Goal: Task Accomplishment & Management: Use online tool/utility

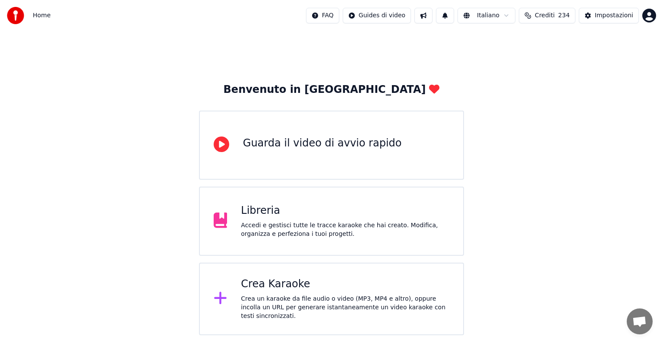
click at [326, 286] on div "Crea Karaoke" at bounding box center [345, 284] width 209 height 14
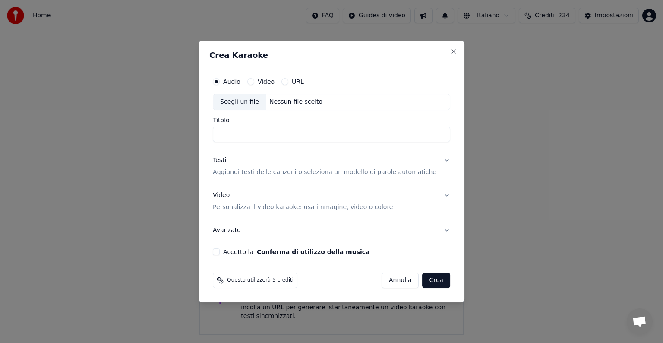
click at [254, 81] on button "Video" at bounding box center [250, 81] width 7 height 7
click at [304, 102] on div "Nessun file scelto" at bounding box center [296, 102] width 60 height 9
type input "**********"
click at [438, 159] on button "Testi Aggiungi testi delle canzoni o seleziona un modello di parole automatiche" at bounding box center [331, 166] width 237 height 35
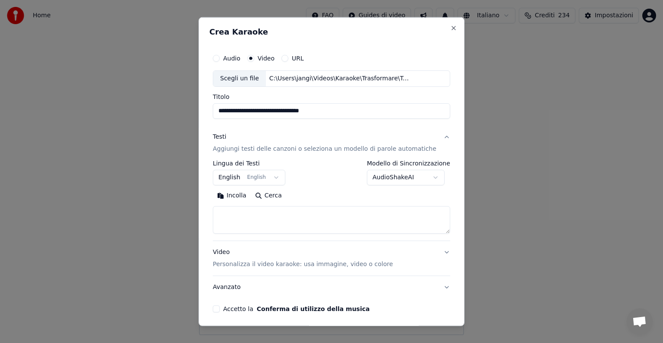
click at [278, 175] on button "English English" at bounding box center [249, 178] width 73 height 16
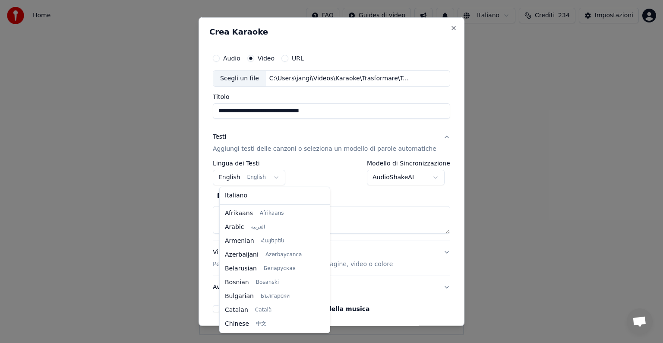
scroll to position [69, 0]
select select "**"
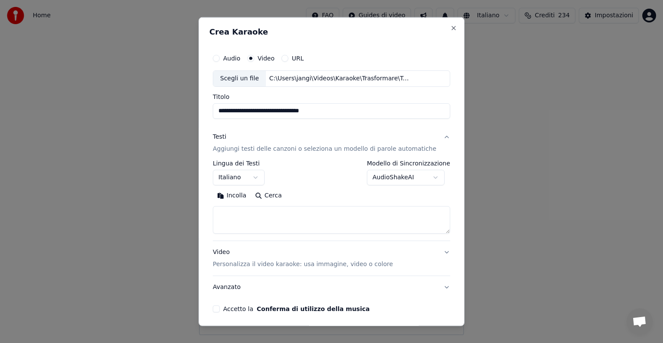
click at [244, 222] on textarea at bounding box center [331, 220] width 237 height 28
click at [241, 196] on button "Incolla" at bounding box center [232, 196] width 38 height 14
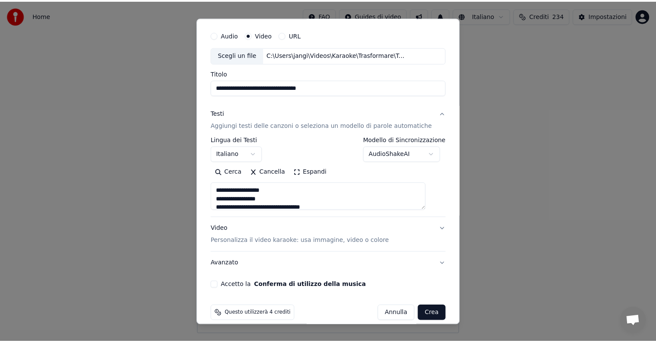
scroll to position [33, 0]
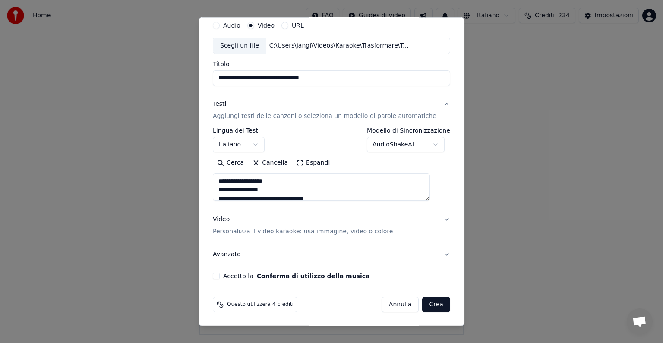
click at [220, 277] on button "Accetto la Conferma di utilizzo della musica" at bounding box center [216, 275] width 7 height 7
click at [430, 306] on button "Crea" at bounding box center [437, 305] width 28 height 16
type textarea "**********"
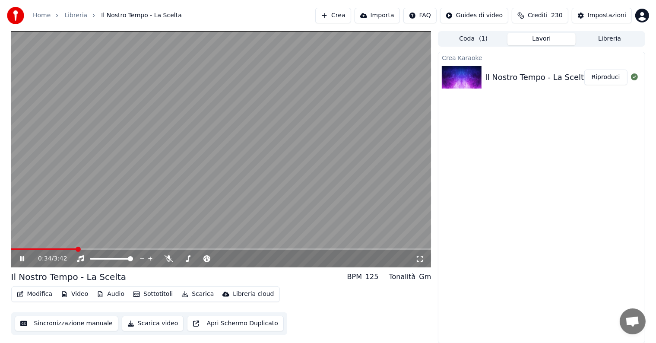
click at [23, 258] on icon at bounding box center [22, 258] width 4 height 5
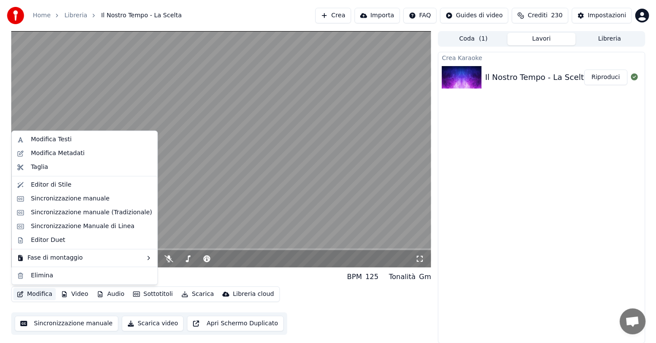
click at [36, 295] on button "Modifica" at bounding box center [34, 294] width 43 height 12
click at [66, 199] on div "Sincronizzazione manuale" at bounding box center [70, 198] width 79 height 9
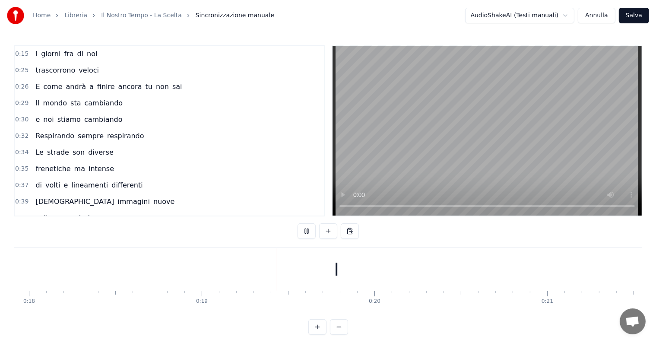
scroll to position [0, 3218]
click at [184, 269] on div "I" at bounding box center [211, 269] width 1415 height 43
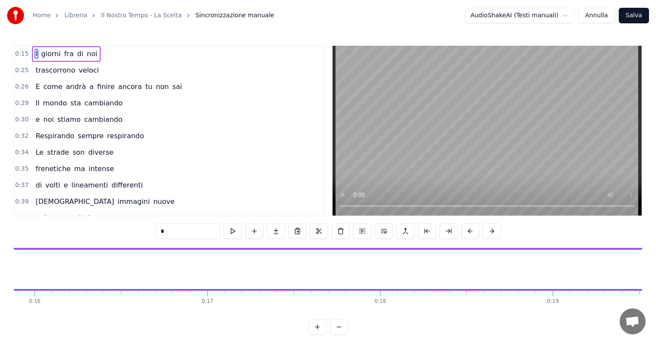
scroll to position [0, 2677]
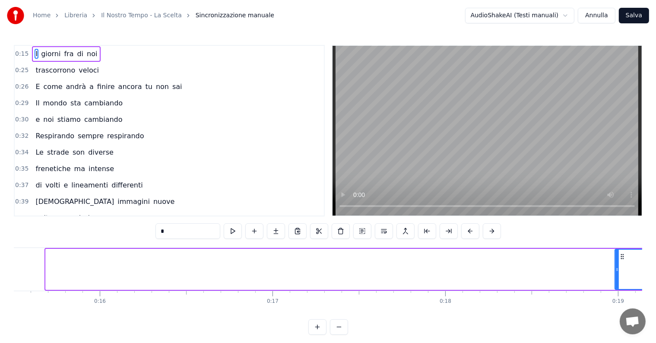
drag, startPoint x: 47, startPoint y: 275, endPoint x: 616, endPoint y: 271, distance: 569.1
click at [616, 271] on div at bounding box center [616, 269] width 3 height 39
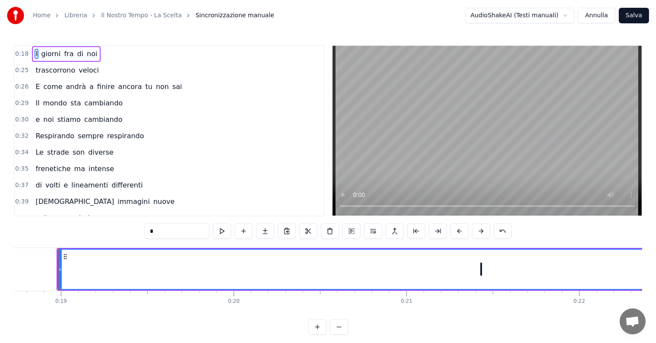
scroll to position [0, 3235]
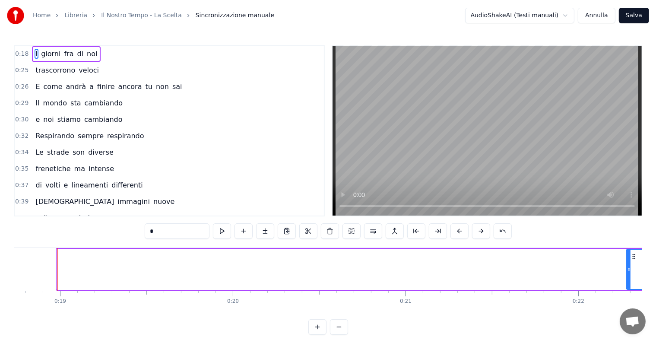
drag, startPoint x: 59, startPoint y: 279, endPoint x: 629, endPoint y: 264, distance: 569.7
click at [629, 264] on div at bounding box center [628, 269] width 3 height 39
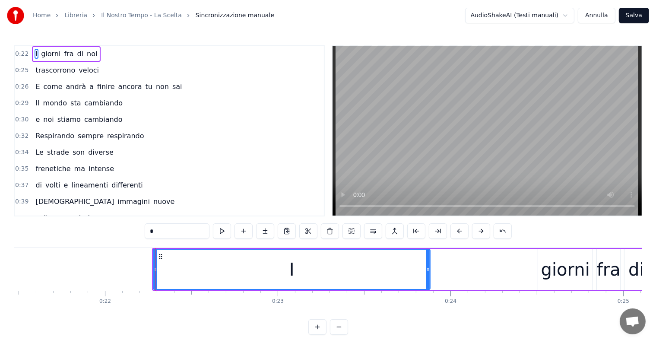
scroll to position [0, 3806]
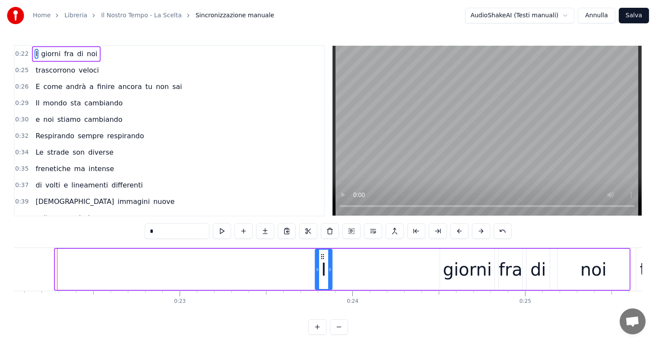
drag, startPoint x: 58, startPoint y: 268, endPoint x: 318, endPoint y: 261, distance: 260.0
click at [318, 261] on div at bounding box center [317, 269] width 3 height 39
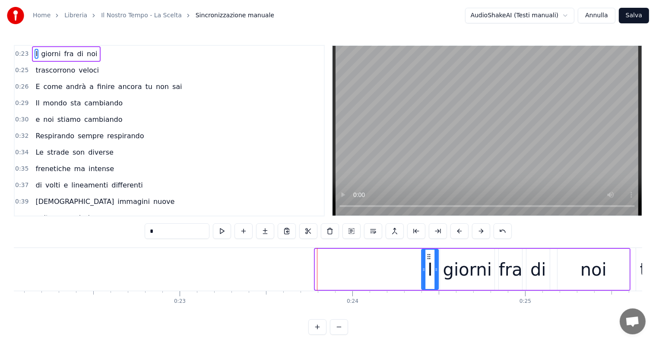
drag, startPoint x: 357, startPoint y: 256, endPoint x: 430, endPoint y: 256, distance: 73.0
click at [430, 256] on icon at bounding box center [429, 256] width 7 height 7
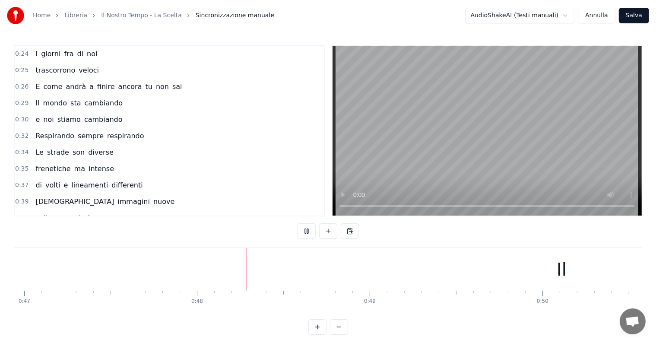
scroll to position [0, 8209]
click at [259, 265] on div "Il" at bounding box center [459, 269] width 1716 height 43
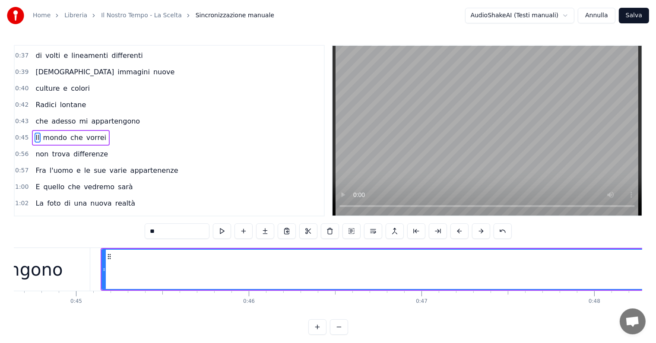
scroll to position [0, 7645]
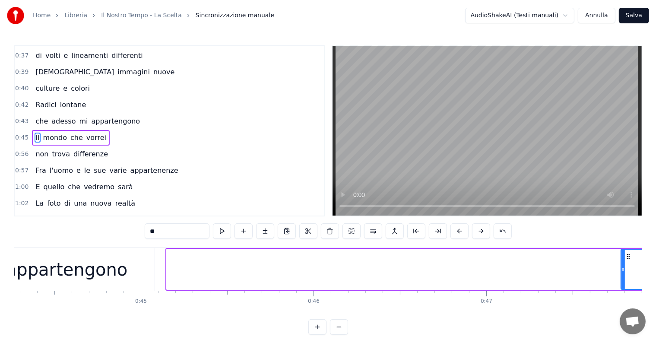
drag, startPoint x: 169, startPoint y: 276, endPoint x: 623, endPoint y: 242, distance: 455.5
click at [623, 242] on div "0:24 I giorni fra di noi 0:25 trascorrono veloci 0:26 E come andrà a finire anc…" at bounding box center [328, 190] width 628 height 290
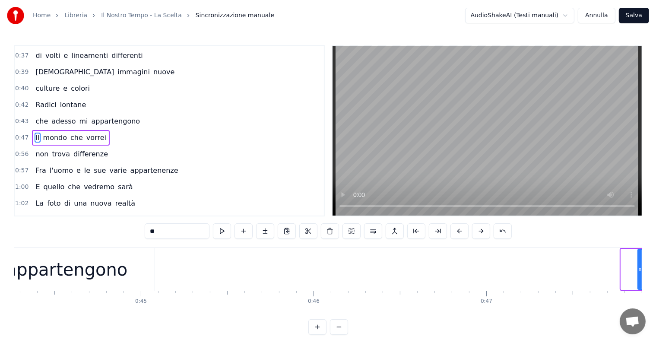
drag, startPoint x: 620, startPoint y: 278, endPoint x: 637, endPoint y: 279, distance: 16.9
click at [638, 279] on div at bounding box center [639, 269] width 3 height 39
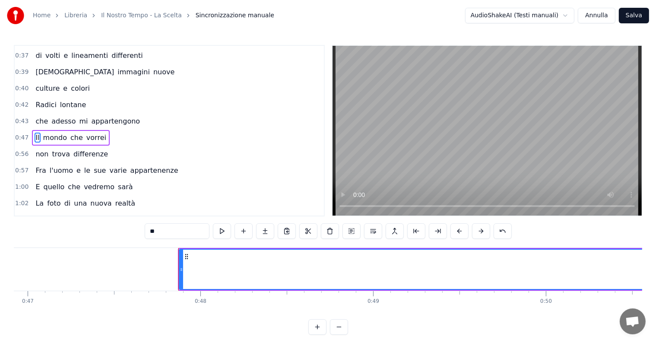
scroll to position [0, 8224]
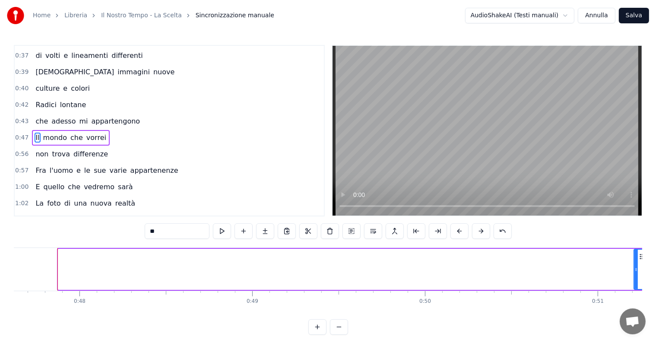
drag, startPoint x: 59, startPoint y: 277, endPoint x: 634, endPoint y: 277, distance: 575.5
click at [634, 277] on div at bounding box center [635, 269] width 3 height 39
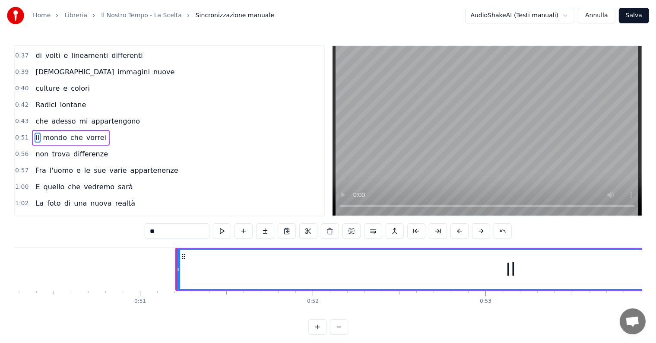
scroll to position [0, 8801]
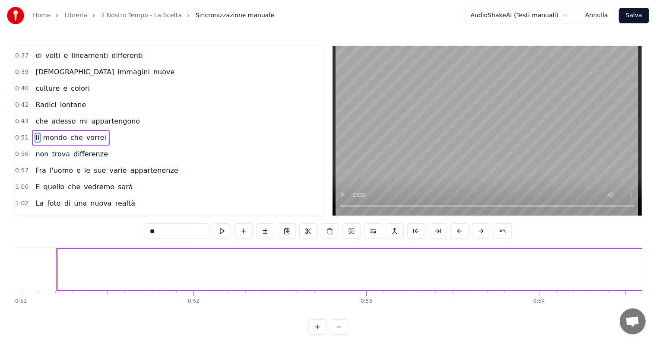
drag, startPoint x: 58, startPoint y: 277, endPoint x: 643, endPoint y: 277, distance: 585.5
click at [643, 277] on div "Home Libreria Il Nostro Tempo - La Scelta Sincronizzazione manuale AudioShakeAI…" at bounding box center [328, 167] width 656 height 335
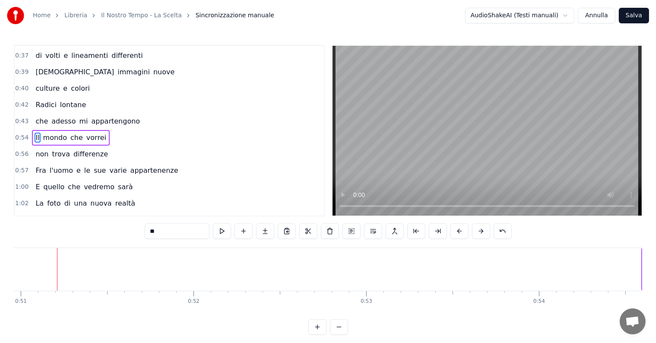
click at [643, 277] on div "Home Libreria Il Nostro Tempo - La Scelta Sincronizzazione manuale AudioShakeAI…" at bounding box center [328, 167] width 656 height 335
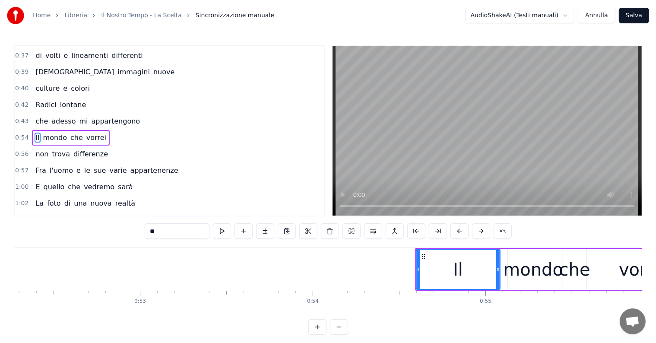
scroll to position [0, 9135]
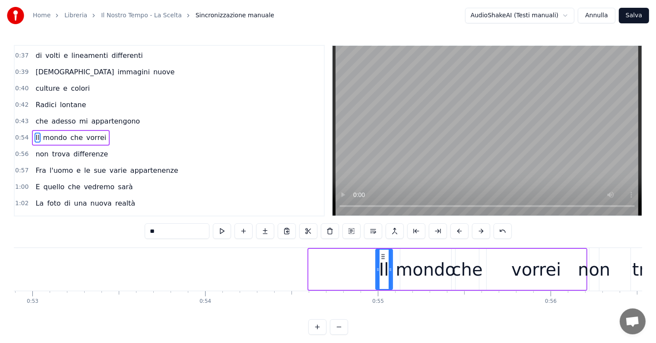
drag, startPoint x: 309, startPoint y: 276, endPoint x: 376, endPoint y: 282, distance: 67.2
click at [376, 282] on div at bounding box center [377, 269] width 3 height 39
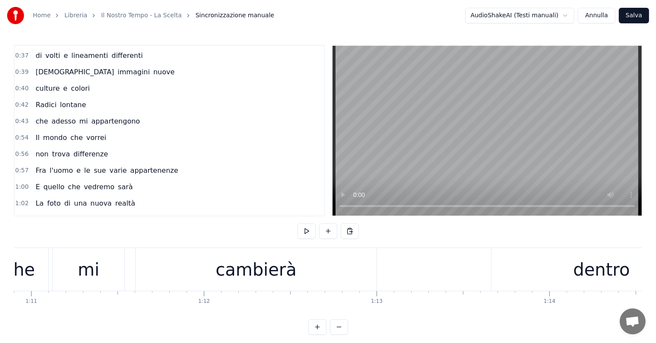
scroll to position [0, 12223]
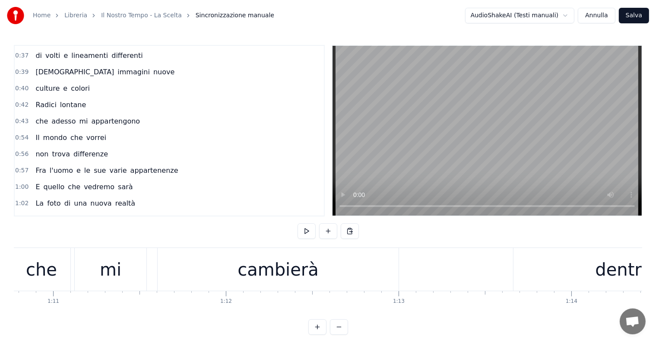
click at [283, 273] on div "cambierà" at bounding box center [277, 269] width 81 height 26
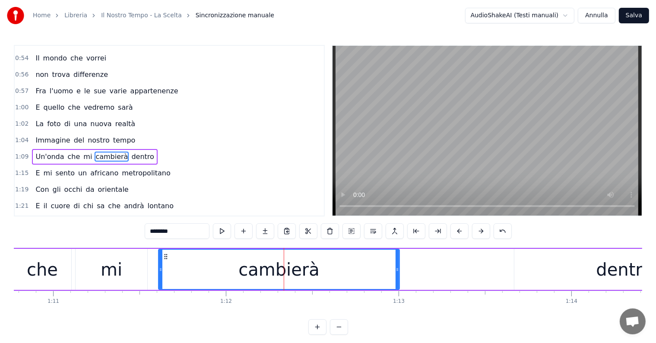
scroll to position [225, 0]
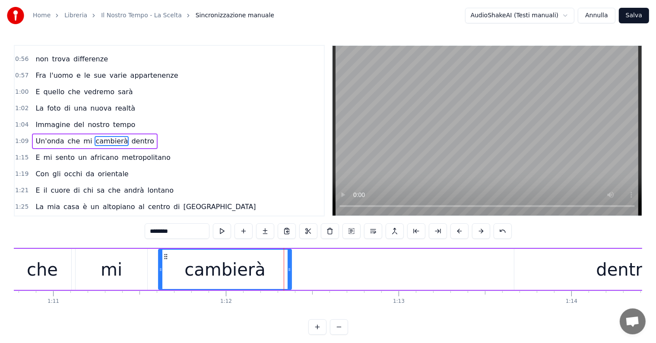
drag, startPoint x: 396, startPoint y: 263, endPoint x: 288, endPoint y: 271, distance: 108.2
click at [288, 271] on div at bounding box center [289, 269] width 3 height 39
click at [189, 230] on input "********" at bounding box center [177, 231] width 65 height 16
type input "*******"
click at [261, 233] on button at bounding box center [265, 231] width 18 height 16
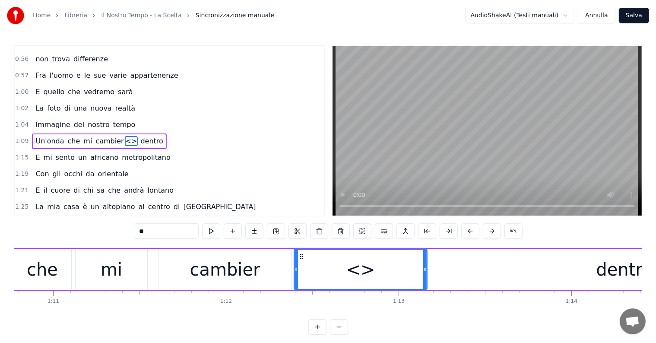
click at [163, 233] on input "**" at bounding box center [166, 231] width 65 height 16
type input "*"
click at [293, 268] on icon at bounding box center [294, 269] width 3 height 7
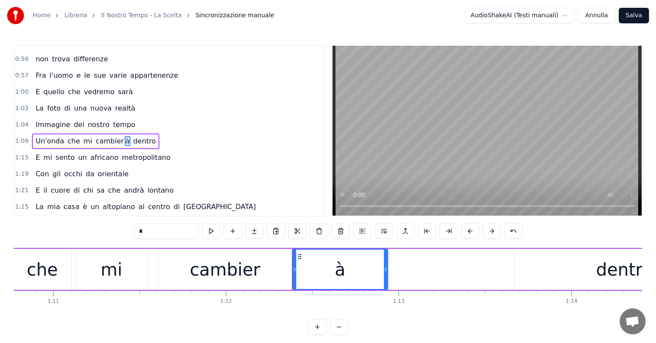
drag, startPoint x: 425, startPoint y: 272, endPoint x: 386, endPoint y: 273, distance: 39.3
click at [386, 273] on div at bounding box center [385, 269] width 3 height 39
click at [34, 263] on div "che" at bounding box center [42, 269] width 31 height 26
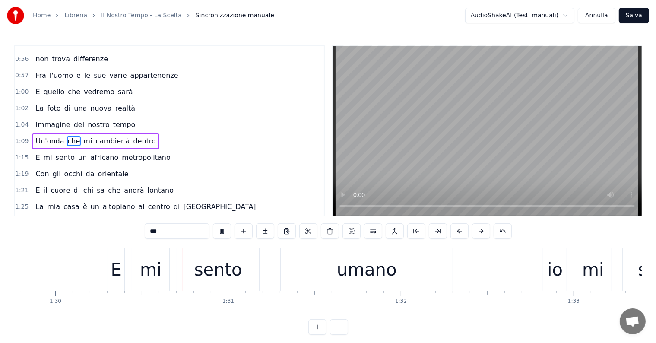
scroll to position [0, 15519]
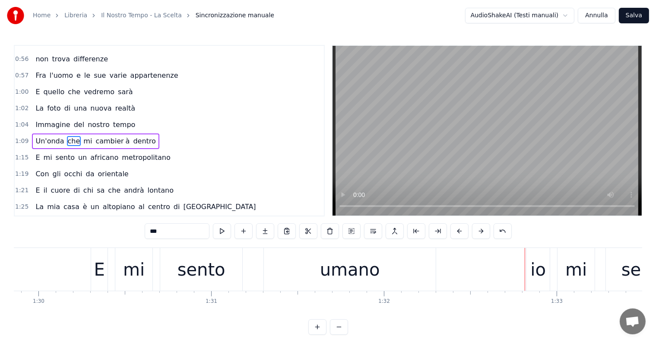
click at [343, 277] on div "umano" at bounding box center [350, 269] width 60 height 26
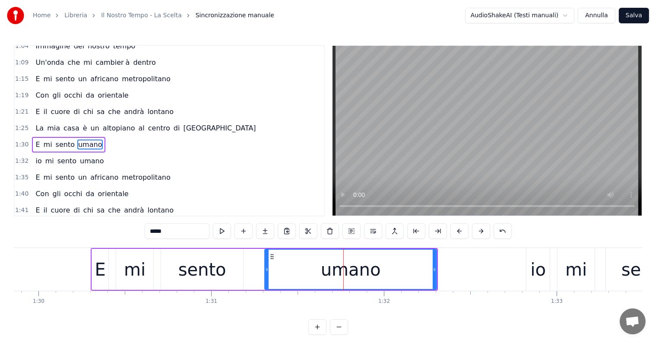
scroll to position [304, 0]
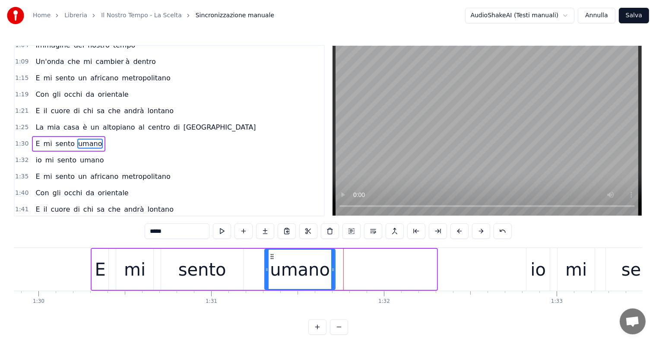
drag, startPoint x: 435, startPoint y: 270, endPoint x: 334, endPoint y: 272, distance: 101.5
click at [334, 272] on div at bounding box center [332, 269] width 3 height 39
click at [192, 231] on input "*****" at bounding box center [177, 231] width 65 height 16
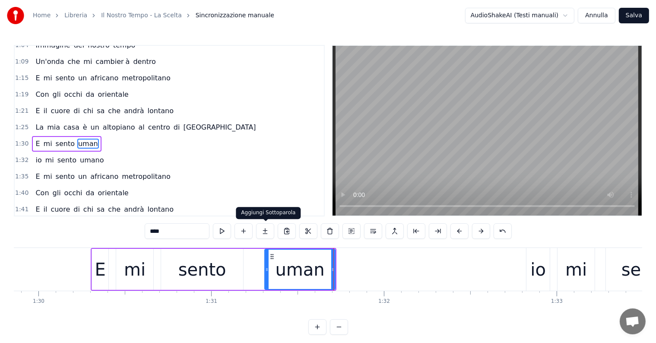
type input "****"
click at [264, 231] on button at bounding box center [265, 231] width 18 height 16
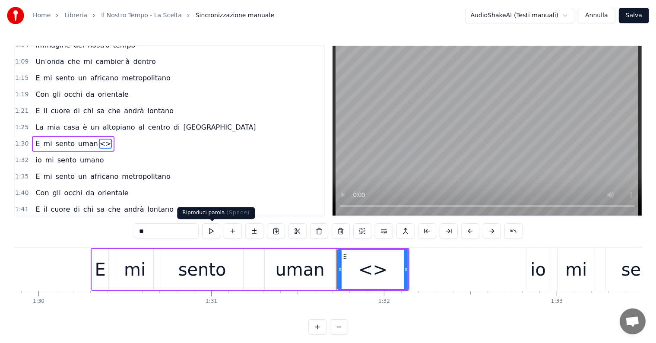
click at [176, 229] on input "**" at bounding box center [166, 231] width 65 height 16
type input "*"
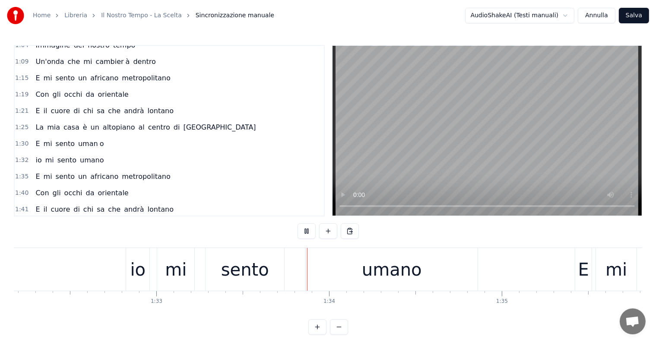
scroll to position [0, 16073]
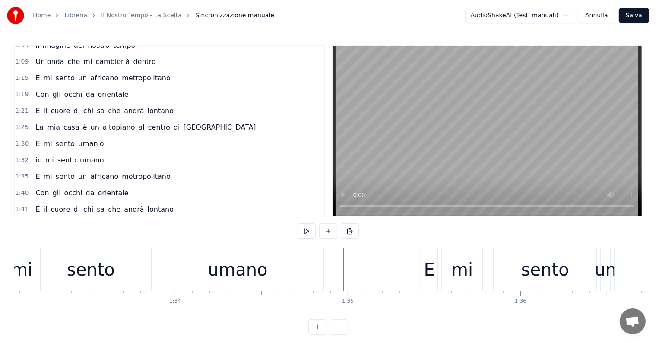
click at [240, 266] on div "umano" at bounding box center [238, 269] width 60 height 26
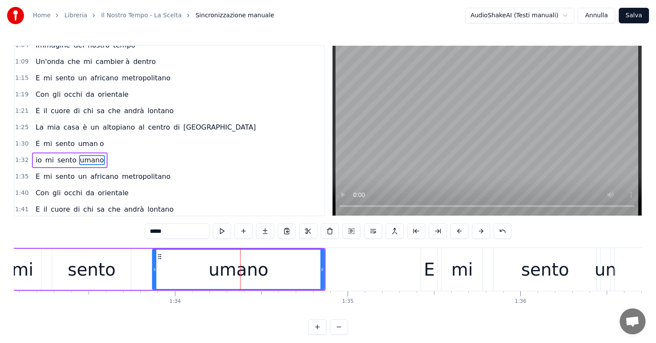
scroll to position [320, 0]
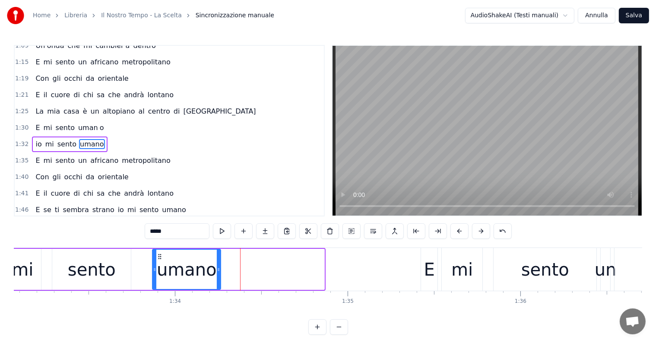
drag, startPoint x: 321, startPoint y: 272, endPoint x: 218, endPoint y: 272, distance: 103.6
click at [218, 272] on icon at bounding box center [218, 269] width 3 height 7
click at [180, 229] on input "*****" at bounding box center [177, 231] width 65 height 16
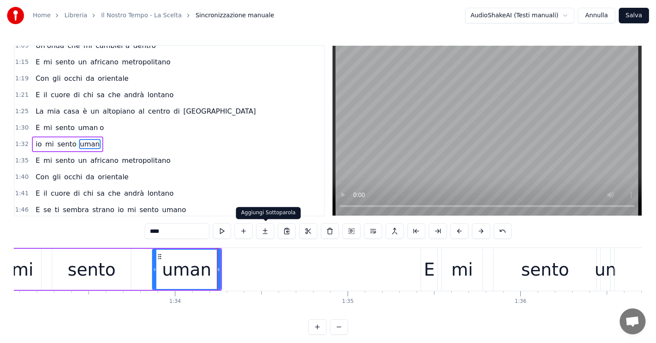
type input "****"
click at [266, 231] on button at bounding box center [265, 231] width 18 height 16
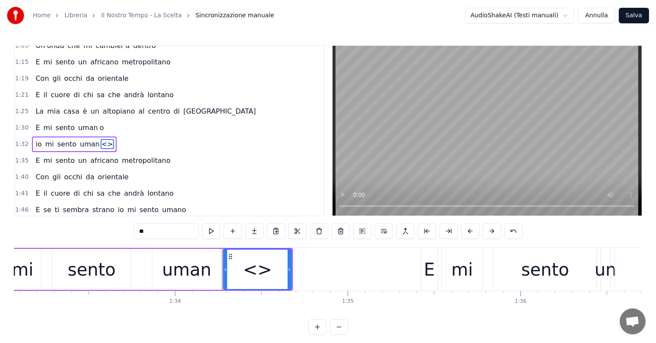
click at [183, 231] on input "**" at bounding box center [166, 231] width 65 height 16
type input "*"
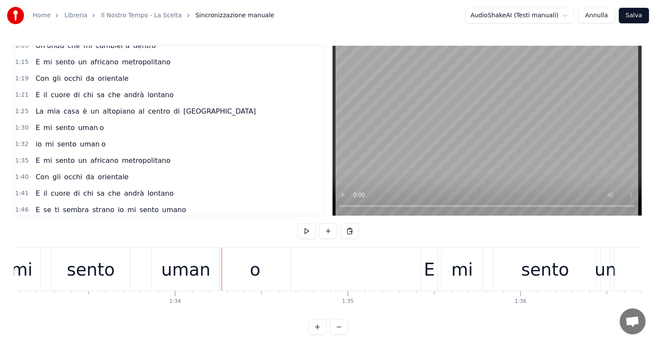
click at [287, 271] on div "o" at bounding box center [254, 269] width 71 height 43
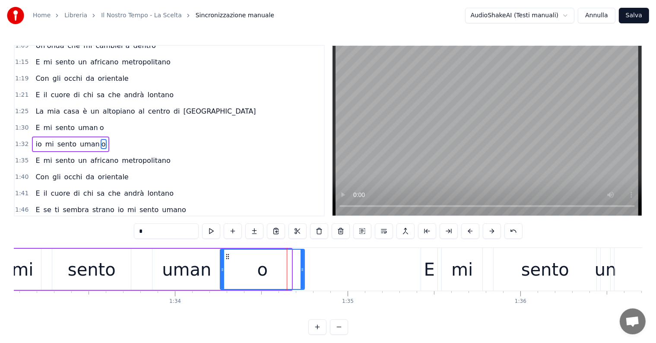
drag, startPoint x: 289, startPoint y: 271, endPoint x: 303, endPoint y: 277, distance: 14.9
click at [303, 277] on div at bounding box center [302, 269] width 3 height 39
click at [28, 268] on div "mi" at bounding box center [23, 269] width 22 height 26
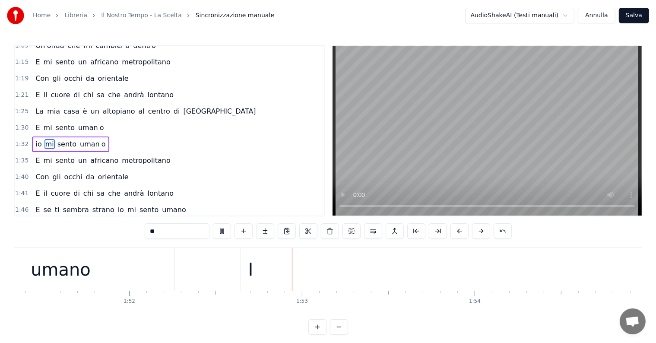
scroll to position [0, 19369]
click at [114, 282] on div "I" at bounding box center [109, 269] width 20 height 43
type input "*"
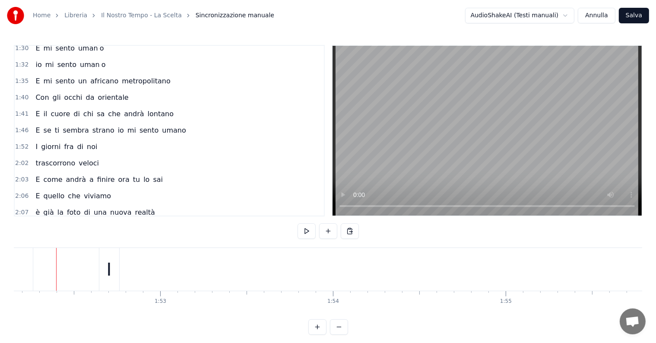
scroll to position [0, 19368]
click at [111, 275] on div "I" at bounding box center [110, 269] width 5 height 26
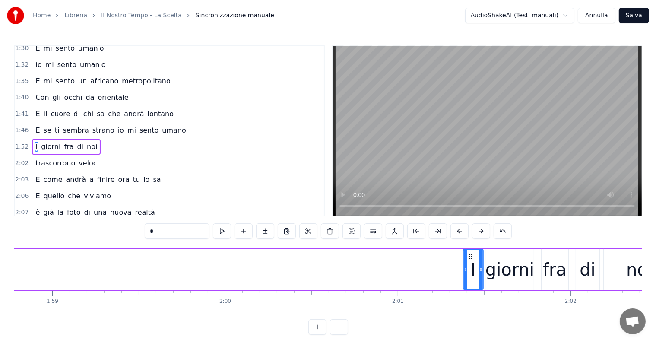
scroll to position [0, 20516]
drag, startPoint x: 109, startPoint y: 255, endPoint x: 465, endPoint y: 255, distance: 356.6
click at [465, 255] on icon at bounding box center [465, 256] width 7 height 7
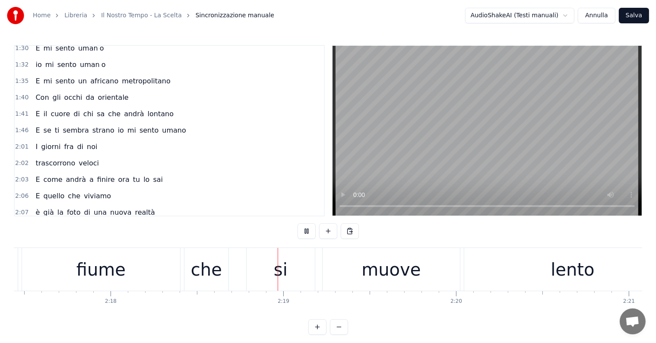
scroll to position [0, 23861]
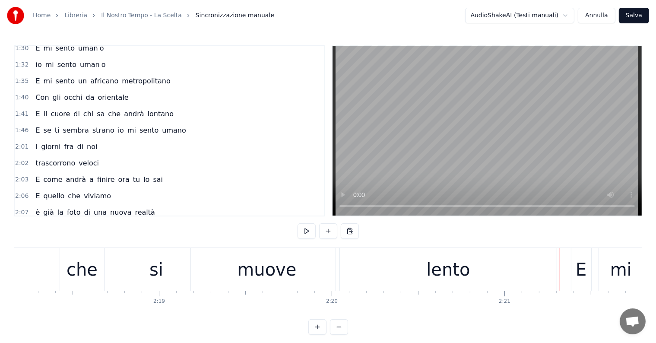
click at [421, 271] on div "lento" at bounding box center [448, 269] width 217 height 43
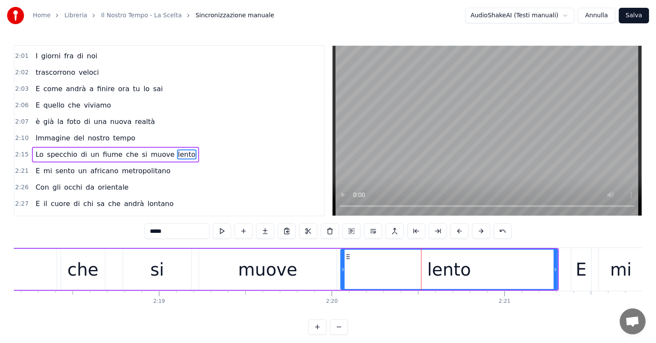
scroll to position [495, 0]
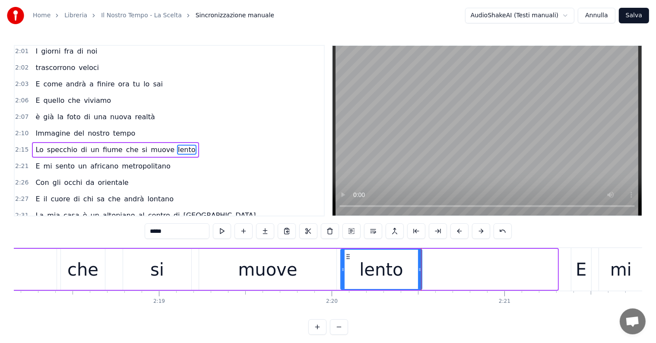
drag, startPoint x: 555, startPoint y: 276, endPoint x: 419, endPoint y: 274, distance: 135.6
click at [419, 274] on div at bounding box center [419, 269] width 3 height 39
click at [193, 231] on input "*****" at bounding box center [177, 231] width 65 height 16
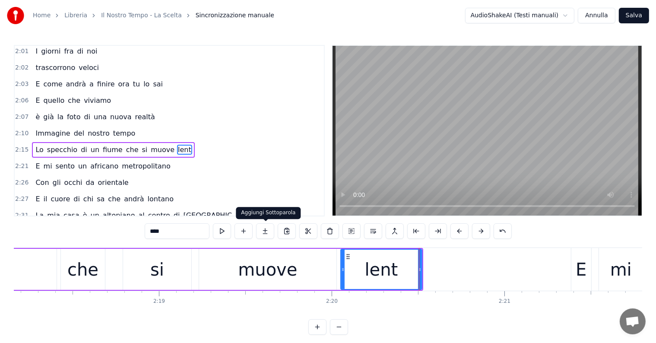
type input "****"
click at [271, 230] on button at bounding box center [265, 231] width 18 height 16
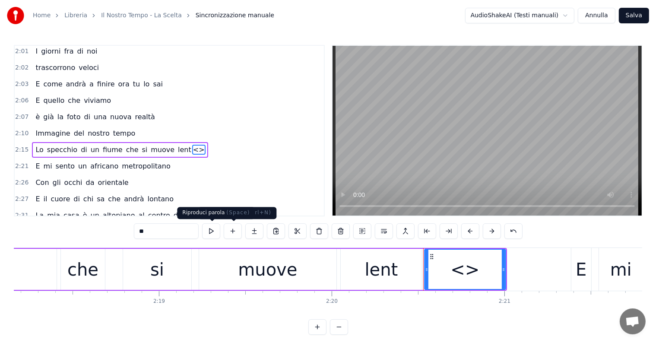
click at [201, 231] on div "**" at bounding box center [328, 231] width 389 height 16
click at [190, 231] on input "**" at bounding box center [166, 231] width 65 height 16
type input "*"
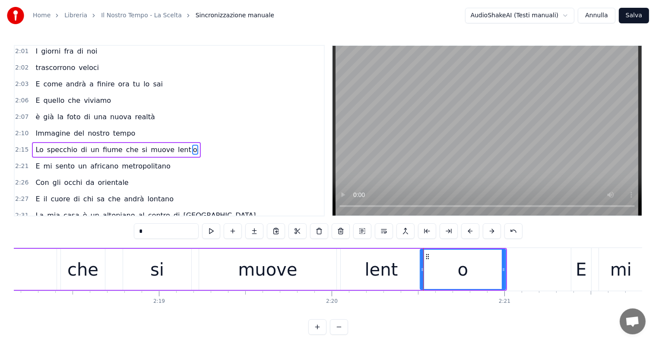
drag, startPoint x: 426, startPoint y: 271, endPoint x: 421, endPoint y: 271, distance: 4.3
click at [421, 271] on icon at bounding box center [422, 269] width 3 height 7
drag, startPoint x: 504, startPoint y: 273, endPoint x: 529, endPoint y: 273, distance: 25.0
click at [529, 273] on div at bounding box center [528, 269] width 3 height 39
click at [91, 263] on div "che" at bounding box center [82, 269] width 31 height 26
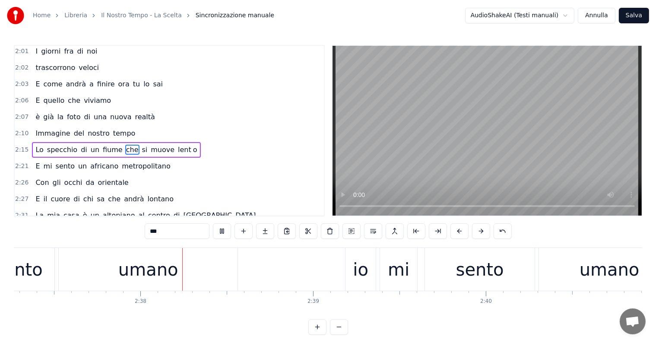
scroll to position [0, 27179]
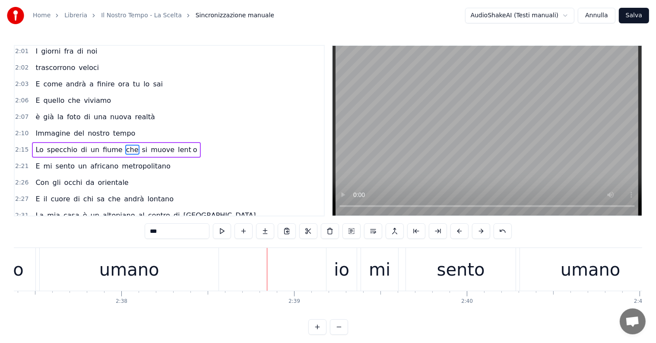
click at [190, 274] on div "umano" at bounding box center [129, 269] width 179 height 43
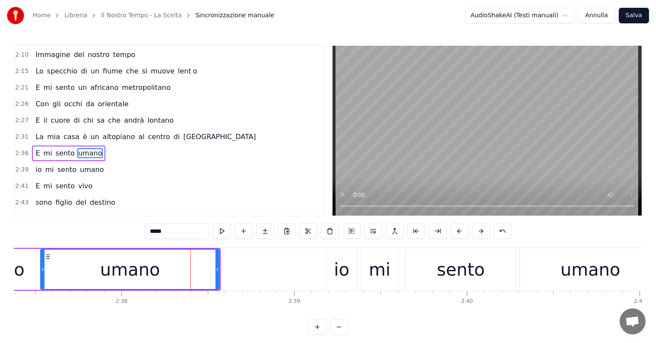
scroll to position [574, 0]
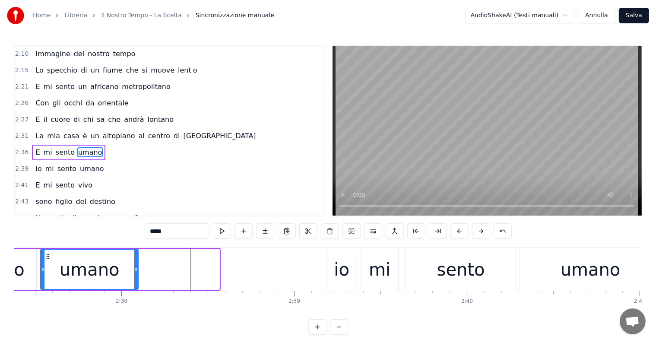
drag, startPoint x: 218, startPoint y: 269, endPoint x: 137, endPoint y: 264, distance: 81.3
click at [137, 264] on div at bounding box center [135, 269] width 3 height 39
click at [179, 228] on input "*****" at bounding box center [177, 231] width 65 height 16
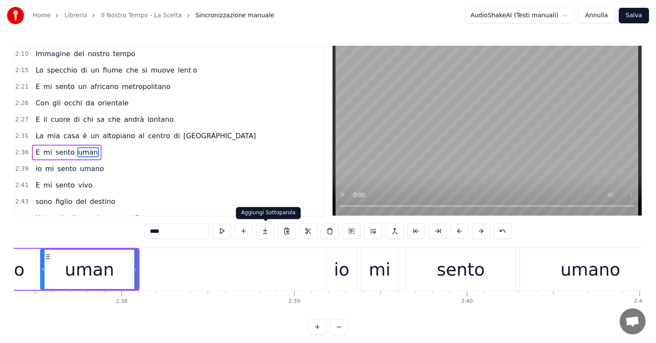
type input "****"
drag, startPoint x: 271, startPoint y: 231, endPoint x: 266, endPoint y: 231, distance: 4.7
click at [269, 231] on button at bounding box center [265, 231] width 18 height 16
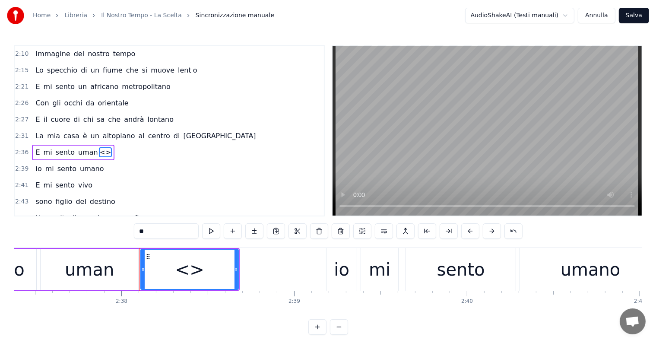
click at [179, 233] on input "**" at bounding box center [166, 231] width 65 height 16
type input "*"
click at [138, 266] on icon at bounding box center [138, 269] width 3 height 7
drag, startPoint x: 237, startPoint y: 269, endPoint x: 225, endPoint y: 269, distance: 12.1
click at [225, 269] on icon at bounding box center [223, 269] width 3 height 7
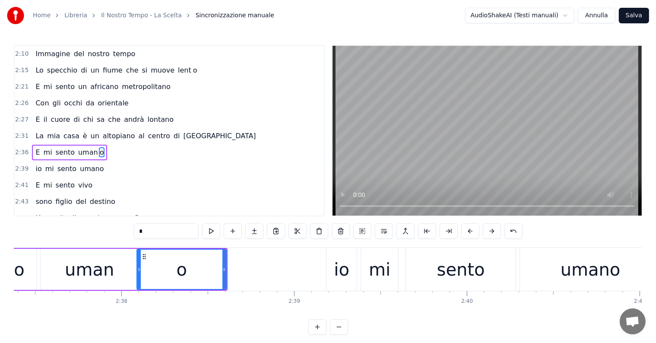
type input "*"
click at [33, 145] on div "E mi sento uman o" at bounding box center [69, 153] width 75 height 16
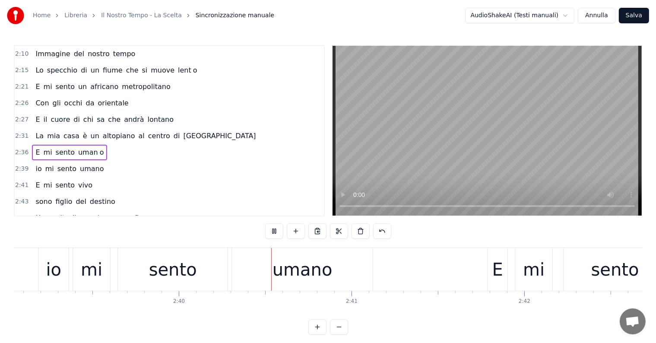
scroll to position [0, 27581]
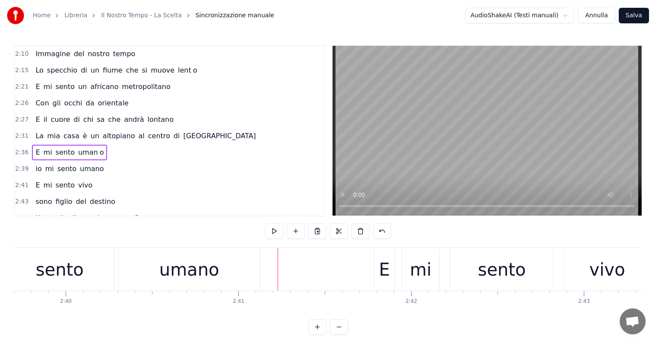
click at [204, 263] on div "umano" at bounding box center [189, 269] width 60 height 26
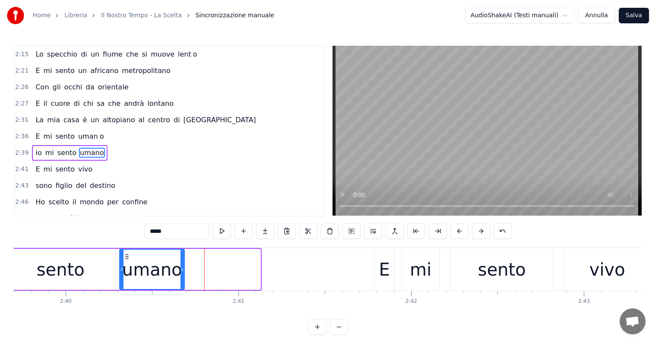
drag, startPoint x: 259, startPoint y: 269, endPoint x: 183, endPoint y: 269, distance: 76.0
click at [183, 269] on icon at bounding box center [181, 269] width 3 height 7
click at [177, 228] on input "*****" at bounding box center [177, 231] width 65 height 16
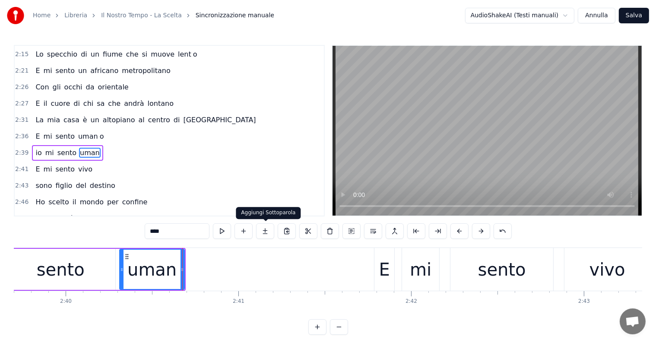
type input "****"
click at [262, 229] on button at bounding box center [265, 231] width 18 height 16
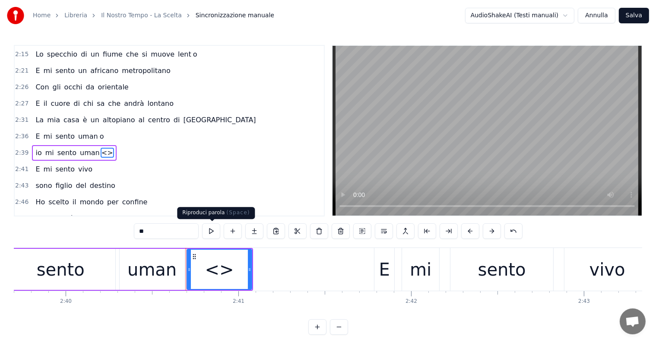
click at [183, 234] on input "**" at bounding box center [166, 231] width 65 height 16
type input "*"
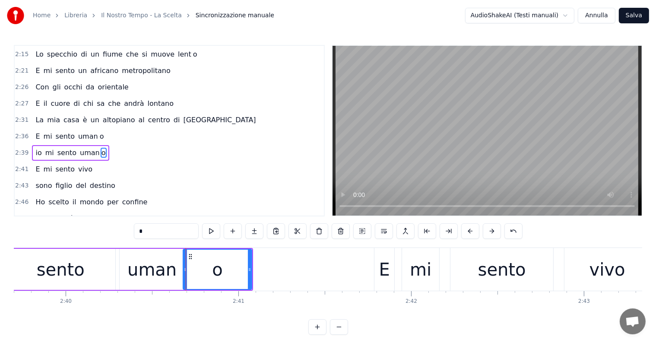
click at [183, 274] on div at bounding box center [184, 269] width 3 height 39
drag, startPoint x: 249, startPoint y: 277, endPoint x: 257, endPoint y: 276, distance: 8.7
click at [257, 276] on div at bounding box center [257, 269] width 3 height 39
click at [56, 270] on div "sento" at bounding box center [61, 269] width 48 height 26
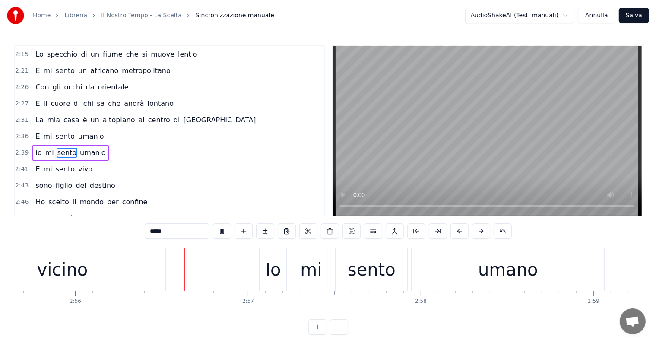
scroll to position [0, 30351]
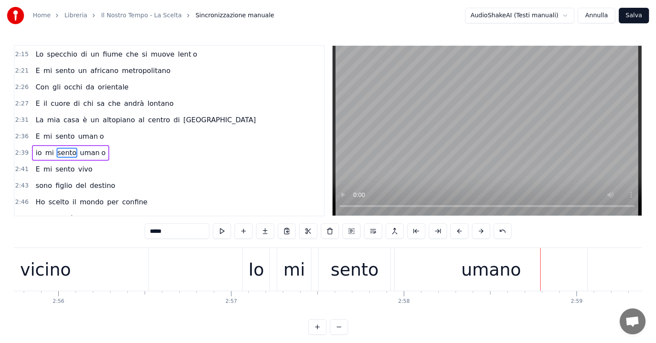
click at [481, 273] on div "umano" at bounding box center [491, 269] width 60 height 26
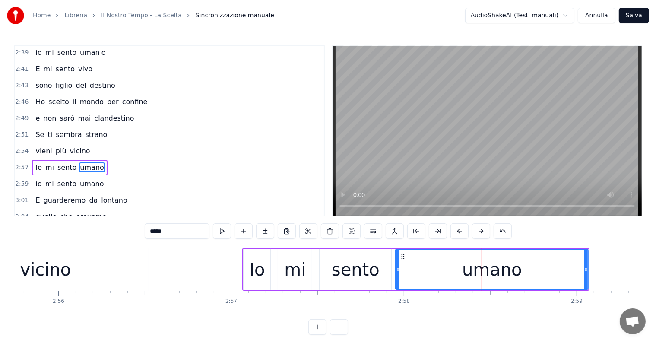
scroll to position [701, 0]
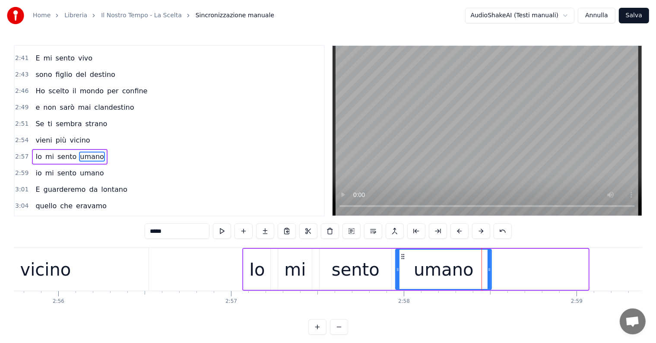
drag, startPoint x: 586, startPoint y: 269, endPoint x: 490, endPoint y: 271, distance: 96.7
click at [490, 271] on icon at bounding box center [488, 269] width 3 height 7
click at [180, 231] on input "*****" at bounding box center [177, 231] width 65 height 16
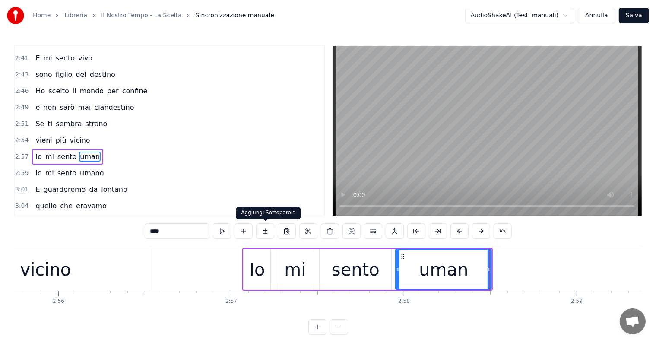
type input "****"
click at [266, 231] on button at bounding box center [265, 231] width 18 height 16
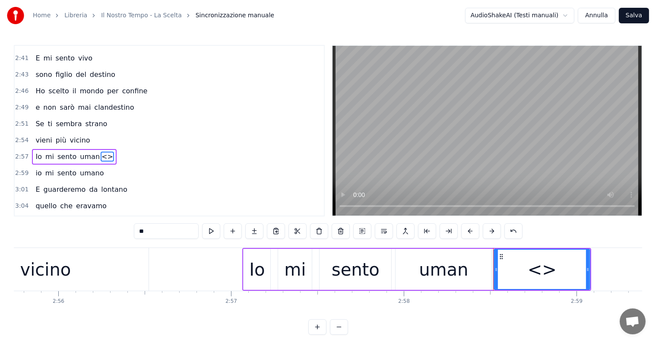
click at [187, 235] on input "**" at bounding box center [166, 231] width 65 height 16
type input "*"
drag, startPoint x: 496, startPoint y: 279, endPoint x: 491, endPoint y: 279, distance: 4.7
click at [491, 279] on div at bounding box center [491, 269] width 3 height 39
type input "*"
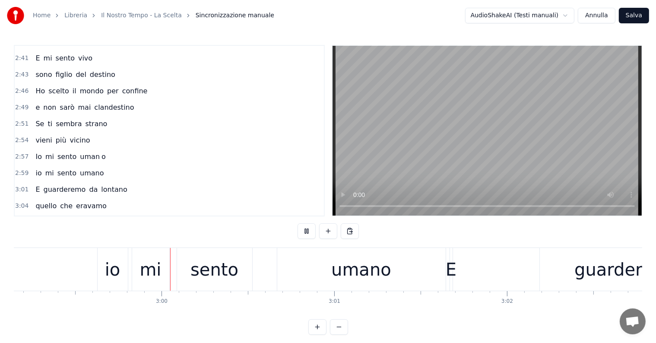
scroll to position [0, 30940]
click at [347, 267] on div "umano" at bounding box center [360, 269] width 60 height 26
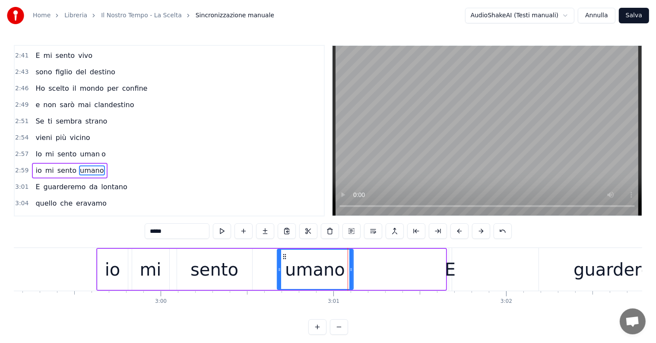
drag, startPoint x: 444, startPoint y: 273, endPoint x: 351, endPoint y: 271, distance: 93.3
click at [351, 271] on div at bounding box center [350, 269] width 3 height 39
click at [177, 226] on input "*****" at bounding box center [177, 231] width 65 height 16
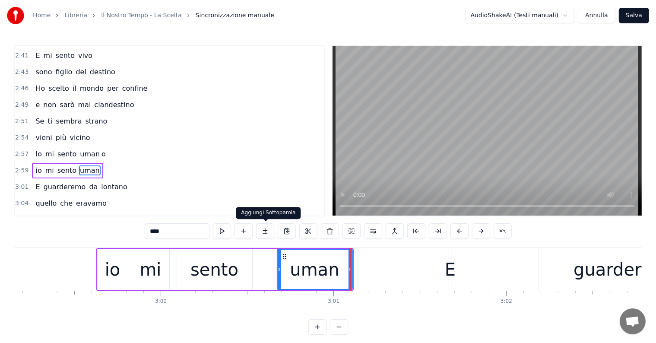
type input "****"
click at [267, 233] on button at bounding box center [265, 231] width 18 height 16
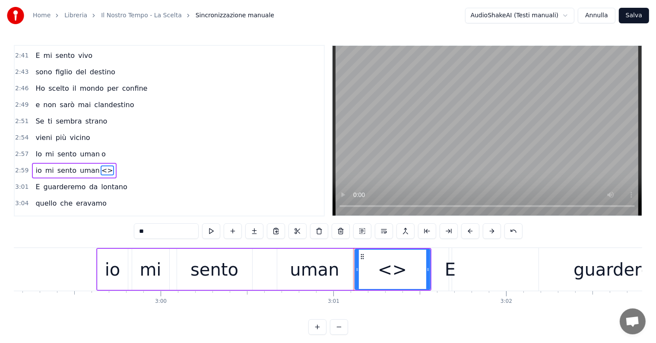
click at [171, 233] on input "**" at bounding box center [166, 231] width 65 height 16
type input "*"
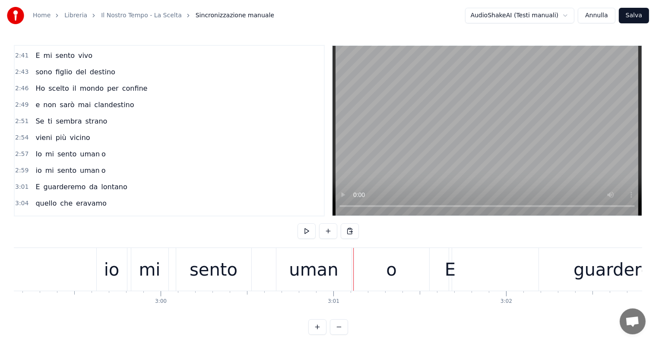
click at [380, 263] on div "o" at bounding box center [391, 269] width 75 height 43
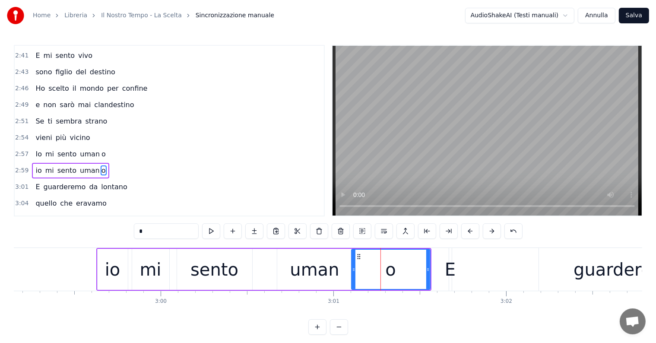
click at [352, 265] on div at bounding box center [353, 269] width 3 height 39
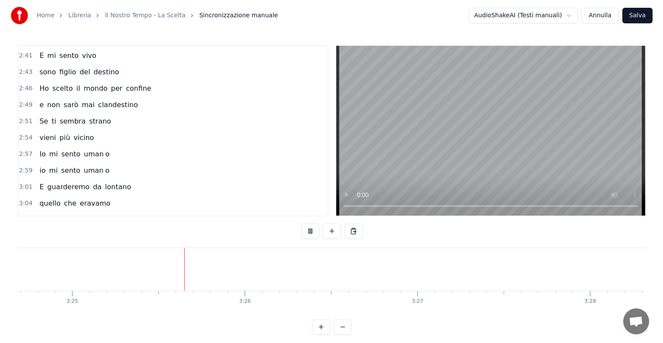
scroll to position [0, 35366]
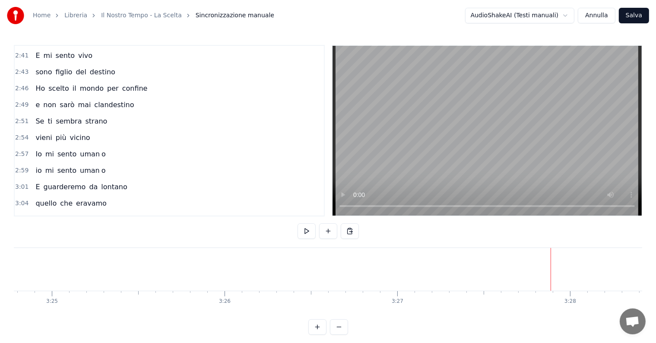
click at [639, 12] on button "Salva" at bounding box center [634, 16] width 30 height 16
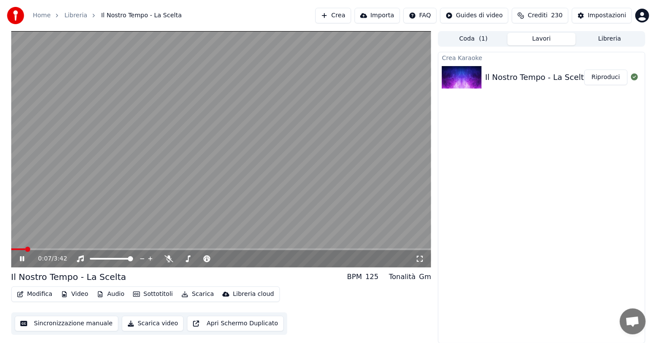
click at [25, 257] on icon at bounding box center [28, 258] width 20 height 7
click at [598, 78] on button "Riproduci" at bounding box center [605, 78] width 43 height 16
click at [23, 259] on icon at bounding box center [22, 258] width 4 height 5
click at [112, 294] on button "Audio" at bounding box center [110, 294] width 35 height 12
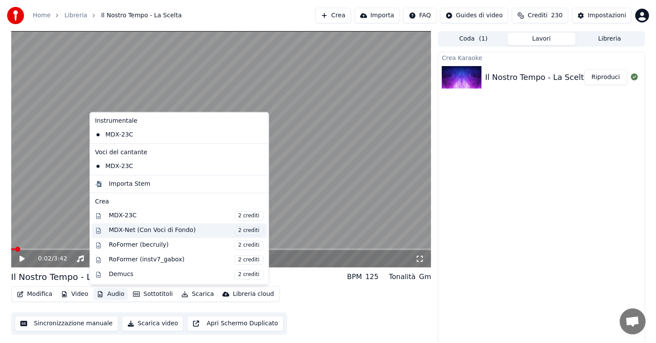
click at [140, 228] on div "MDX-Net (Con Voci di Fondo) 2 crediti" at bounding box center [186, 230] width 155 height 9
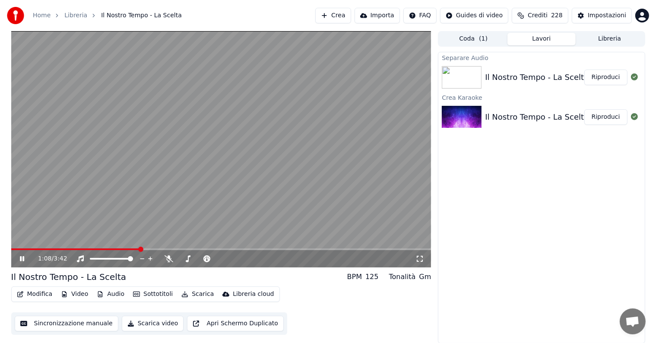
click at [114, 294] on button "Audio" at bounding box center [110, 294] width 35 height 12
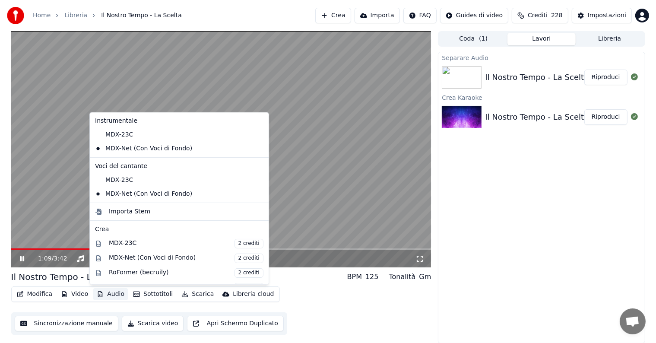
click at [114, 294] on button "Audio" at bounding box center [110, 294] width 35 height 12
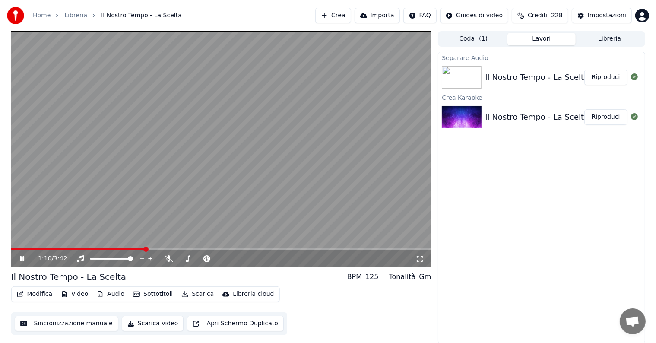
click at [601, 77] on button "Riproduci" at bounding box center [605, 78] width 43 height 16
click at [21, 259] on icon at bounding box center [22, 258] width 4 height 5
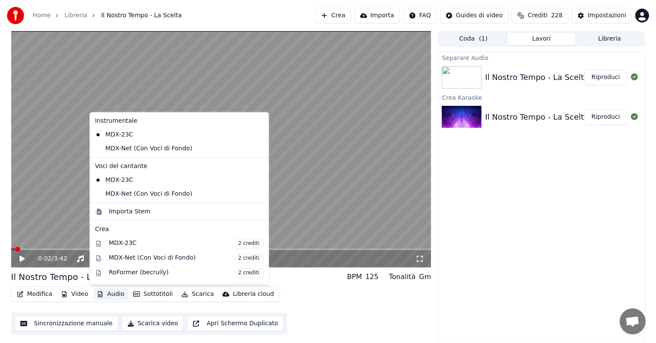
click at [114, 294] on button "Audio" at bounding box center [110, 294] width 35 height 12
click at [123, 150] on div "MDX-Net (Con Voci di Fondo)" at bounding box center [173, 149] width 162 height 14
click at [112, 295] on button "Audio" at bounding box center [110, 294] width 35 height 12
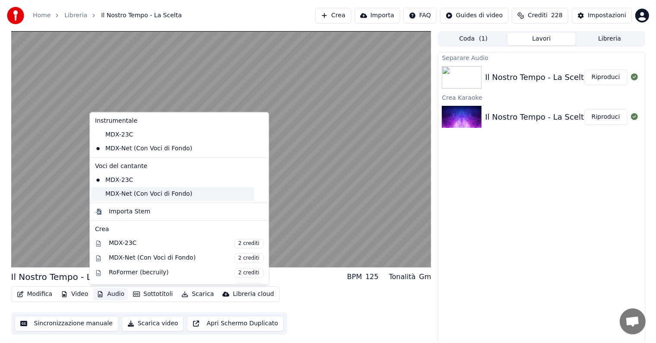
click at [124, 195] on div "MDX-Net (Con Voci di Fondo)" at bounding box center [173, 194] width 162 height 14
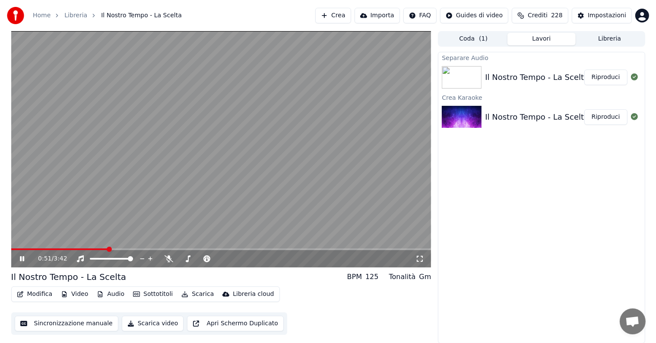
click at [22, 260] on icon at bounding box center [22, 258] width 4 height 5
click at [193, 292] on button "Scarica" at bounding box center [197, 294] width 39 height 12
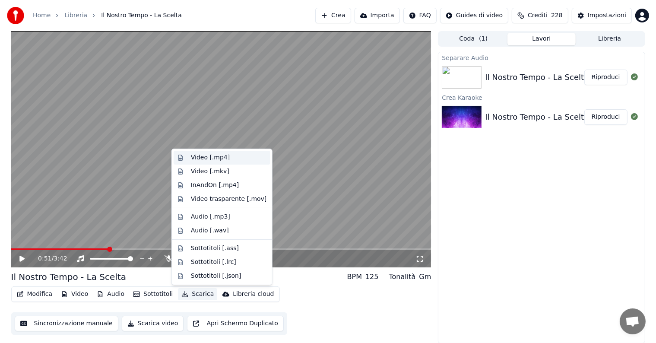
click at [218, 157] on div "Video [.mp4]" at bounding box center [210, 157] width 39 height 9
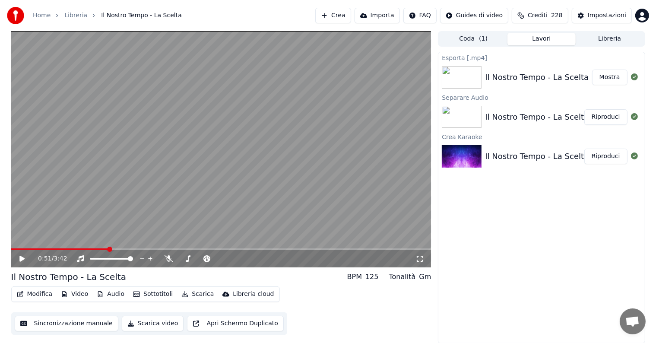
click at [338, 15] on button "Crea" at bounding box center [332, 16] width 35 height 16
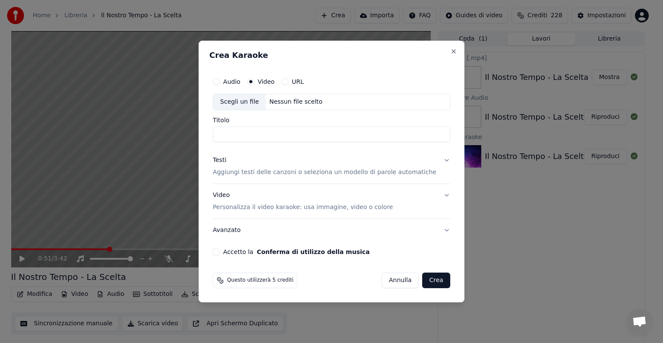
click at [220, 82] on button "Audio" at bounding box center [216, 81] width 7 height 7
click at [308, 100] on div "Nessun file scelto" at bounding box center [296, 102] width 60 height 9
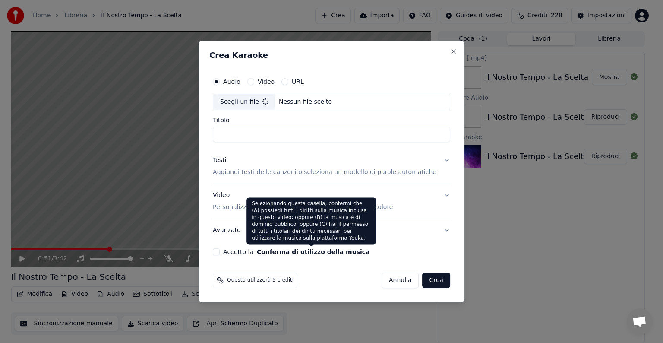
type input "**********"
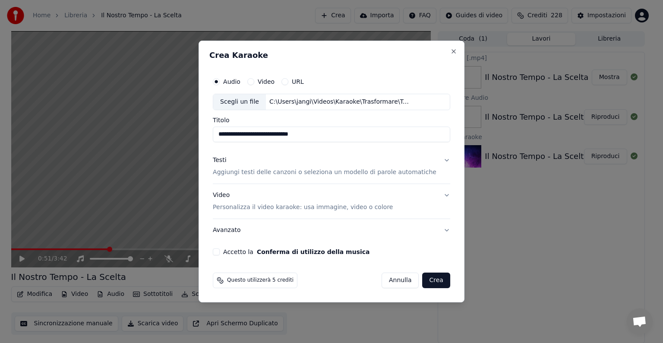
click at [435, 161] on button "Testi Aggiungi testi delle canzoni o seleziona un modello di parole automatiche" at bounding box center [331, 166] width 237 height 35
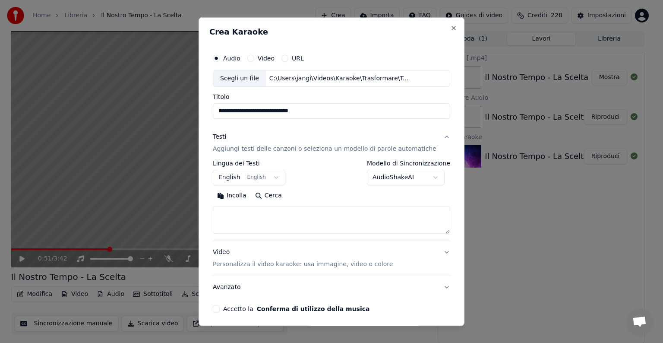
click at [275, 178] on button "English English" at bounding box center [249, 178] width 73 height 16
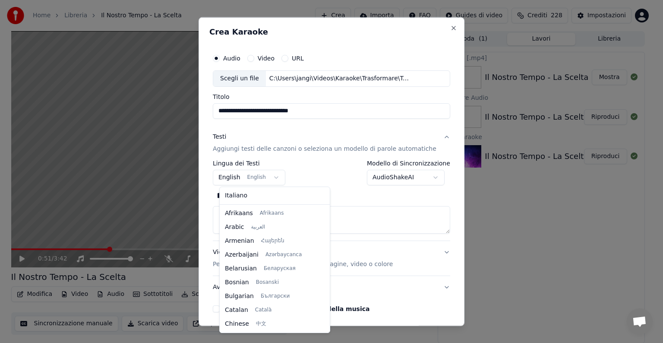
scroll to position [69, 0]
select select "**"
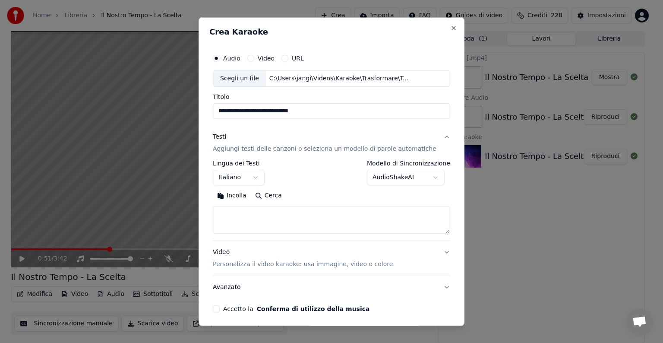
click at [231, 223] on textarea at bounding box center [331, 220] width 237 height 28
click at [241, 195] on button "Incolla" at bounding box center [232, 196] width 38 height 14
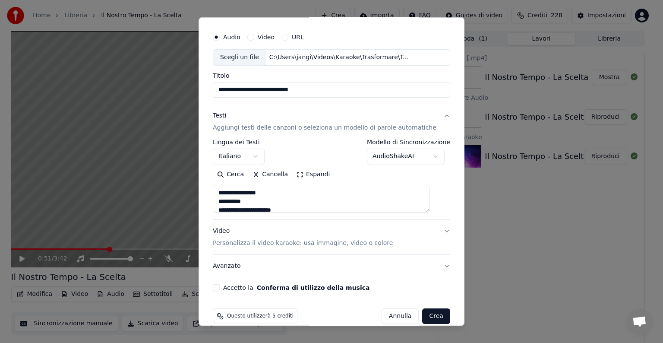
scroll to position [33, 0]
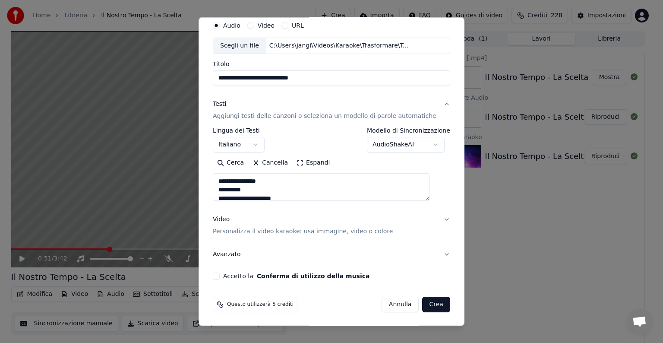
click at [433, 218] on button "Video Personalizza il video karaoke: usa immagine, video o colore" at bounding box center [331, 225] width 237 height 35
type textarea "**********"
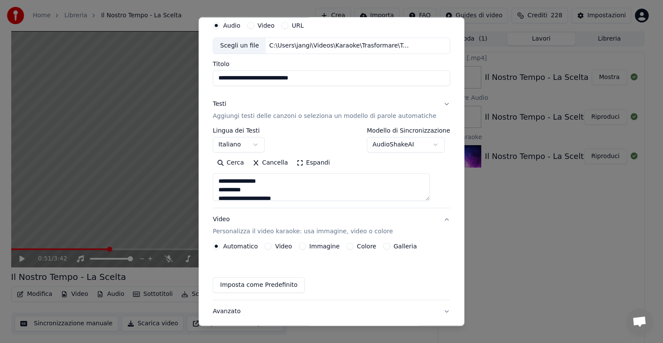
scroll to position [9, 0]
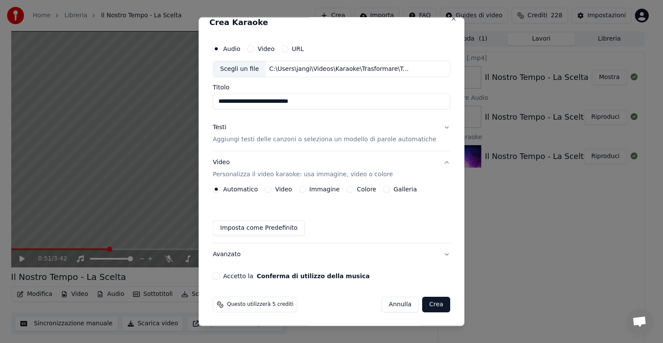
click at [306, 188] on button "Immagine" at bounding box center [302, 189] width 7 height 7
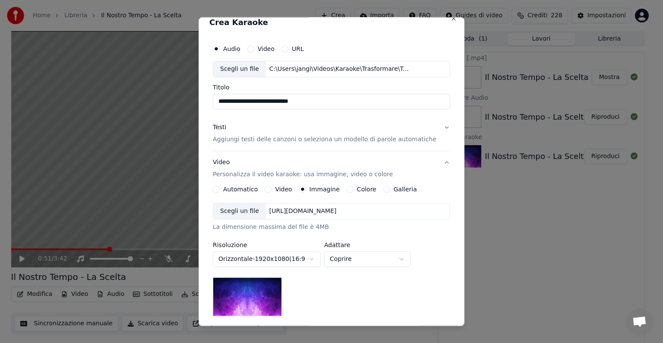
click at [318, 210] on div "[URL][DOMAIN_NAME]" at bounding box center [303, 211] width 74 height 9
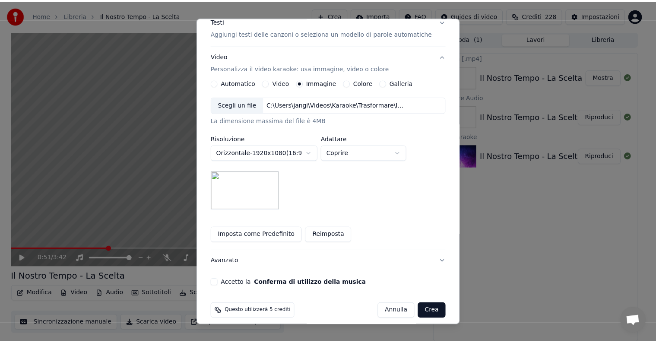
scroll to position [123, 0]
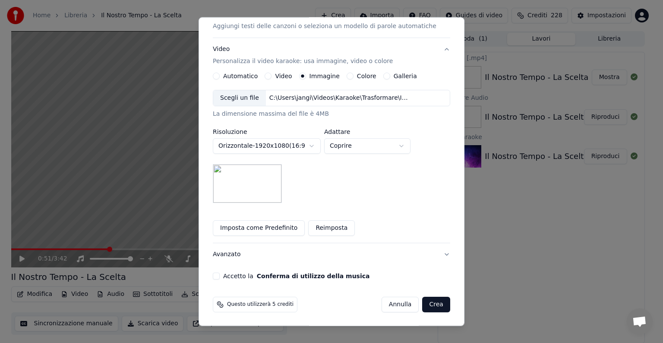
click at [220, 273] on button "Accetto la Conferma di utilizzo della musica" at bounding box center [216, 275] width 7 height 7
click at [425, 304] on button "Crea" at bounding box center [437, 305] width 28 height 16
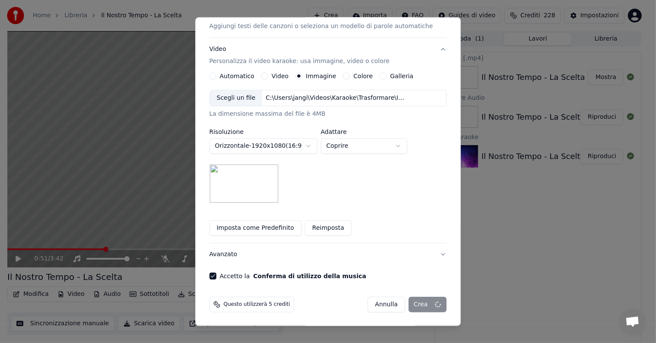
scroll to position [9, 0]
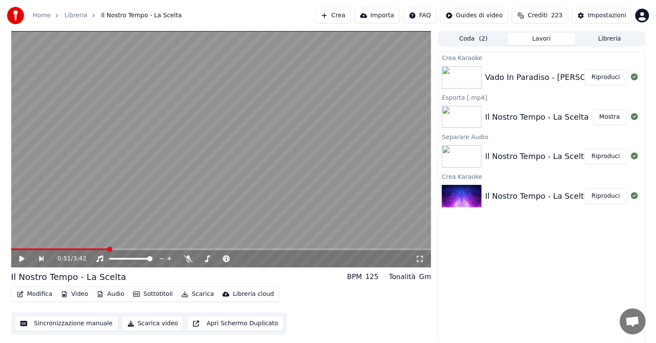
click at [601, 79] on button "Riproduci" at bounding box center [605, 78] width 43 height 16
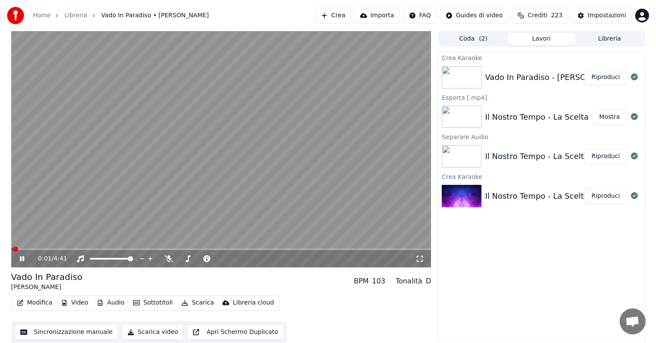
click at [21, 261] on icon at bounding box center [22, 258] width 4 height 5
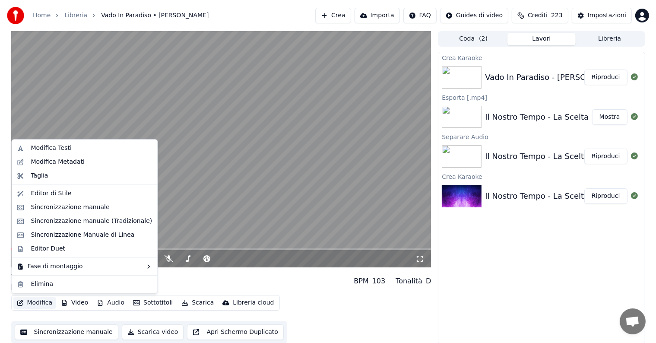
click at [41, 302] on button "Modifica" at bounding box center [34, 303] width 43 height 12
click at [69, 209] on div "Sincronizzazione manuale" at bounding box center [70, 207] width 79 height 9
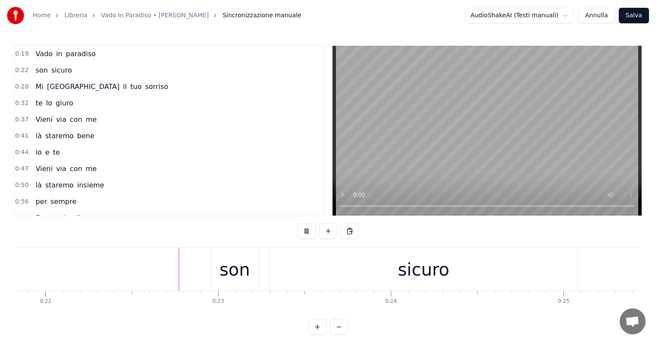
scroll to position [0, 3783]
click at [408, 262] on div "sicuro" at bounding box center [408, 269] width 51 height 26
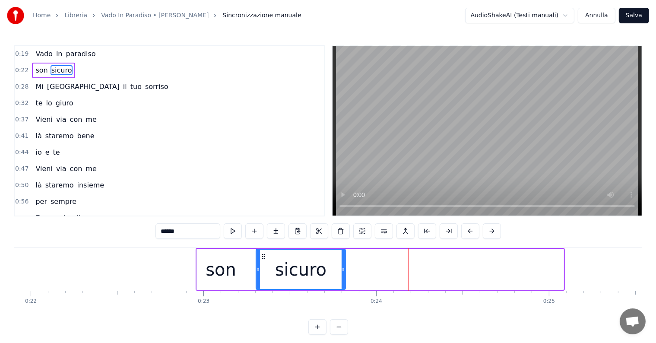
drag, startPoint x: 560, startPoint y: 269, endPoint x: 342, endPoint y: 275, distance: 218.1
click at [342, 275] on div at bounding box center [343, 269] width 3 height 39
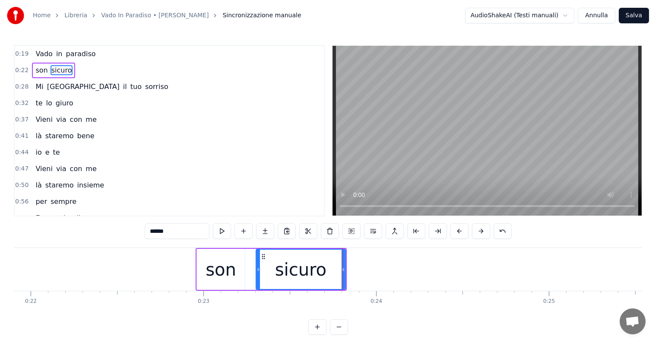
click at [195, 232] on input "******" at bounding box center [177, 231] width 65 height 16
type input "***"
click at [267, 232] on button at bounding box center [265, 231] width 18 height 16
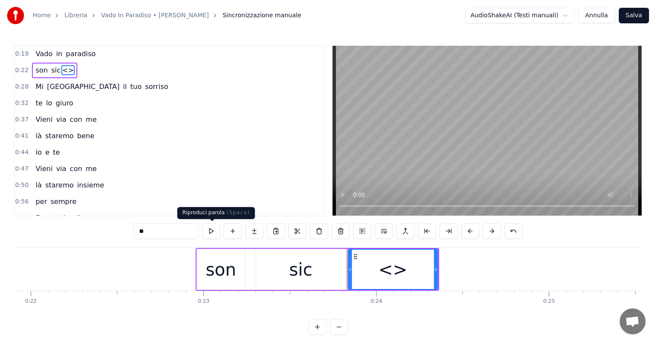
click at [173, 228] on input "**" at bounding box center [166, 231] width 65 height 16
type input "*"
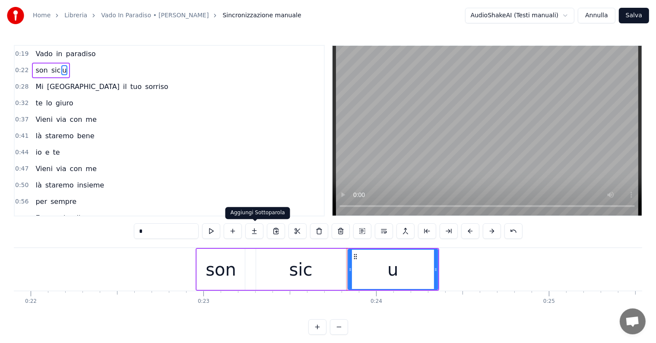
type input "*"
click at [253, 229] on button at bounding box center [254, 231] width 18 height 16
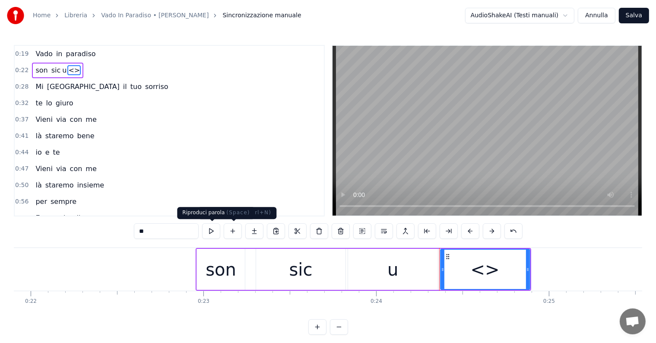
click at [173, 228] on input "**" at bounding box center [166, 231] width 65 height 16
type input "*"
click at [259, 233] on button at bounding box center [254, 231] width 18 height 16
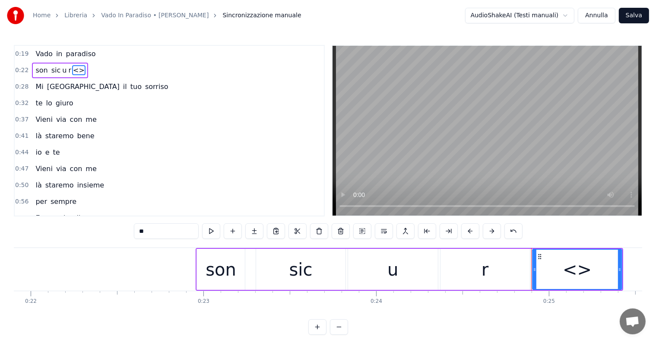
click at [164, 232] on input "**" at bounding box center [166, 231] width 65 height 16
type input "*"
click at [358, 278] on div "u" at bounding box center [392, 269] width 89 height 41
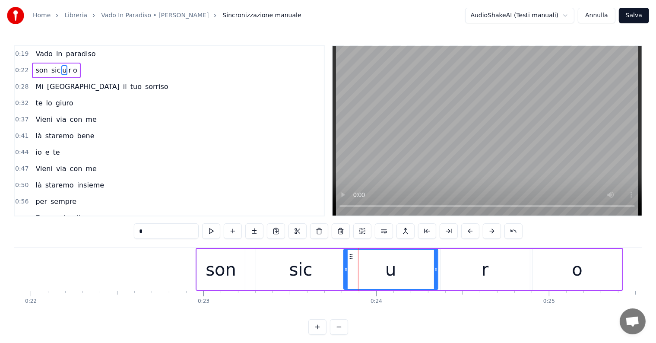
click at [345, 278] on div at bounding box center [345, 269] width 3 height 39
click at [471, 272] on div "r" at bounding box center [484, 269] width 89 height 41
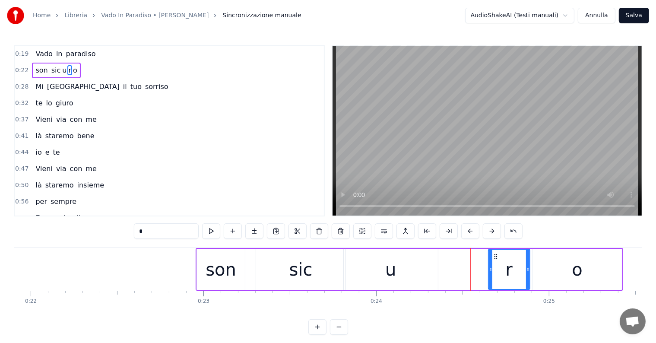
drag, startPoint x: 441, startPoint y: 272, endPoint x: 489, endPoint y: 269, distance: 48.0
click at [489, 269] on icon at bounding box center [490, 269] width 3 height 7
drag, startPoint x: 527, startPoint y: 266, endPoint x: 497, endPoint y: 269, distance: 30.3
click at [497, 269] on icon at bounding box center [497, 269] width 3 height 7
click at [551, 276] on div "o" at bounding box center [576, 269] width 89 height 41
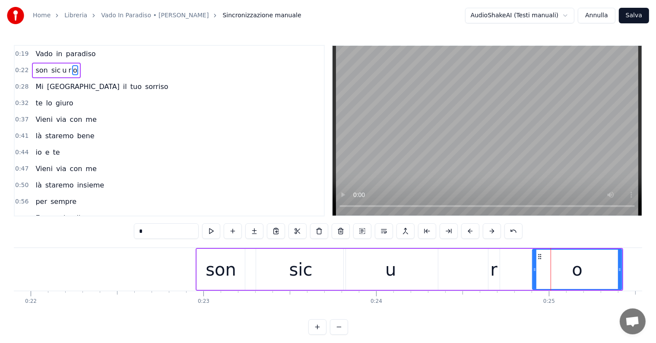
click at [535, 274] on div at bounding box center [534, 269] width 3 height 39
drag, startPoint x: 535, startPoint y: 274, endPoint x: 503, endPoint y: 278, distance: 32.2
click at [503, 278] on div at bounding box center [502, 269] width 3 height 39
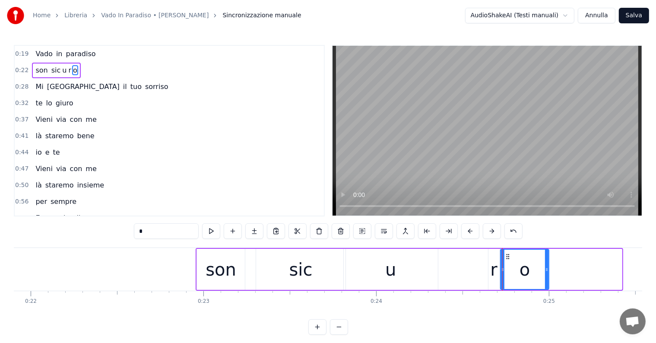
drag, startPoint x: 619, startPoint y: 271, endPoint x: 546, endPoint y: 278, distance: 73.3
click at [546, 278] on div at bounding box center [546, 269] width 3 height 39
click at [430, 278] on div "u" at bounding box center [391, 269] width 94 height 41
type input "*"
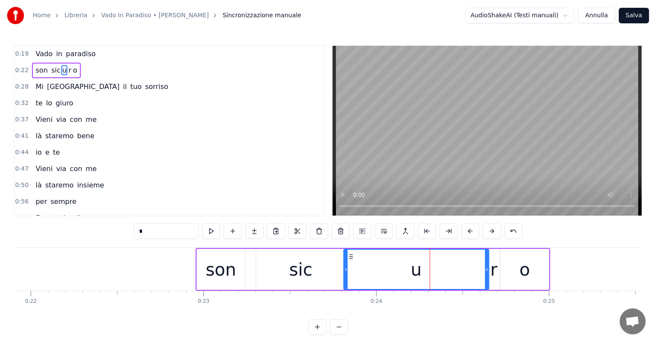
drag, startPoint x: 435, startPoint y: 275, endPoint x: 486, endPoint y: 275, distance: 50.9
click at [486, 275] on div at bounding box center [486, 269] width 3 height 39
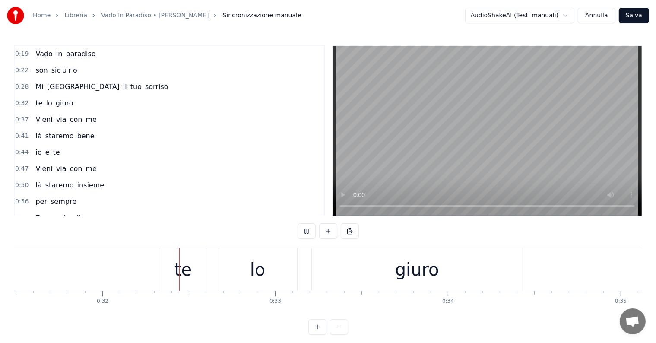
scroll to position [0, 5454]
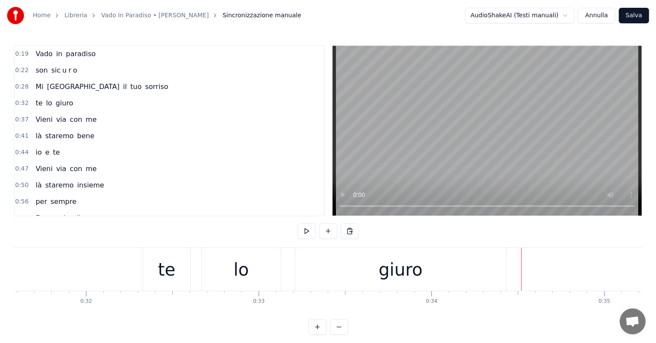
click at [366, 270] on div "giuro" at bounding box center [400, 269] width 211 height 43
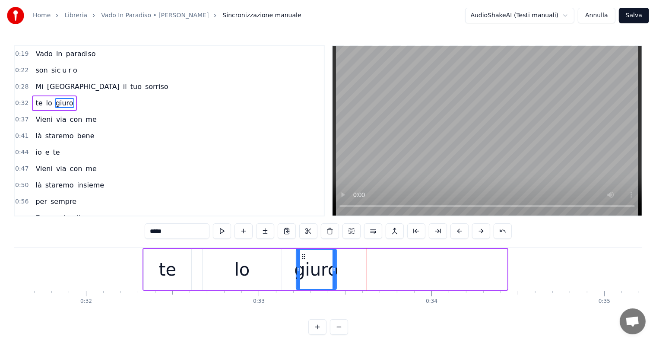
drag, startPoint x: 503, startPoint y: 268, endPoint x: 332, endPoint y: 272, distance: 170.6
click at [332, 272] on icon at bounding box center [333, 269] width 3 height 7
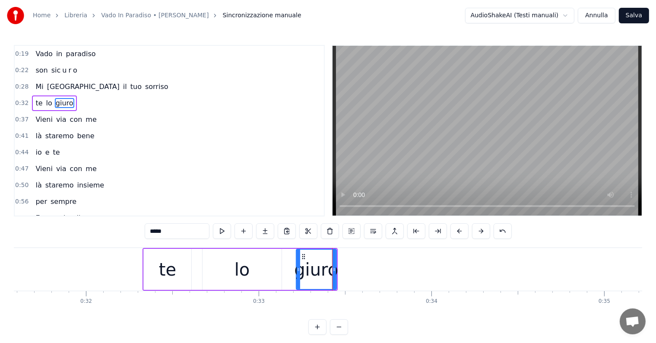
click at [196, 229] on input "*****" at bounding box center [177, 231] width 65 height 16
type input "**"
click at [265, 229] on button at bounding box center [265, 231] width 18 height 16
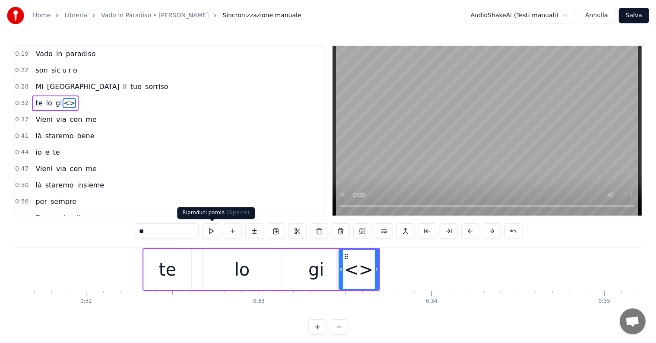
click at [164, 231] on input "**" at bounding box center [166, 231] width 65 height 16
type input "*"
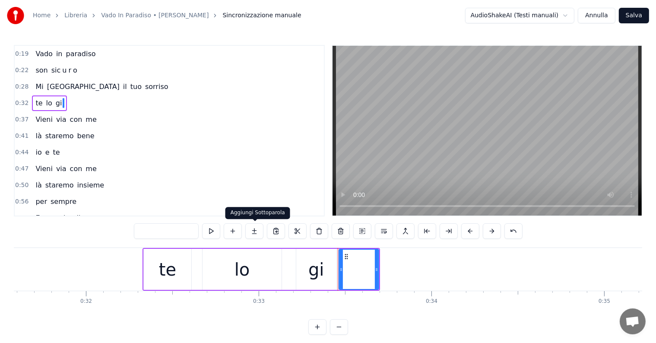
click at [259, 230] on button at bounding box center [254, 231] width 18 height 16
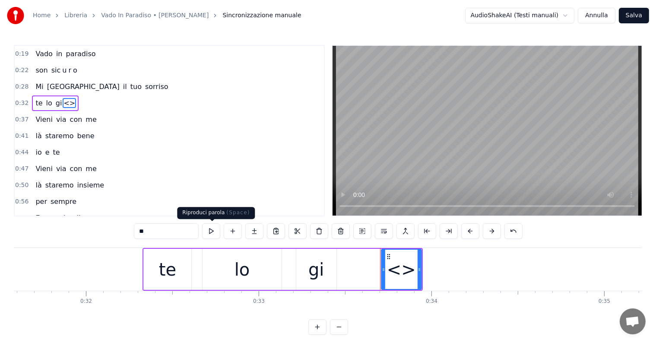
click at [175, 233] on input "**" at bounding box center [166, 231] width 65 height 16
type input "*"
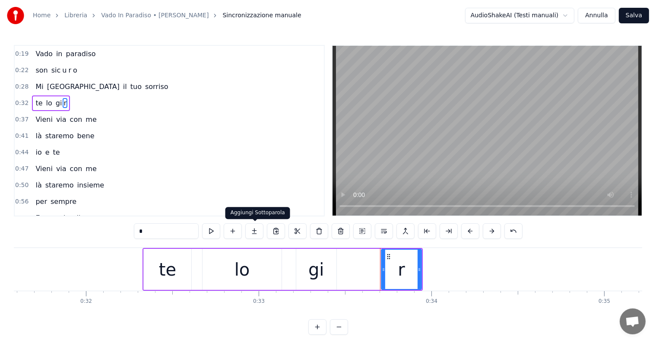
click at [256, 232] on button at bounding box center [254, 231] width 18 height 16
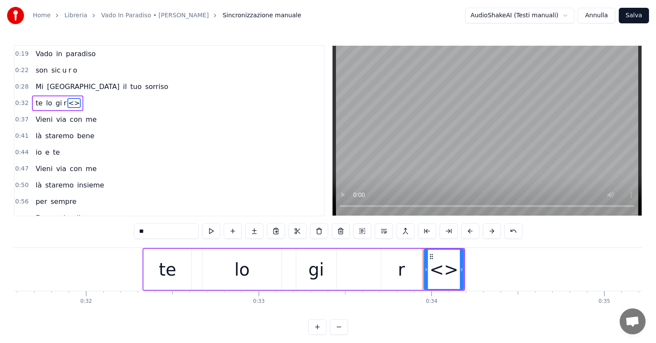
click at [190, 232] on input "**" at bounding box center [166, 231] width 65 height 16
type input "*"
click at [321, 282] on div "gi" at bounding box center [316, 269] width 16 height 26
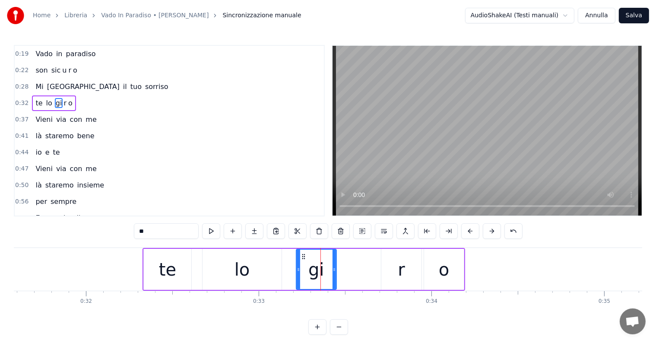
click at [392, 273] on div "r" at bounding box center [401, 269] width 40 height 41
type input "*"
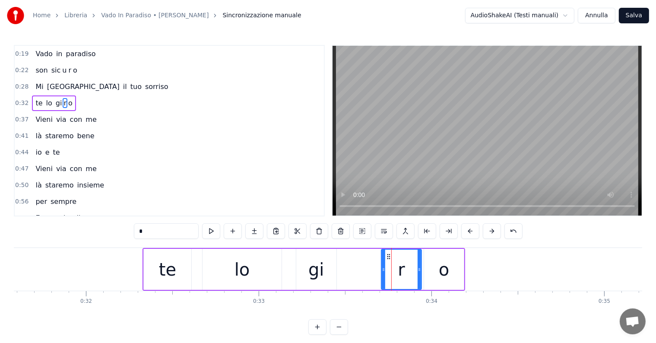
click at [168, 232] on input "*" at bounding box center [166, 231] width 65 height 16
click at [434, 269] on div "o" at bounding box center [444, 269] width 40 height 41
type input "*"
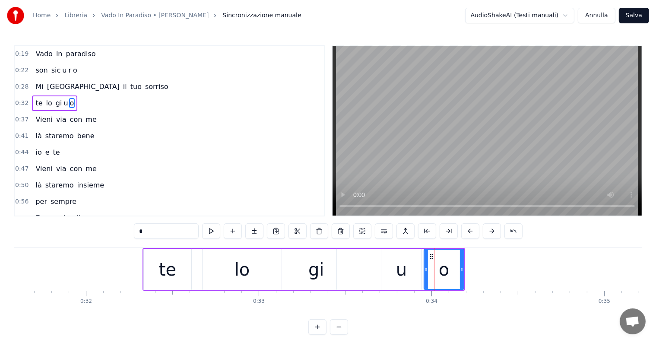
click at [172, 225] on input "*" at bounding box center [166, 231] width 65 height 16
type input "*"
click at [253, 232] on button at bounding box center [254, 231] width 18 height 16
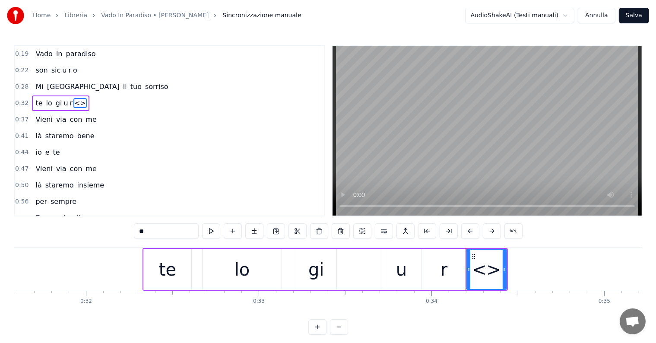
click at [167, 232] on input "**" at bounding box center [166, 231] width 65 height 16
type input "*"
click at [309, 280] on div "gi" at bounding box center [316, 269] width 16 height 26
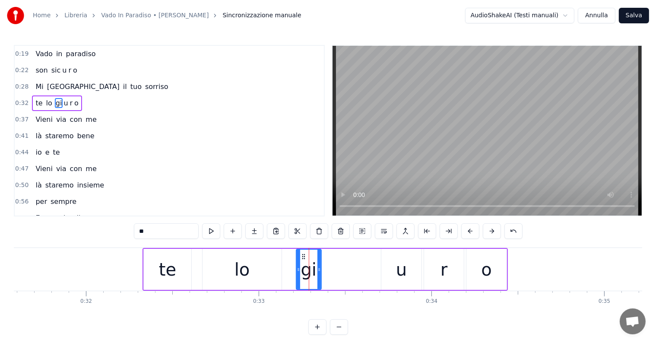
drag, startPoint x: 333, startPoint y: 272, endPoint x: 318, endPoint y: 273, distance: 15.1
click at [318, 273] on div at bounding box center [318, 269] width 3 height 39
click at [402, 273] on div "u" at bounding box center [401, 269] width 11 height 26
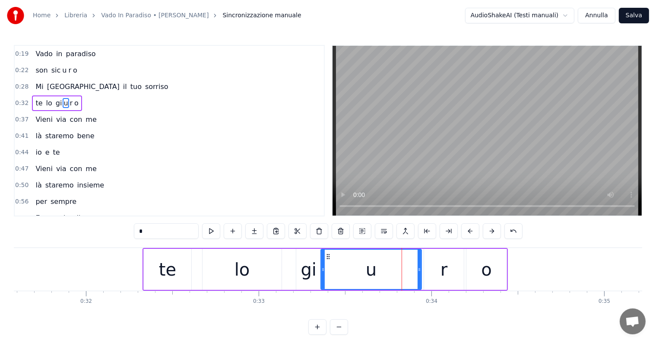
drag, startPoint x: 383, startPoint y: 268, endPoint x: 322, endPoint y: 270, distance: 60.5
click at [322, 270] on icon at bounding box center [322, 269] width 3 height 7
click at [420, 272] on icon at bounding box center [420, 269] width 3 height 7
click at [458, 272] on div "r" at bounding box center [444, 269] width 40 height 41
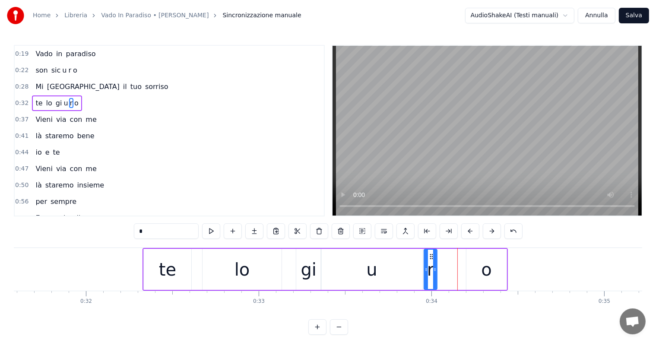
drag, startPoint x: 461, startPoint y: 272, endPoint x: 434, endPoint y: 276, distance: 27.1
click at [434, 276] on div at bounding box center [434, 269] width 3 height 39
click at [479, 275] on div "o" at bounding box center [486, 269] width 40 height 41
type input "*"
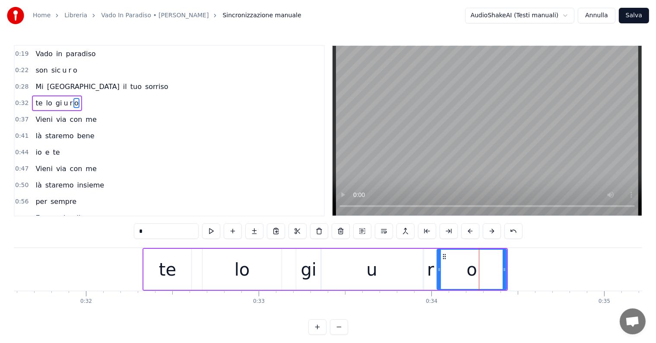
drag, startPoint x: 468, startPoint y: 275, endPoint x: 439, endPoint y: 277, distance: 29.5
click at [439, 277] on div at bounding box center [438, 269] width 3 height 39
drag, startPoint x: 505, startPoint y: 275, endPoint x: 478, endPoint y: 278, distance: 26.6
click at [478, 278] on div at bounding box center [477, 269] width 3 height 39
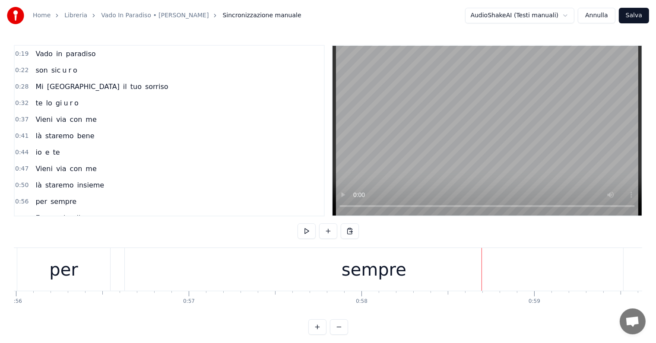
scroll to position [0, 9587]
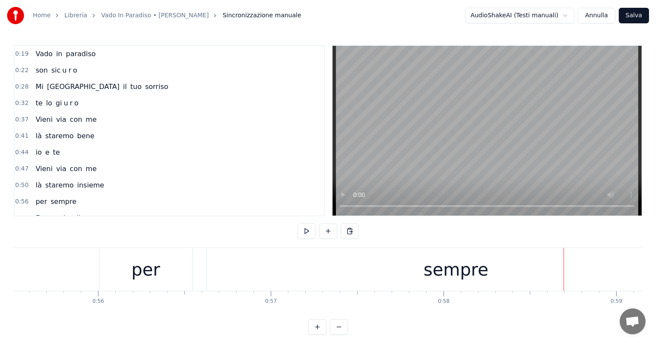
click at [374, 268] on div "sempre" at bounding box center [456, 269] width 498 height 43
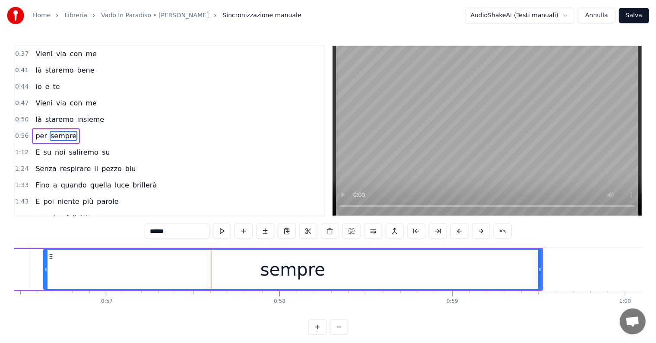
scroll to position [0, 9724]
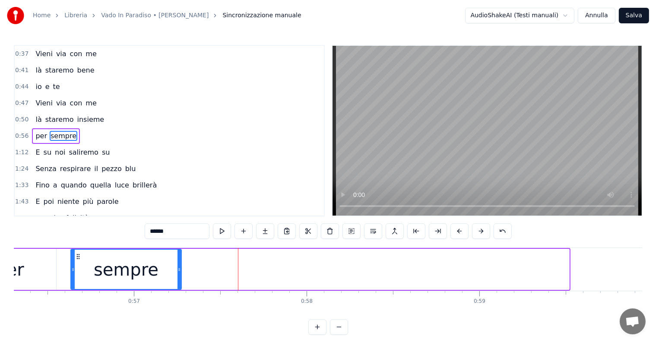
drag, startPoint x: 568, startPoint y: 268, endPoint x: 180, endPoint y: 277, distance: 387.8
click at [180, 277] on div at bounding box center [178, 269] width 3 height 39
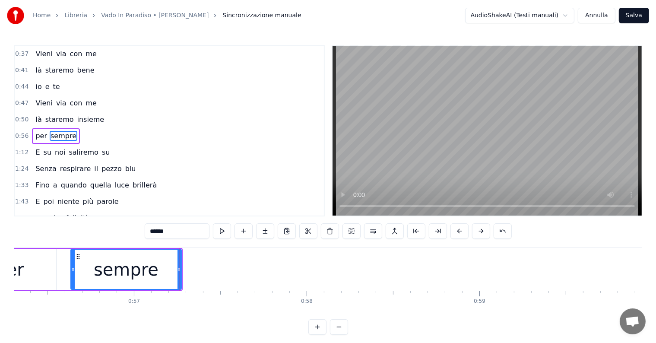
click at [188, 234] on input "******" at bounding box center [177, 231] width 65 height 16
type input "*****"
click at [266, 228] on button at bounding box center [265, 231] width 18 height 16
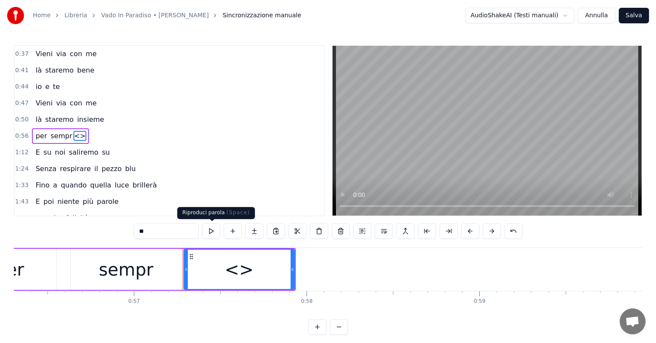
click at [180, 228] on input "**" at bounding box center [166, 231] width 65 height 16
type input "*"
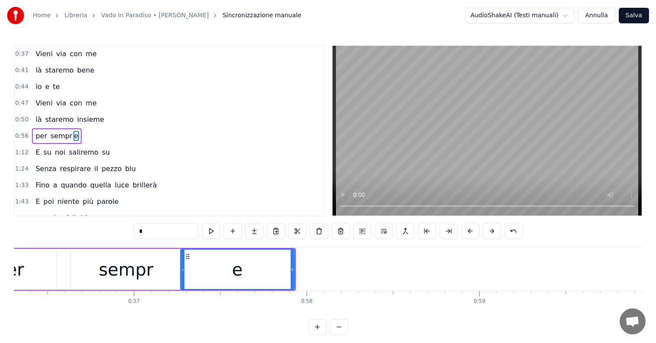
click at [181, 271] on icon at bounding box center [182, 269] width 3 height 7
click at [31, 268] on div "per" at bounding box center [9, 269] width 93 height 41
type input "***"
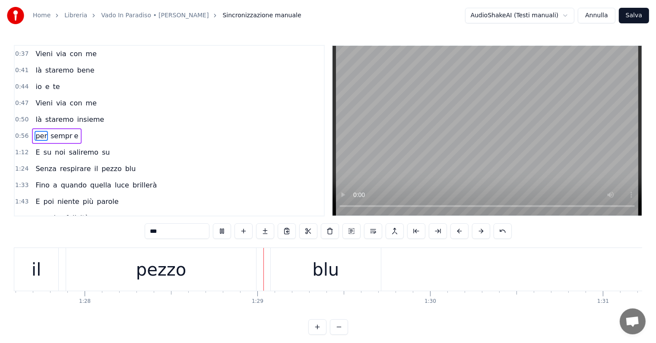
scroll to position [0, 15231]
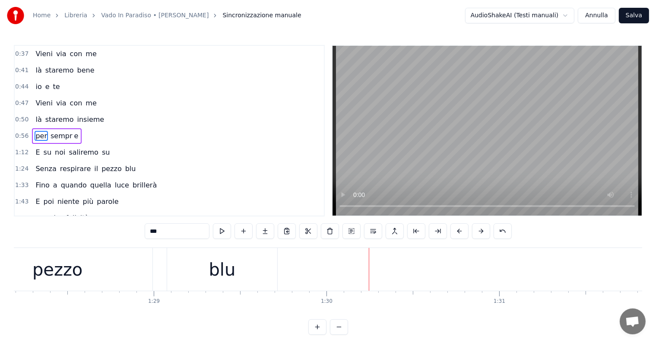
click at [32, 168] on div "Senza respirare il pezzo blu" at bounding box center [85, 169] width 107 height 16
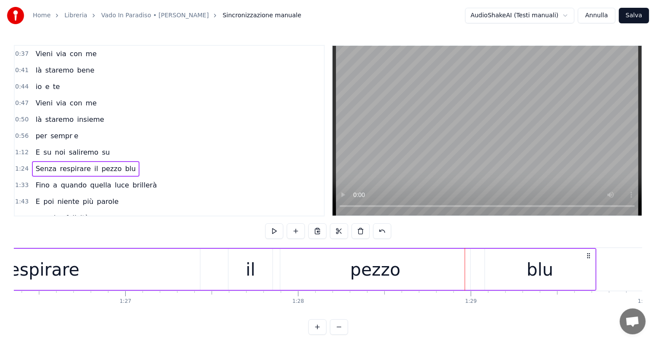
scroll to position [0, 14859]
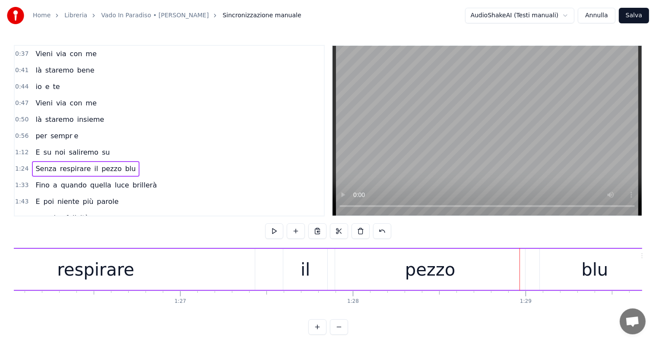
click at [291, 280] on div "il" at bounding box center [305, 269] width 44 height 41
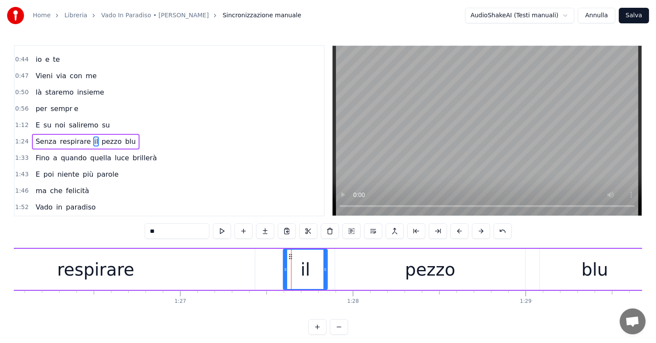
scroll to position [98, 0]
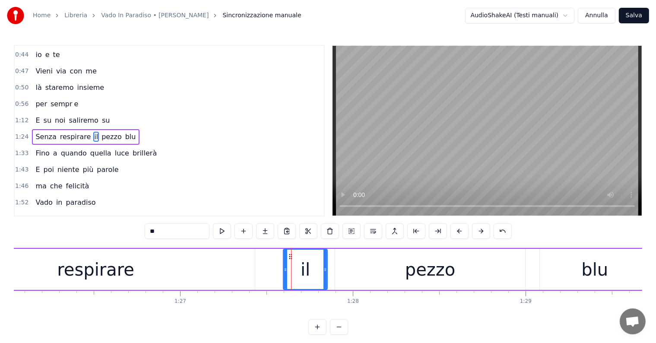
click at [162, 231] on input "**" at bounding box center [177, 231] width 65 height 16
type input "*"
click at [416, 283] on div "pezzo" at bounding box center [430, 269] width 190 height 41
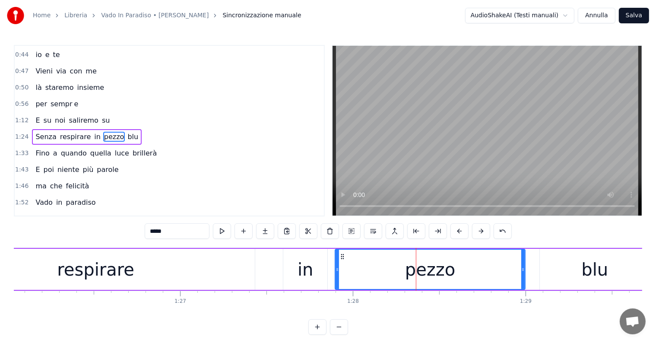
click at [179, 230] on input "*****" at bounding box center [177, 231] width 65 height 16
type input "*"
click at [570, 276] on div "blu" at bounding box center [595, 269] width 110 height 41
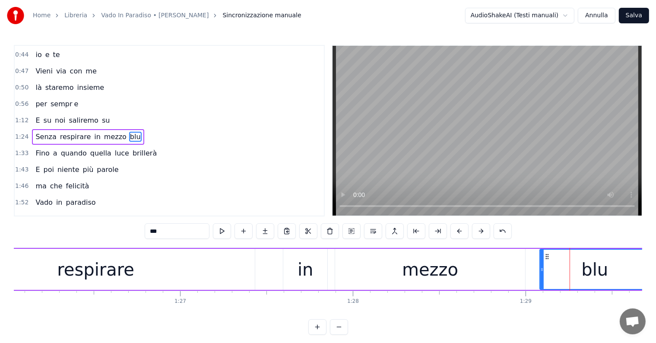
click at [178, 235] on input "***" at bounding box center [177, 231] width 65 height 16
type input "*"
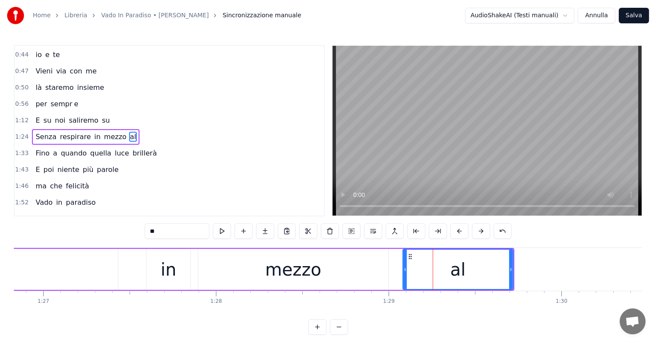
scroll to position [0, 15023]
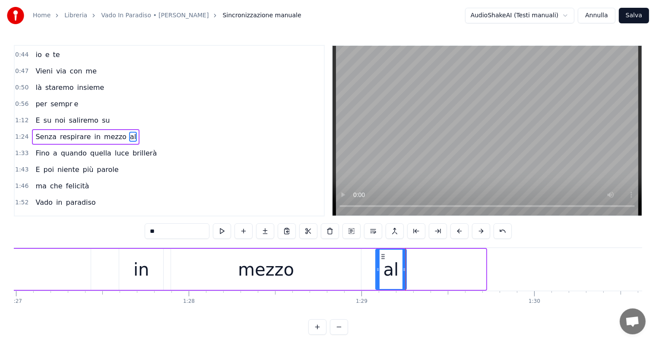
drag, startPoint x: 482, startPoint y: 273, endPoint x: 402, endPoint y: 273, distance: 79.4
click at [402, 273] on div at bounding box center [403, 269] width 3 height 39
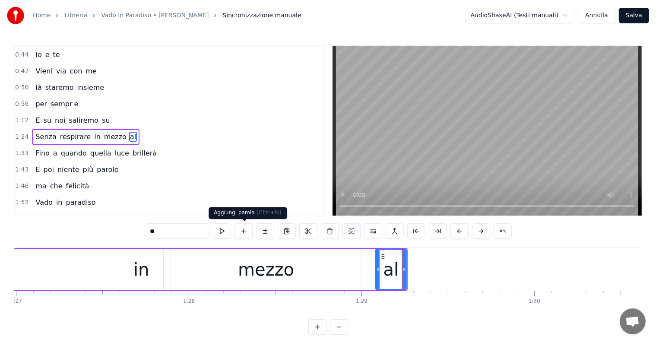
type input "**"
click at [247, 234] on button at bounding box center [243, 231] width 18 height 16
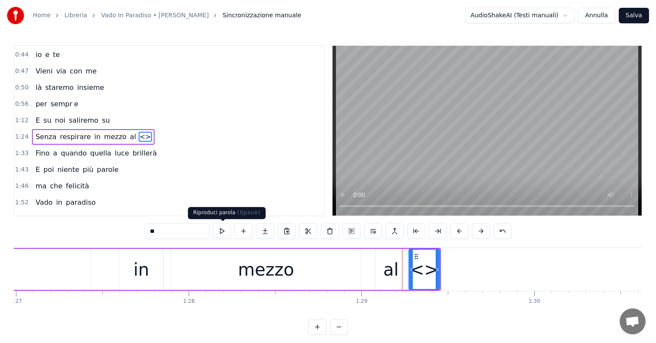
click at [195, 235] on input "**" at bounding box center [177, 231] width 65 height 16
type input "*"
click at [286, 264] on div "mezzo" at bounding box center [266, 269] width 56 height 26
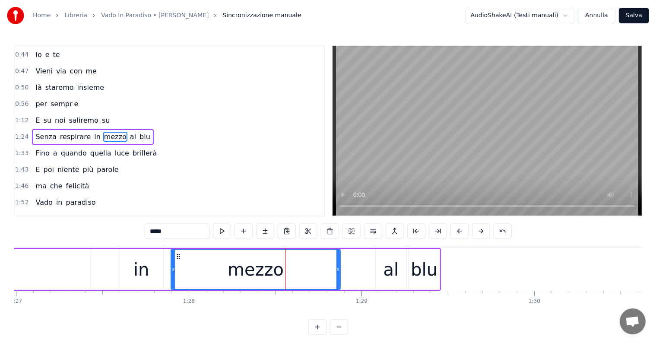
drag, startPoint x: 357, startPoint y: 266, endPoint x: 337, endPoint y: 263, distance: 20.9
click at [337, 263] on div at bounding box center [337, 269] width 3 height 39
click at [382, 271] on div "al" at bounding box center [391, 269] width 31 height 41
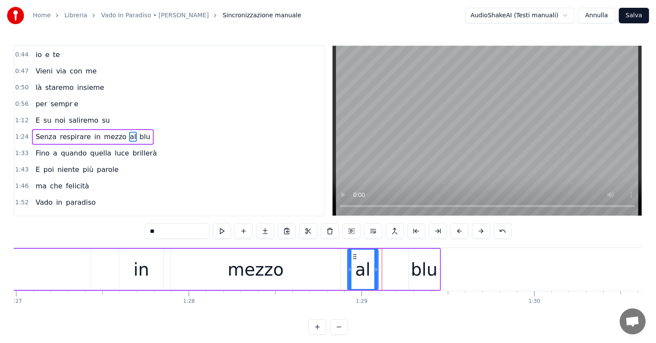
drag, startPoint x: 383, startPoint y: 256, endPoint x: 354, endPoint y: 255, distance: 28.5
click at [354, 255] on icon at bounding box center [354, 256] width 7 height 7
click at [413, 272] on div "blu" at bounding box center [424, 269] width 27 height 26
type input "***"
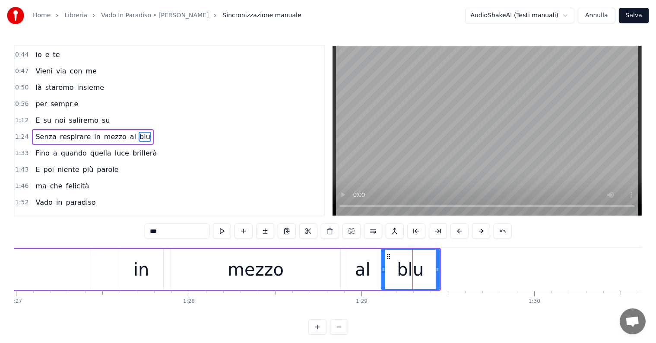
drag, startPoint x: 411, startPoint y: 268, endPoint x: 383, endPoint y: 267, distance: 27.6
click at [383, 267] on icon at bounding box center [383, 269] width 3 height 7
click at [48, 138] on div "Senza respirare in mezzo al blu" at bounding box center [92, 137] width 121 height 16
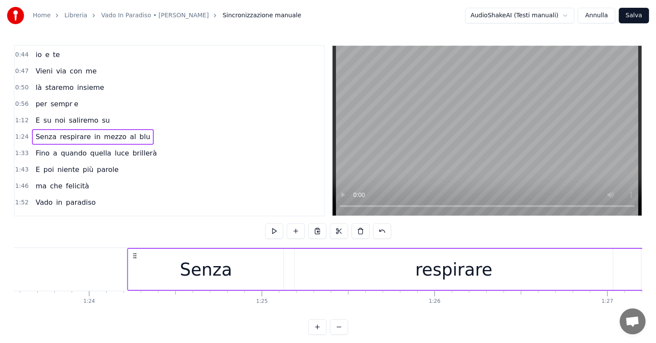
scroll to position [0, 14429]
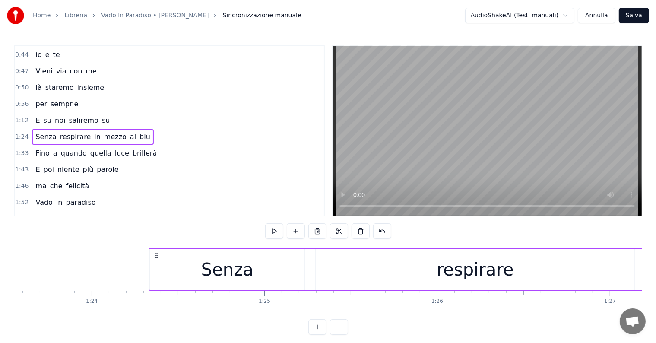
drag, startPoint x: 131, startPoint y: 254, endPoint x: 155, endPoint y: 260, distance: 24.8
click at [155, 260] on div "Senza respirare in mezzo al blu" at bounding box center [567, 269] width 836 height 43
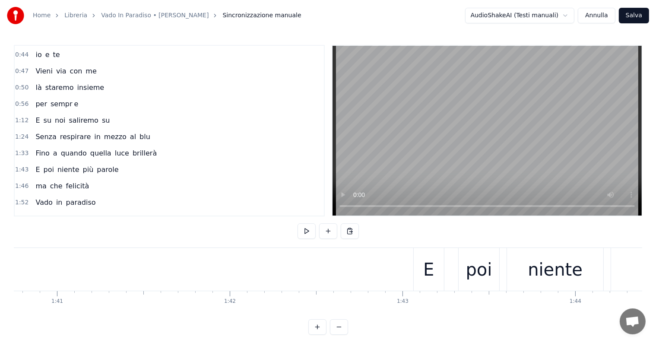
scroll to position [0, 17372]
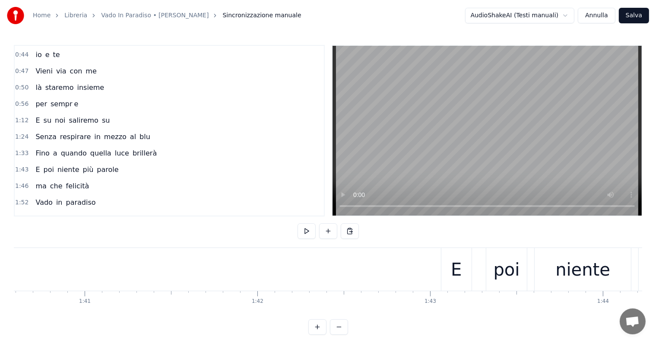
click at [36, 168] on div "E poi niente più parole" at bounding box center [77, 170] width 90 height 16
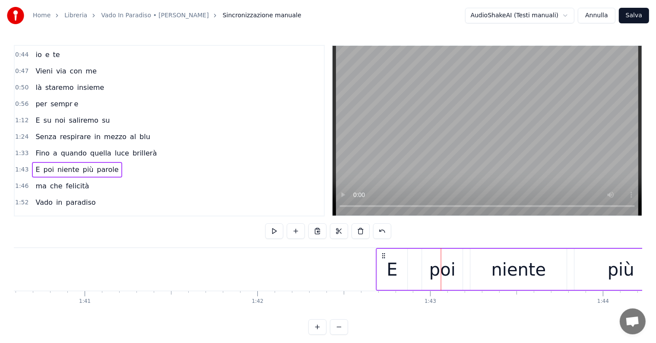
drag, startPoint x: 449, startPoint y: 255, endPoint x: 383, endPoint y: 255, distance: 66.5
click at [383, 255] on icon at bounding box center [383, 255] width 7 height 7
click at [383, 255] on icon at bounding box center [382, 255] width 7 height 7
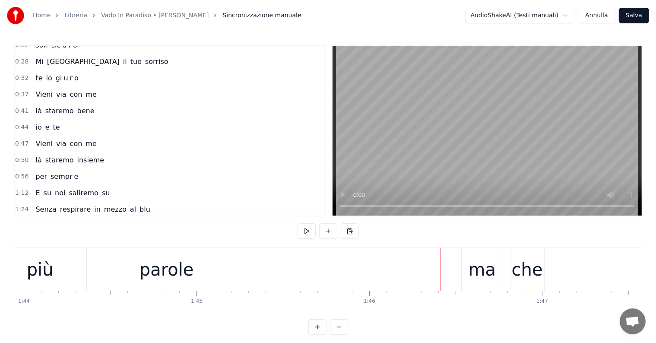
scroll to position [0, 0]
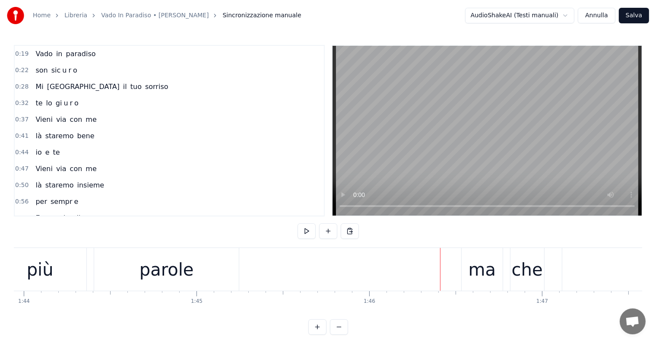
click at [60, 60] on div "Vado in paradiso" at bounding box center [65, 54] width 67 height 16
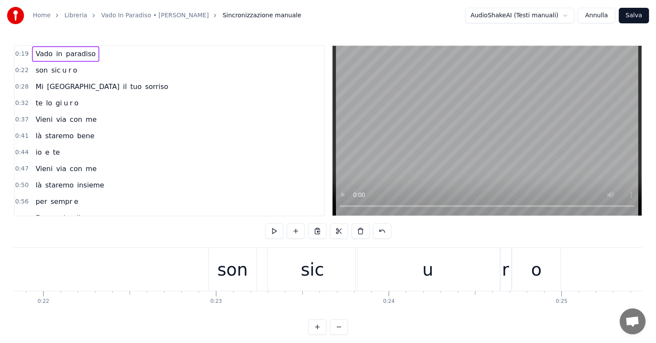
scroll to position [0, 3269]
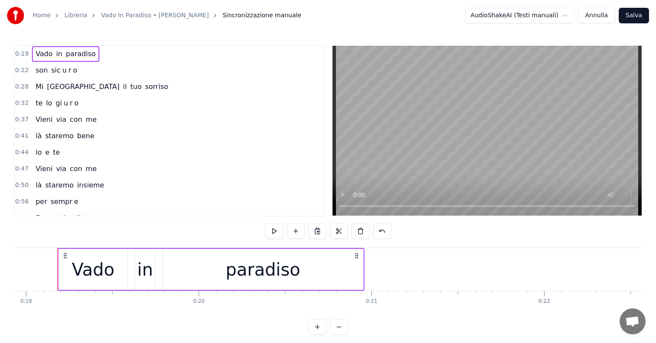
click at [40, 75] on div "son sic u r o" at bounding box center [56, 71] width 48 height 16
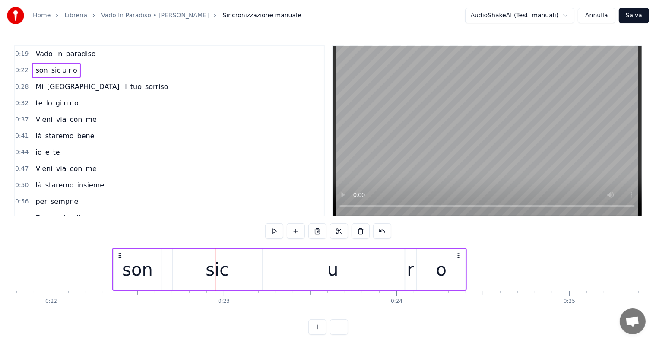
scroll to position [0, 3760]
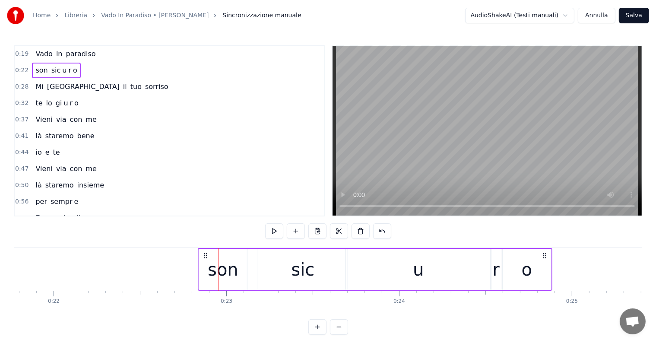
drag, startPoint x: 65, startPoint y: 257, endPoint x: 206, endPoint y: 264, distance: 140.9
click at [206, 264] on div "son sic u r o" at bounding box center [375, 269] width 354 height 43
click at [46, 91] on div "Mi porto il tuo sorriso" at bounding box center [101, 87] width 139 height 16
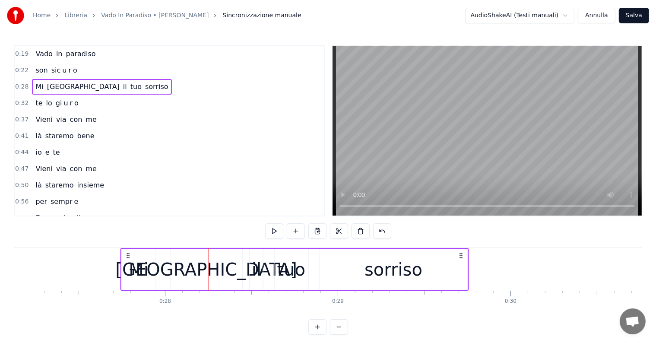
scroll to position [0, 4683]
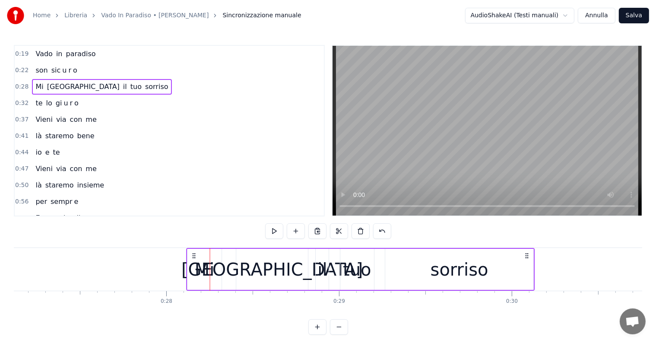
drag, startPoint x: 66, startPoint y: 255, endPoint x: 195, endPoint y: 259, distance: 129.6
click at [195, 259] on div "Mi porto il tuo sorriso" at bounding box center [361, 269] width 348 height 43
click at [51, 108] on div "te lo gi u r o" at bounding box center [57, 103] width 50 height 16
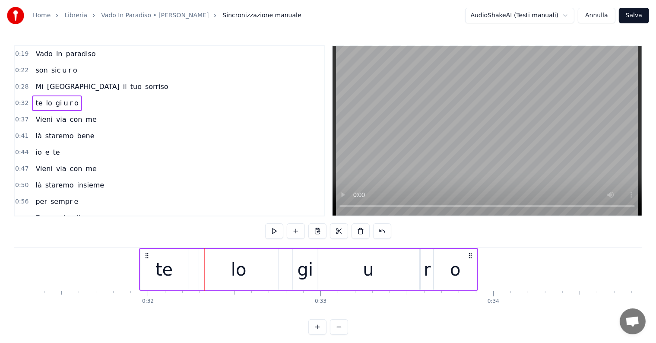
scroll to position [0, 5391]
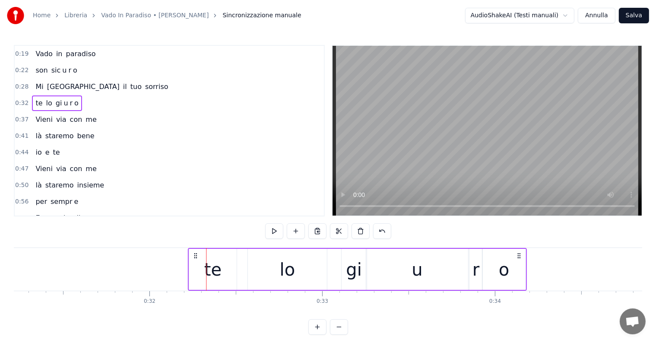
drag, startPoint x: 64, startPoint y: 254, endPoint x: 195, endPoint y: 259, distance: 130.5
click at [195, 259] on div "te lo gi u r o" at bounding box center [356, 269] width 339 height 43
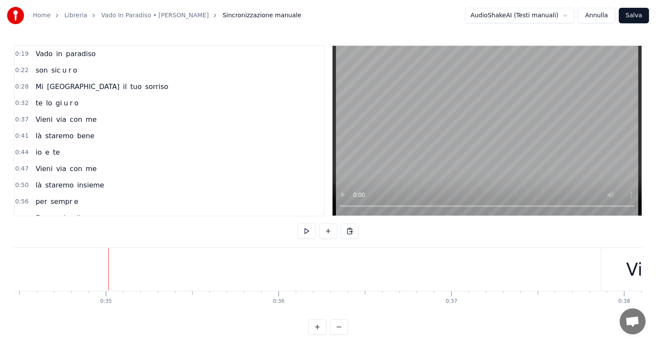
scroll to position [0, 5969]
click at [47, 123] on div "Vieni via con me" at bounding box center [66, 120] width 68 height 16
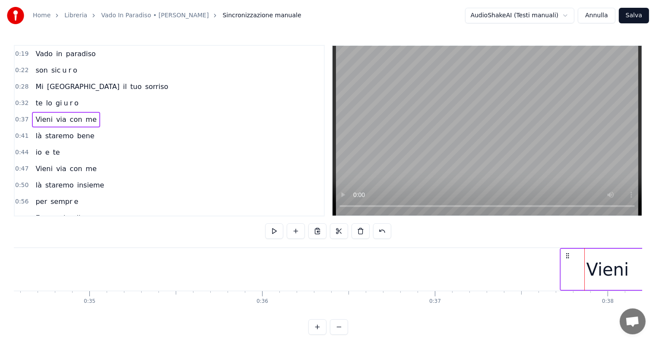
drag, startPoint x: 592, startPoint y: 255, endPoint x: 567, endPoint y: 261, distance: 25.3
click at [36, 139] on div "là staremo bene" at bounding box center [65, 136] width 66 height 16
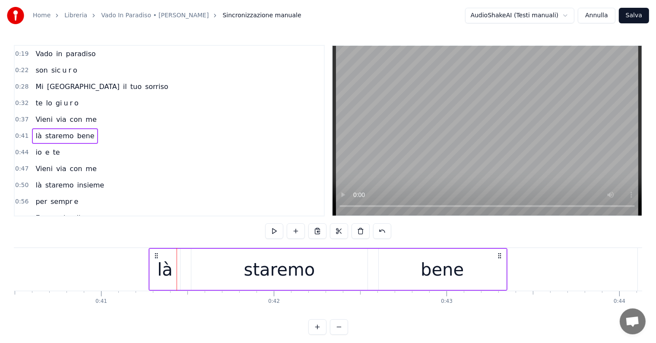
scroll to position [0, 6993]
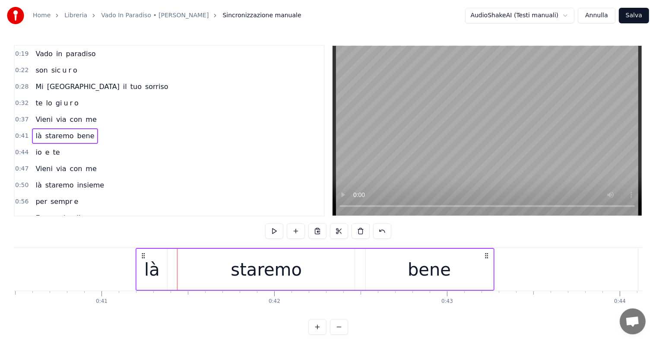
click at [142, 263] on div "là" at bounding box center [152, 269] width 30 height 41
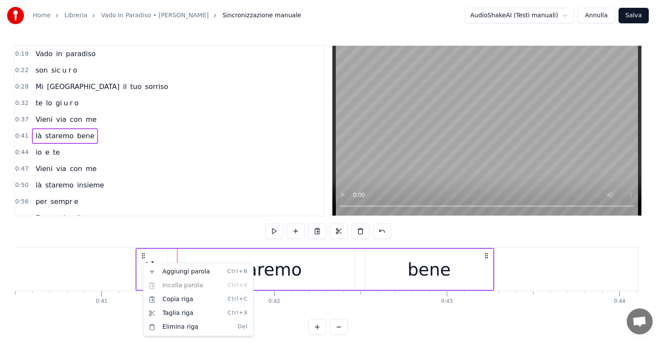
click at [38, 152] on html "Home Libreria Vado In Paradiso • [PERSON_NAME] manuale AudioShakeAI (Testi manu…" at bounding box center [331, 174] width 663 height 348
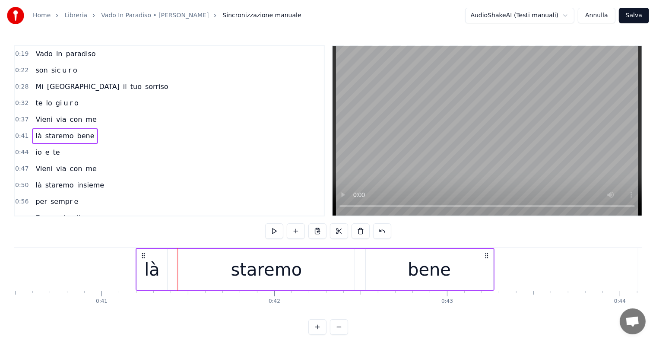
click at [38, 155] on div "io e te" at bounding box center [47, 153] width 31 height 16
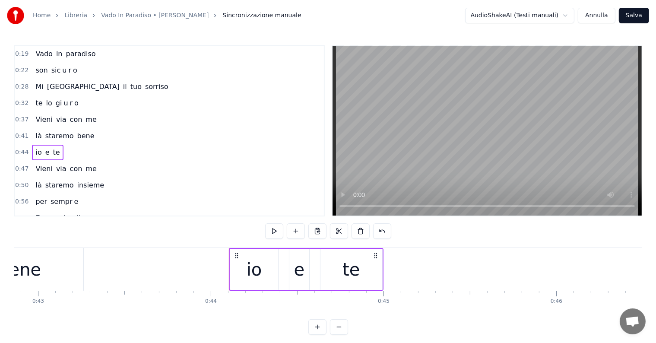
scroll to position [0, 7374]
drag, startPoint x: 264, startPoint y: 254, endPoint x: 235, endPoint y: 254, distance: 28.9
click at [235, 254] on icon at bounding box center [235, 255] width 7 height 7
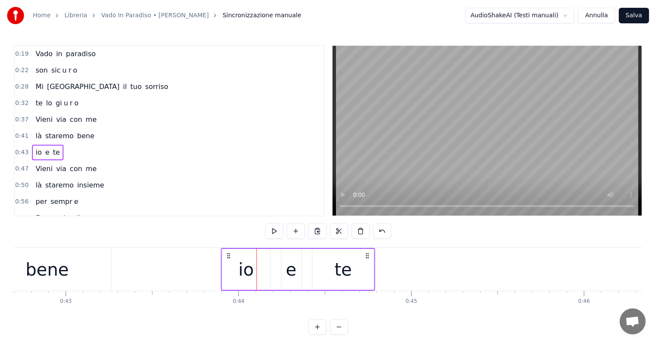
drag, startPoint x: 234, startPoint y: 254, endPoint x: 228, endPoint y: 254, distance: 6.5
click at [228, 254] on icon at bounding box center [228, 255] width 7 height 7
click at [50, 170] on div "Vieni via con me" at bounding box center [66, 169] width 68 height 16
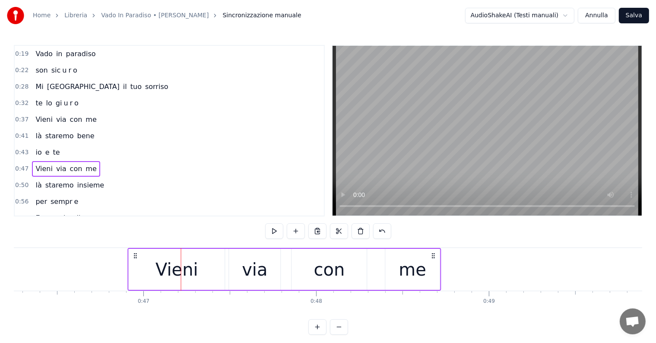
scroll to position [0, 7985]
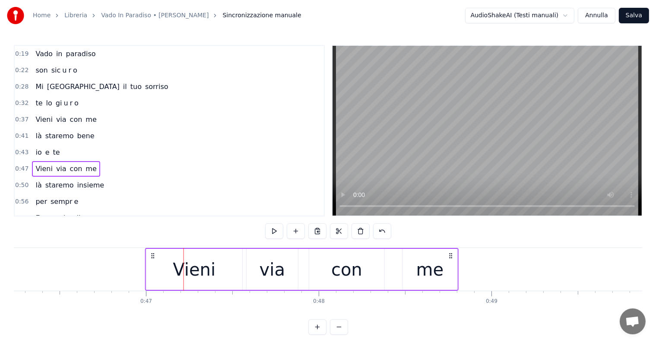
drag, startPoint x: 172, startPoint y: 256, endPoint x: 152, endPoint y: 257, distance: 20.3
click at [152, 257] on icon at bounding box center [152, 255] width 7 height 7
click at [47, 186] on div "là staremo insieme" at bounding box center [70, 185] width 76 height 16
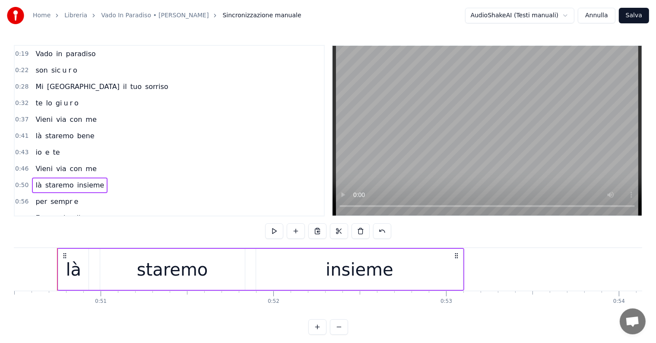
scroll to position [0, 8604]
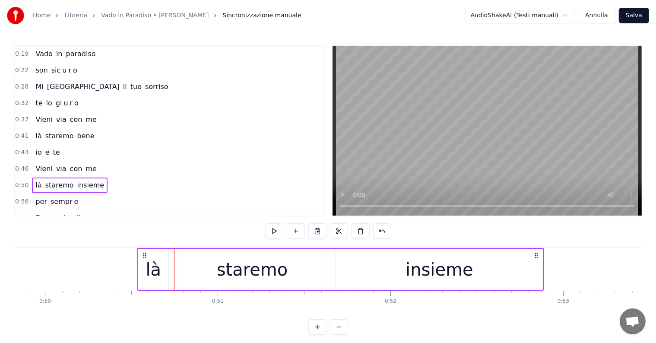
drag, startPoint x: 181, startPoint y: 254, endPoint x: 143, endPoint y: 258, distance: 37.7
click at [143, 258] on icon at bounding box center [144, 255] width 7 height 7
click at [57, 203] on div "per sempr e" at bounding box center [57, 202] width 50 height 16
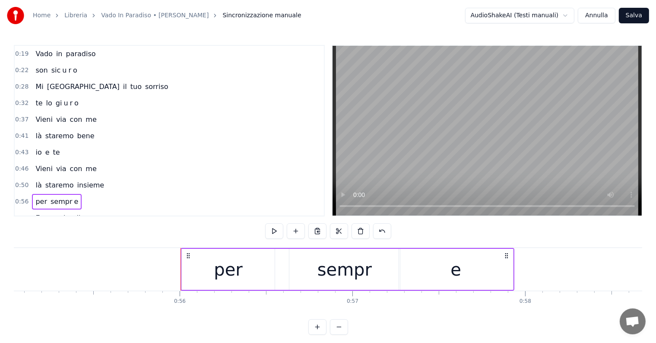
scroll to position [0, 9451]
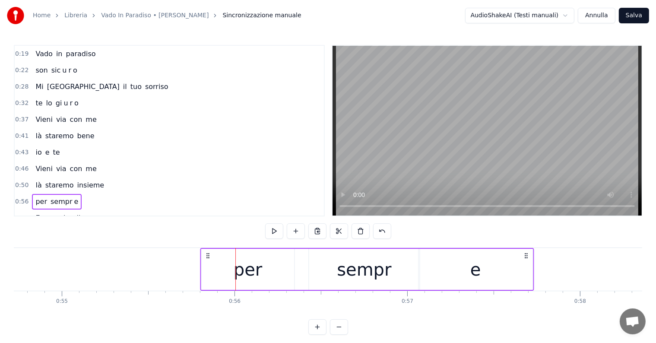
drag, startPoint x: 243, startPoint y: 255, endPoint x: 207, endPoint y: 257, distance: 35.5
click at [207, 257] on icon at bounding box center [208, 255] width 7 height 7
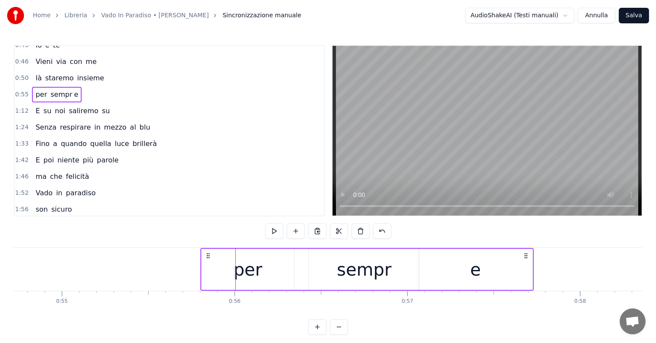
scroll to position [130, 0]
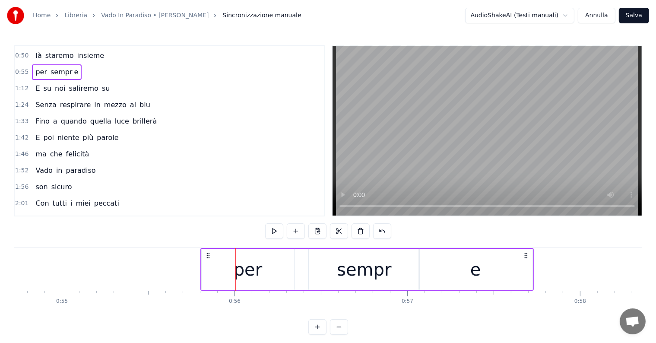
click at [47, 89] on div "E su noi saliremo su" at bounding box center [72, 89] width 81 height 16
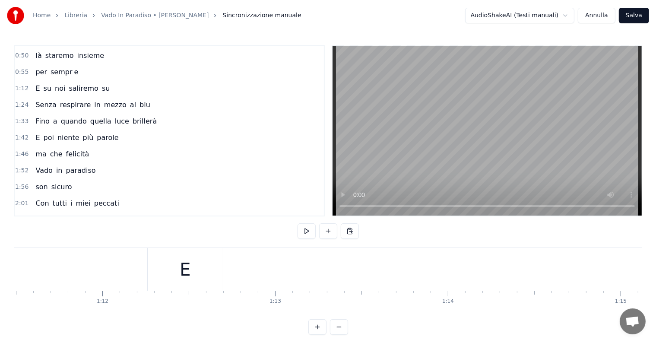
scroll to position [0, 12264]
click at [277, 280] on div "E" at bounding box center [268, 269] width 76 height 43
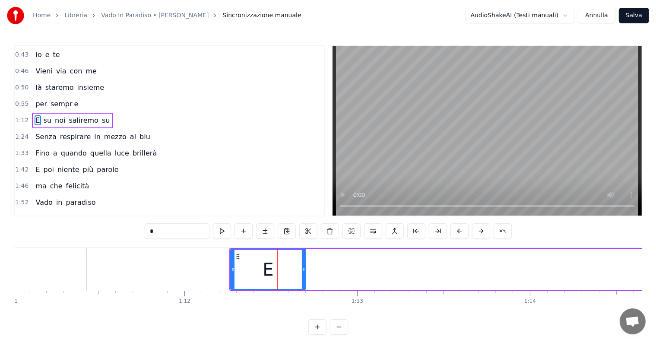
scroll to position [82, 0]
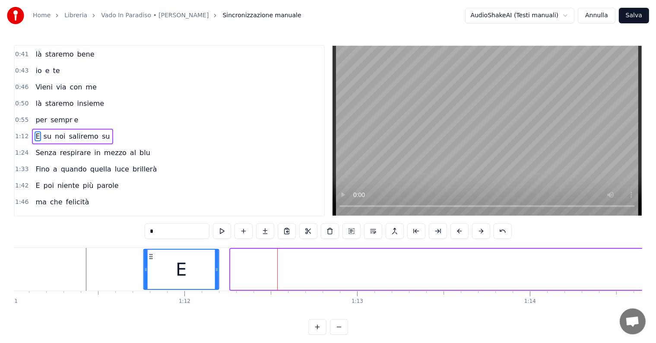
drag, startPoint x: 236, startPoint y: 254, endPoint x: 149, endPoint y: 270, distance: 88.7
click at [149, 270] on div "E" at bounding box center [181, 269] width 75 height 39
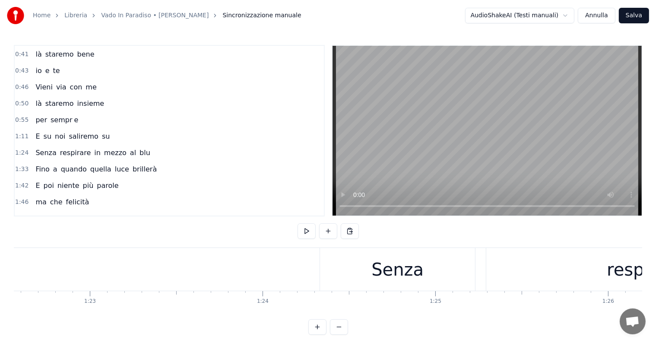
scroll to position [0, 14340]
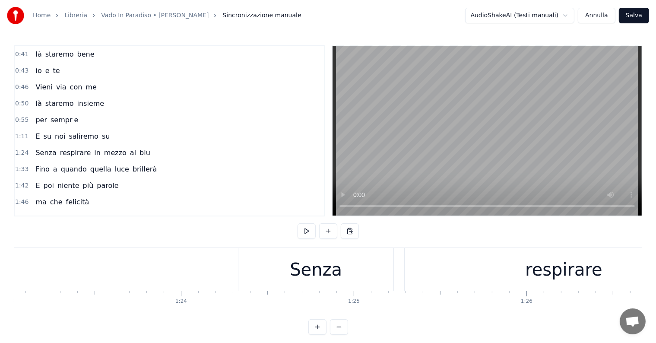
click at [311, 285] on div "Senza" at bounding box center [315, 269] width 155 height 43
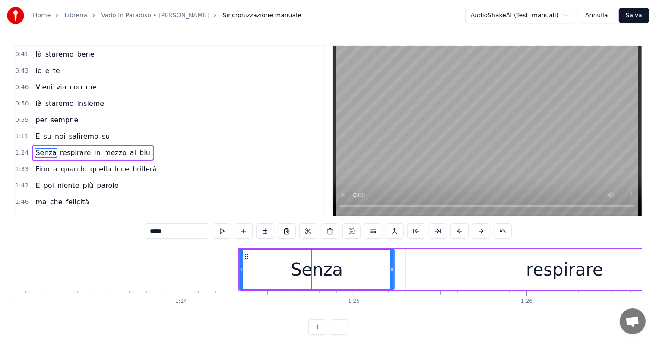
scroll to position [98, 0]
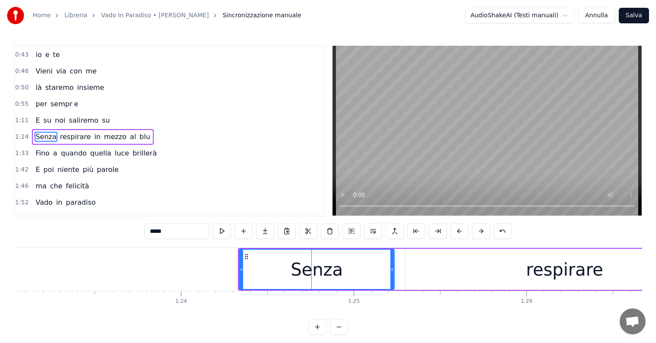
click at [33, 129] on div "Senza respirare in mezzo al blu" at bounding box center [92, 137] width 121 height 16
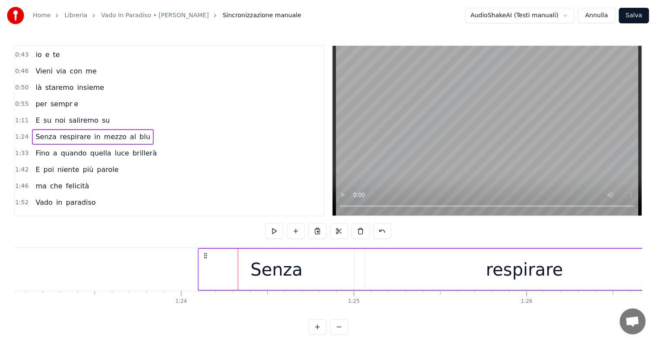
drag, startPoint x: 244, startPoint y: 256, endPoint x: 204, endPoint y: 259, distance: 40.3
click at [204, 259] on div "Senza respirare in mezzo al blu" at bounding box center [616, 269] width 836 height 43
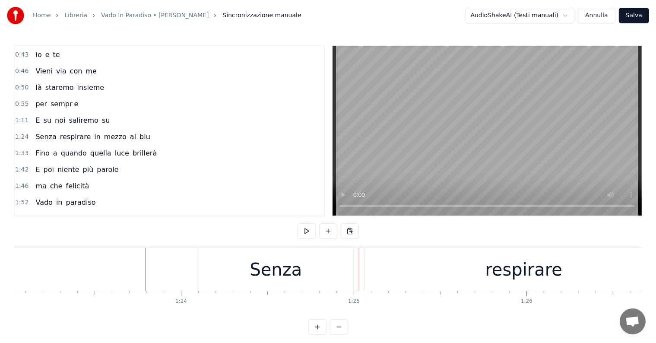
click at [225, 251] on div "Senza" at bounding box center [275, 269] width 155 height 43
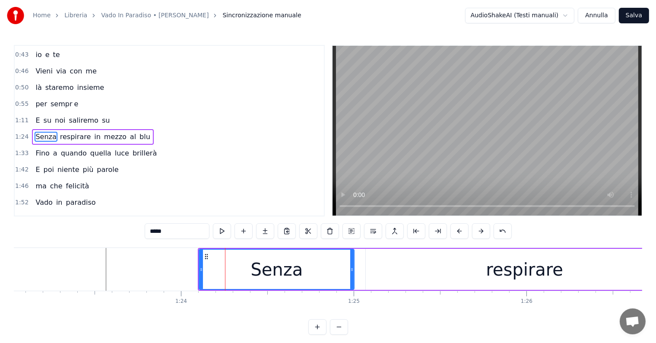
click at [32, 129] on div "Senza respirare in mezzo al blu" at bounding box center [92, 137] width 121 height 16
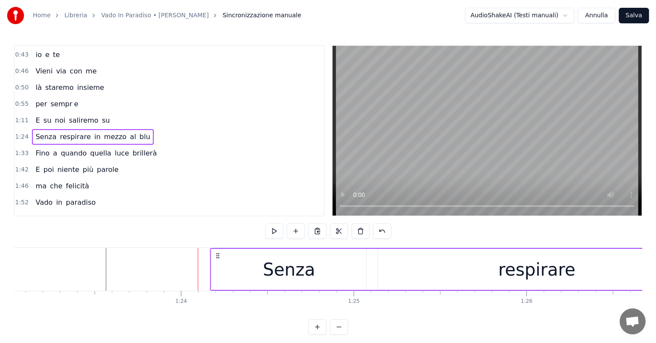
drag, startPoint x: 204, startPoint y: 254, endPoint x: 216, endPoint y: 256, distance: 12.3
click at [216, 256] on icon at bounding box center [218, 255] width 7 height 7
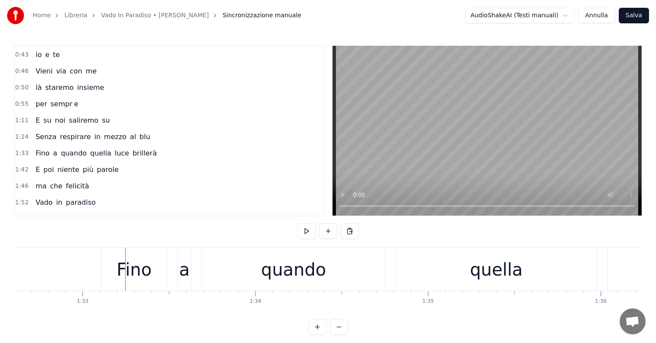
scroll to position [0, 16025]
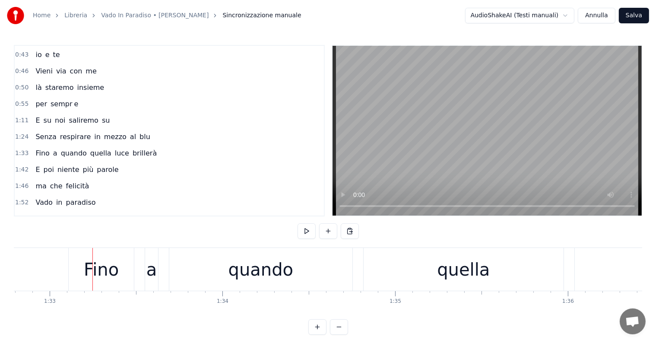
click at [48, 153] on div "Fino a quando quella luce brillerà" at bounding box center [96, 154] width 128 height 16
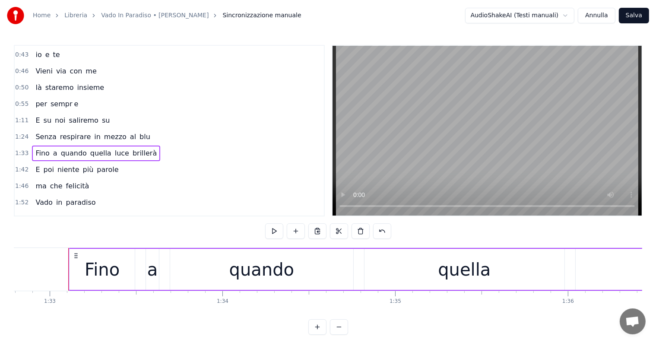
scroll to position [0, 15842]
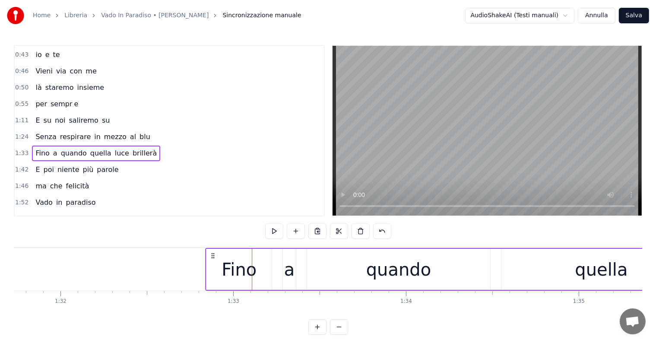
drag, startPoint x: 257, startPoint y: 255, endPoint x: 211, endPoint y: 256, distance: 46.6
click at [211, 256] on icon at bounding box center [212, 255] width 7 height 7
click at [49, 168] on div "E poi niente più parole" at bounding box center [77, 170] width 90 height 16
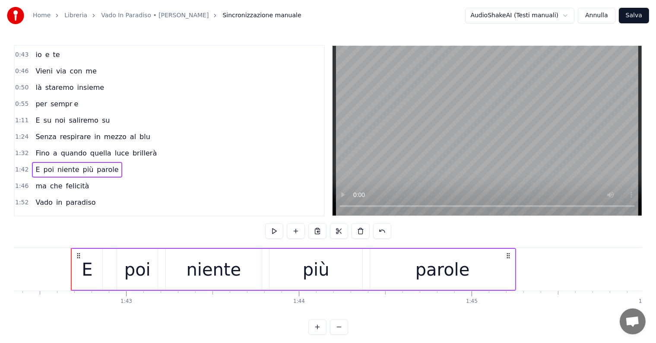
scroll to position [0, 17689]
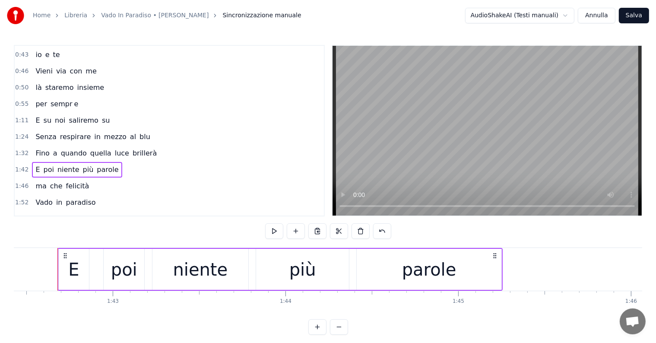
click at [48, 184] on div "ma che felicità" at bounding box center [62, 186] width 60 height 16
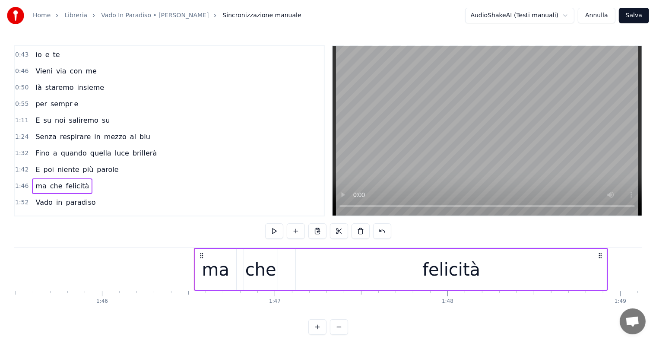
scroll to position [0, 18000]
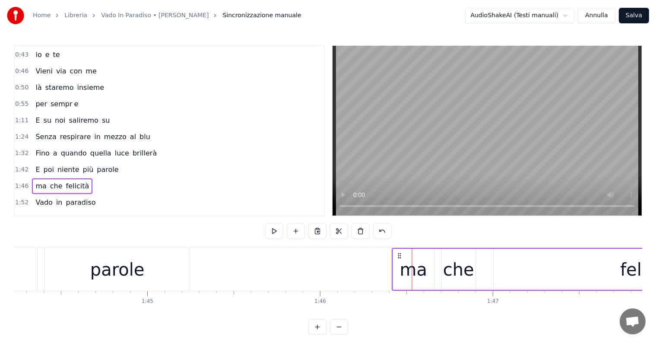
drag, startPoint x: 418, startPoint y: 256, endPoint x: 399, endPoint y: 257, distance: 19.9
click at [399, 257] on icon at bounding box center [399, 255] width 7 height 7
click at [53, 200] on div "Vado in paradiso" at bounding box center [65, 203] width 67 height 16
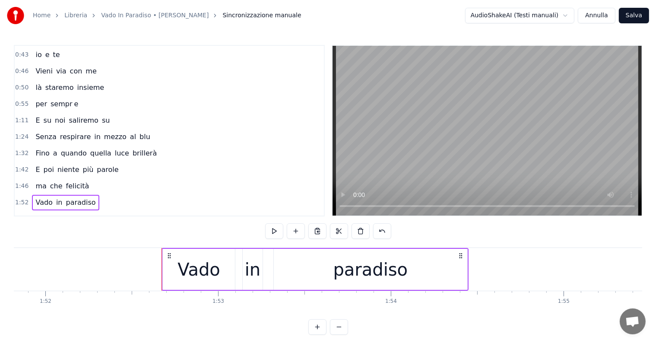
scroll to position [0, 19148]
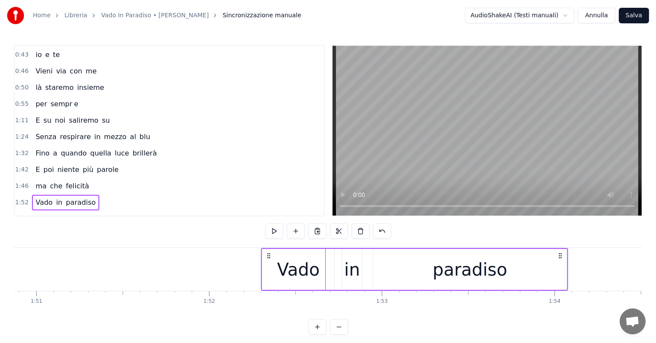
drag, startPoint x: 332, startPoint y: 254, endPoint x: 268, endPoint y: 265, distance: 64.8
click at [268, 265] on div "Vado in paradiso" at bounding box center [414, 269] width 307 height 43
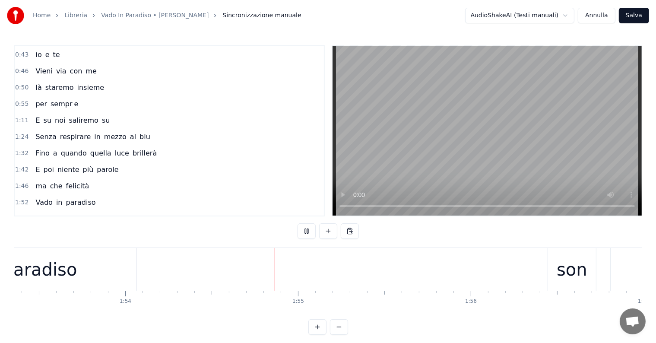
scroll to position [0, 19695]
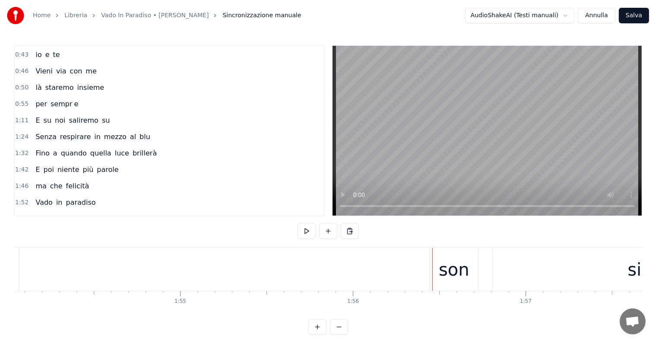
click at [458, 269] on div "son" at bounding box center [454, 269] width 31 height 26
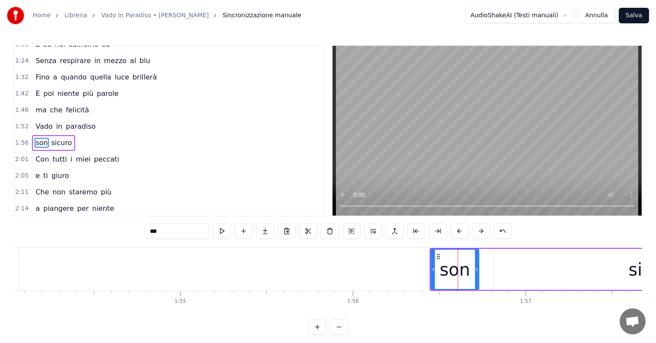
scroll to position [177, 0]
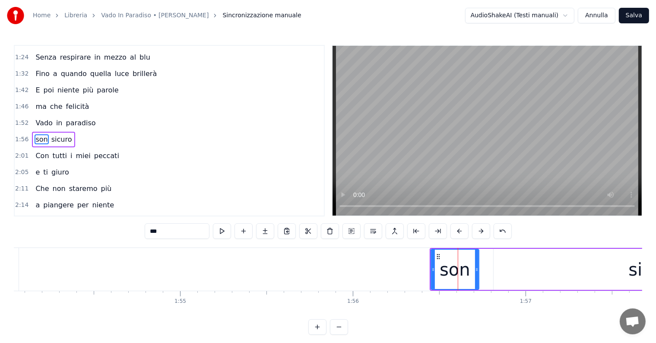
click at [37, 132] on div "son sicuro" at bounding box center [53, 140] width 43 height 16
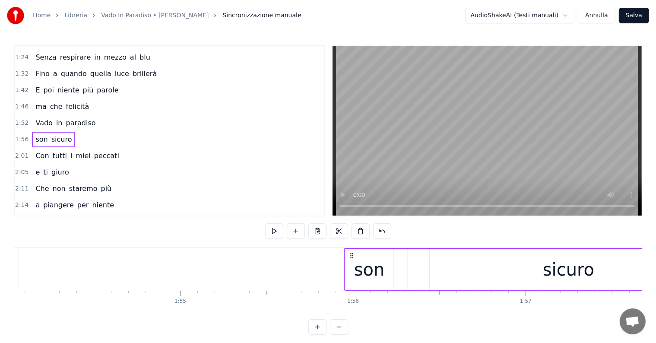
drag, startPoint x: 440, startPoint y: 255, endPoint x: 354, endPoint y: 266, distance: 86.6
click at [354, 266] on div "son sicuro" at bounding box center [537, 269] width 386 height 43
click at [69, 152] on div "Con tutti i miei peccati" at bounding box center [77, 156] width 90 height 16
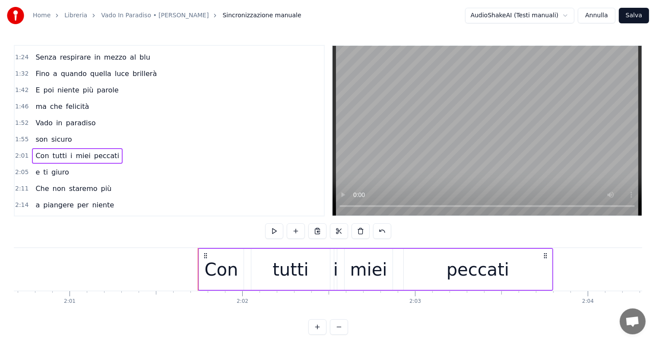
scroll to position [0, 20704]
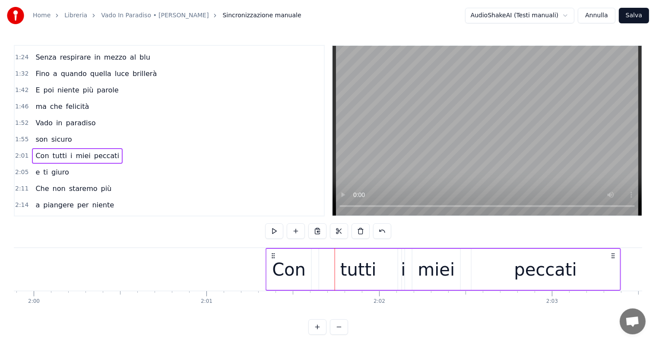
drag, startPoint x: 342, startPoint y: 253, endPoint x: 273, endPoint y: 256, distance: 69.1
click at [273, 256] on icon at bounding box center [273, 255] width 7 height 7
click at [40, 169] on div "e ti giuro" at bounding box center [52, 172] width 40 height 16
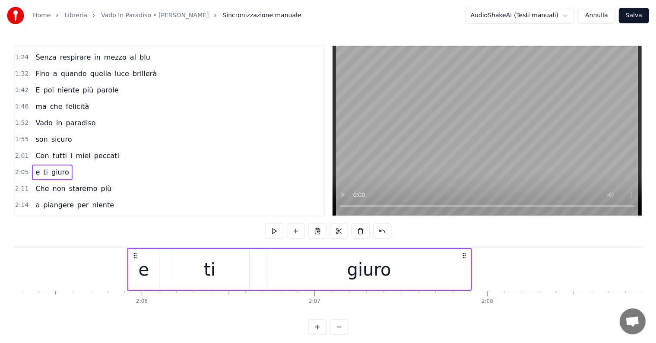
scroll to position [0, 21442]
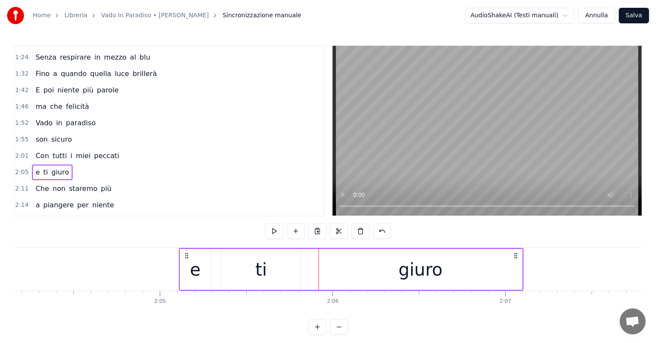
drag, startPoint x: 326, startPoint y: 254, endPoint x: 186, endPoint y: 254, distance: 139.5
click at [186, 254] on icon at bounding box center [186, 255] width 7 height 7
click at [55, 184] on div "Che non staremo più" at bounding box center [73, 189] width 83 height 16
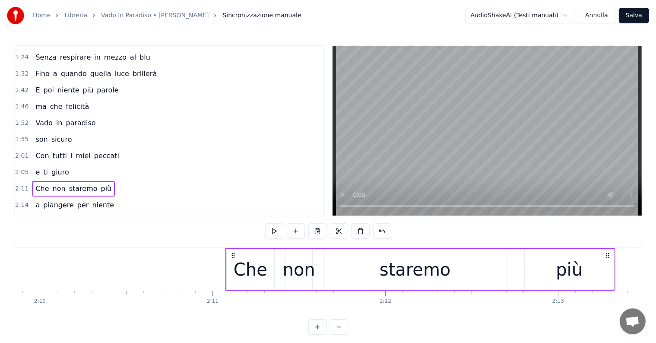
scroll to position [0, 22371]
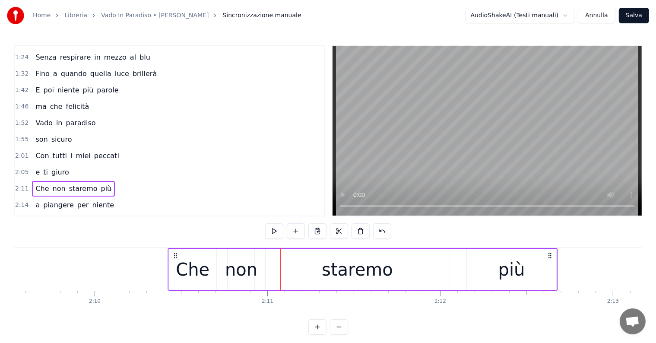
drag, startPoint x: 287, startPoint y: 254, endPoint x: 174, endPoint y: 263, distance: 113.1
click at [174, 263] on div "Che non staremo più" at bounding box center [363, 269] width 390 height 43
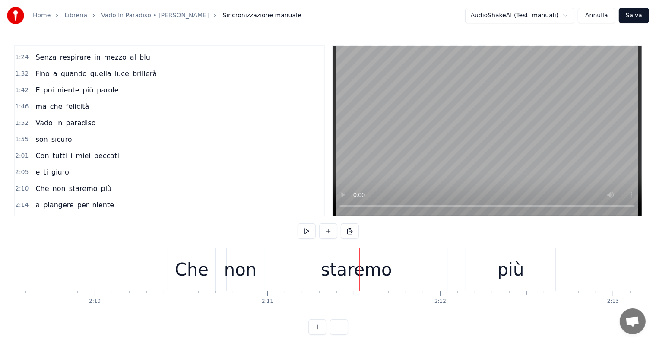
click at [173, 267] on div "Che" at bounding box center [191, 269] width 47 height 43
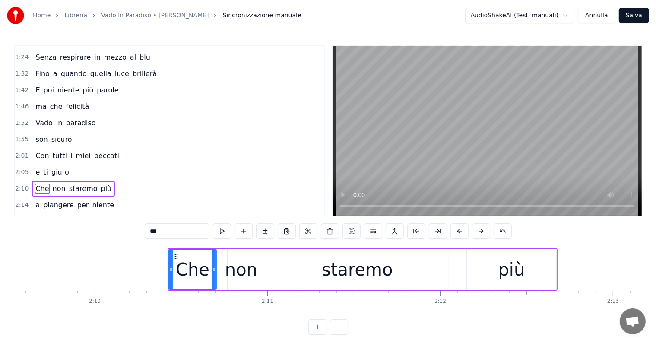
scroll to position [225, 0]
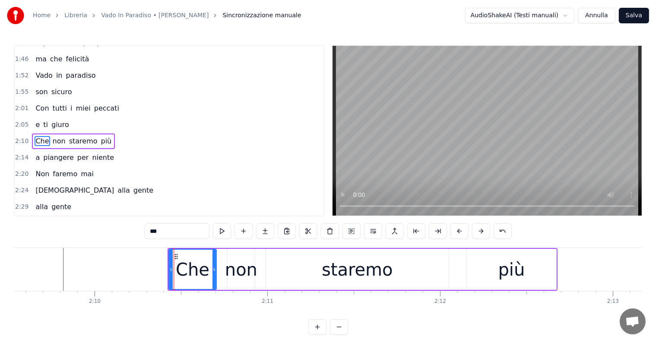
click at [46, 133] on div "Che non staremo più" at bounding box center [73, 141] width 83 height 16
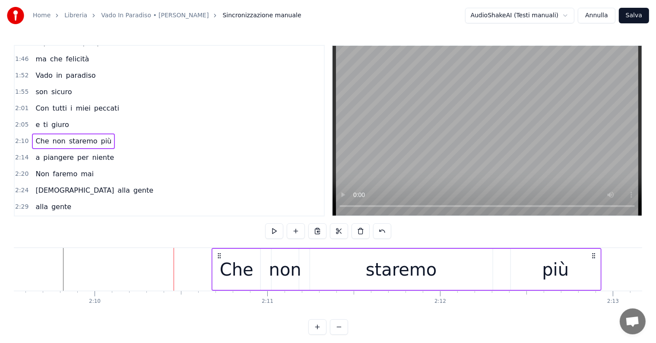
drag, startPoint x: 174, startPoint y: 256, endPoint x: 218, endPoint y: 257, distance: 44.1
click at [218, 257] on icon at bounding box center [218, 255] width 7 height 7
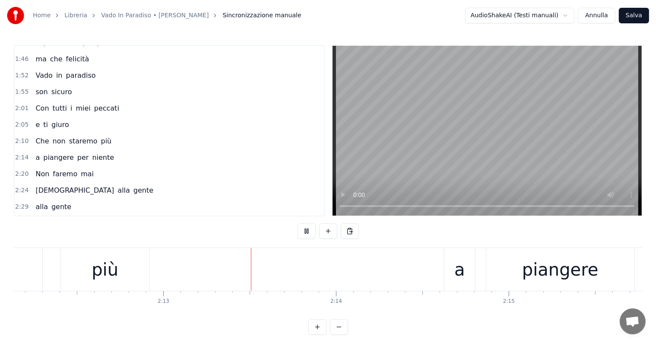
scroll to position [0, 22924]
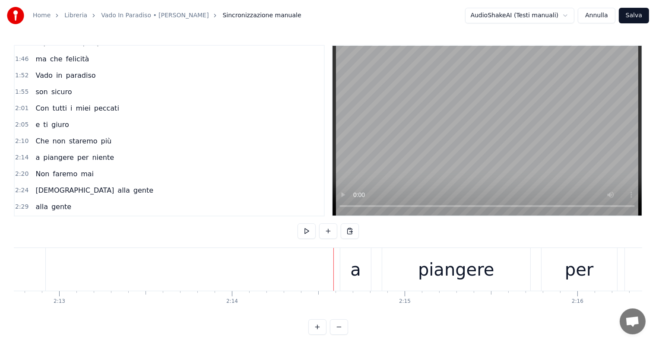
click at [59, 152] on div "a piangere per niente" at bounding box center [74, 158] width 85 height 16
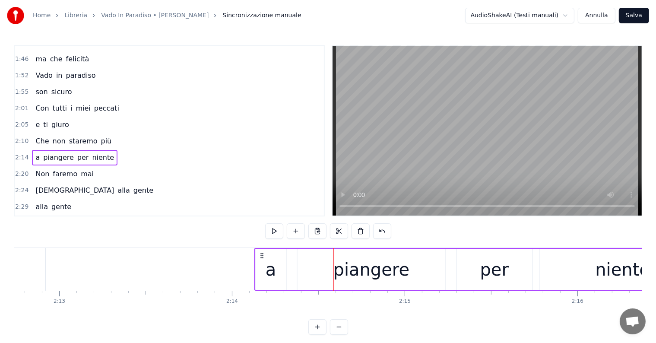
drag, startPoint x: 347, startPoint y: 256, endPoint x: 262, endPoint y: 255, distance: 85.5
click at [262, 255] on icon at bounding box center [262, 255] width 7 height 7
click at [48, 168] on div "Non faremo mai" at bounding box center [64, 174] width 65 height 16
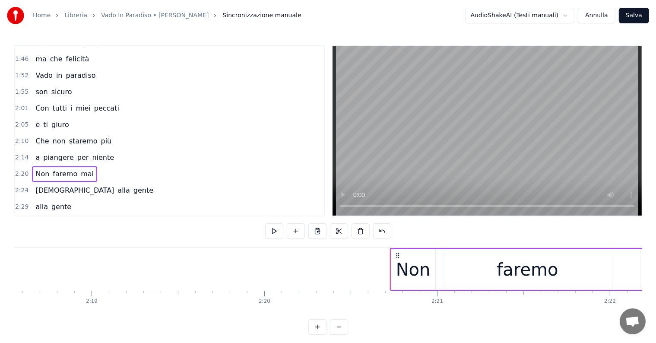
scroll to position [0, 23900]
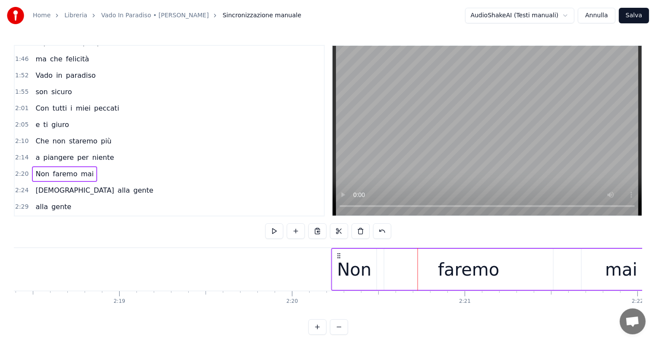
drag, startPoint x: 425, startPoint y: 255, endPoint x: 339, endPoint y: 255, distance: 86.4
click at [339, 255] on circle at bounding box center [339, 255] width 0 height 0
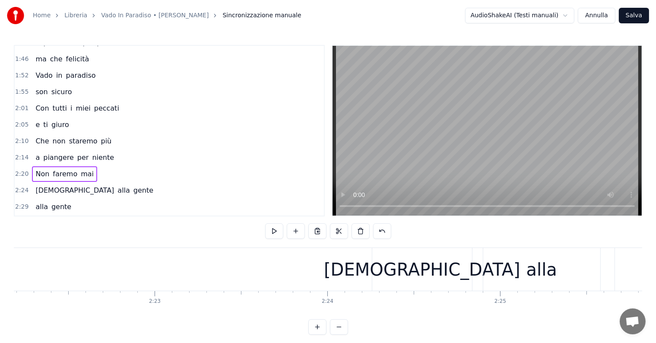
scroll to position [0, 24610]
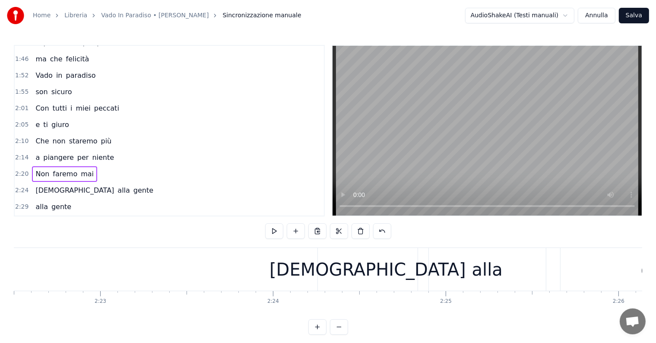
click at [360, 263] on div "[DEMOGRAPHIC_DATA]" at bounding box center [367, 269] width 196 height 26
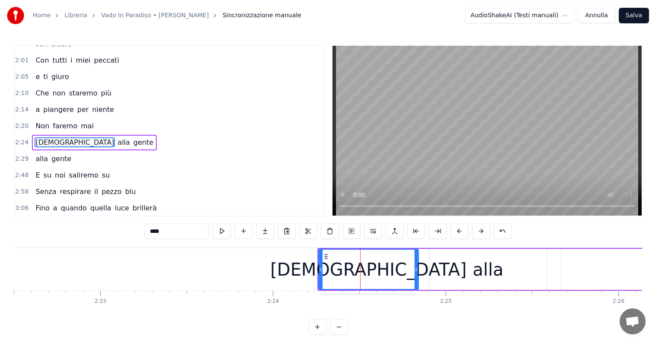
scroll to position [307, 0]
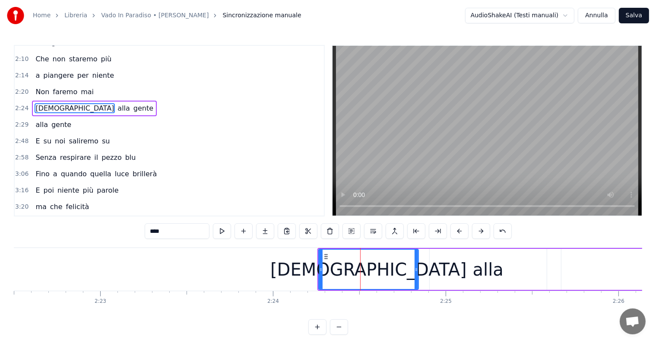
click at [63, 102] on div "[DEMOGRAPHIC_DATA] alla gente" at bounding box center [94, 109] width 125 height 16
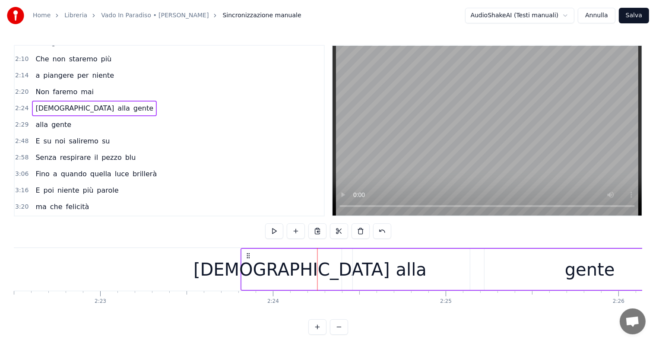
drag, startPoint x: 324, startPoint y: 256, endPoint x: 247, endPoint y: 256, distance: 77.3
click at [247, 256] on icon at bounding box center [248, 255] width 7 height 7
click at [43, 119] on div "alla gente" at bounding box center [53, 125] width 43 height 16
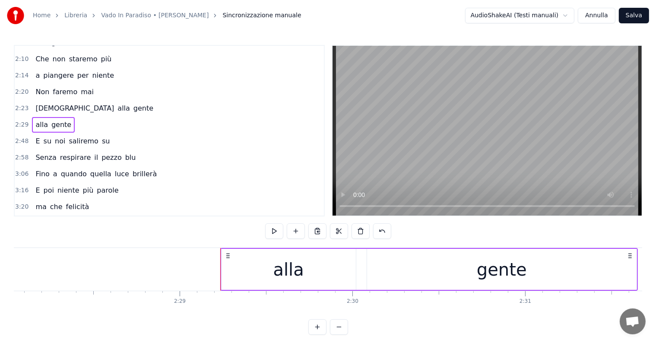
scroll to position [0, 25457]
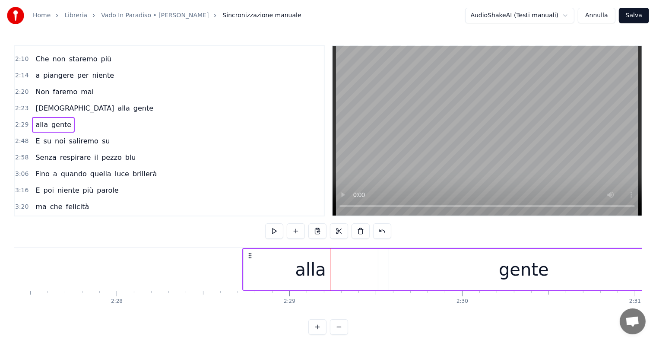
drag, startPoint x: 338, startPoint y: 255, endPoint x: 250, endPoint y: 256, distance: 87.7
click at [250, 256] on icon at bounding box center [249, 255] width 7 height 7
click at [47, 133] on div "E su noi saliremo su" at bounding box center [72, 141] width 81 height 16
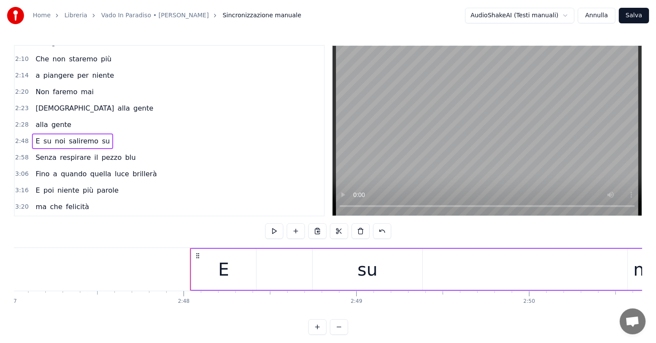
scroll to position [0, 28735]
drag, startPoint x: 306, startPoint y: 255, endPoint x: 202, endPoint y: 260, distance: 103.3
click at [45, 150] on div "Senza respirare il pezzo blu" at bounding box center [85, 158] width 107 height 16
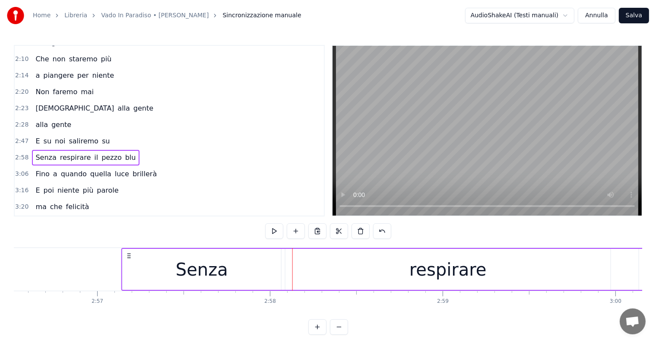
scroll to position [0, 30483]
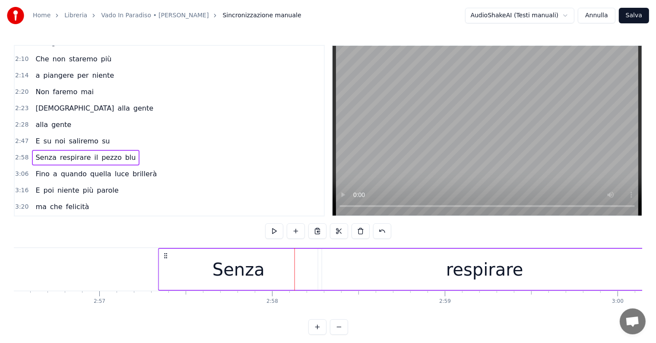
drag, startPoint x: 247, startPoint y: 254, endPoint x: 167, endPoint y: 260, distance: 80.5
click at [167, 260] on div "Senza respirare il pezzo blu" at bounding box center [592, 269] width 868 height 43
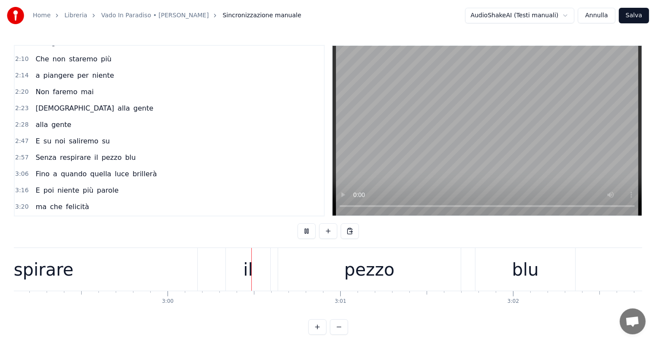
scroll to position [0, 31039]
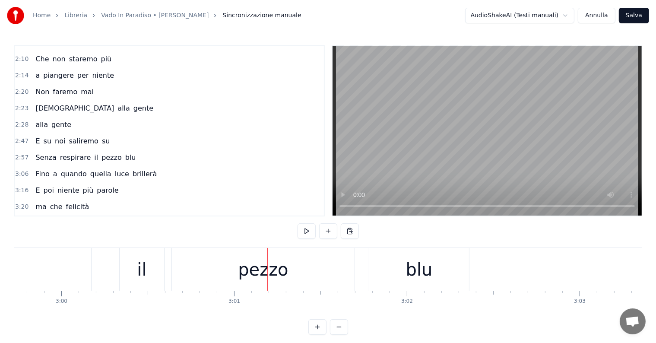
click at [145, 269] on div "il" at bounding box center [141, 269] width 9 height 26
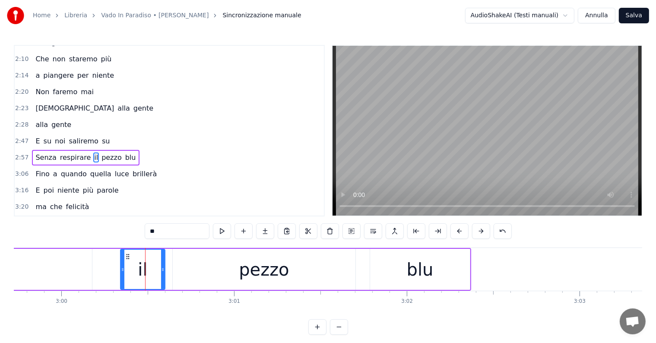
click at [172, 230] on input "**" at bounding box center [177, 231] width 65 height 16
type input "*"
click at [269, 274] on div "pezzo" at bounding box center [264, 269] width 50 height 26
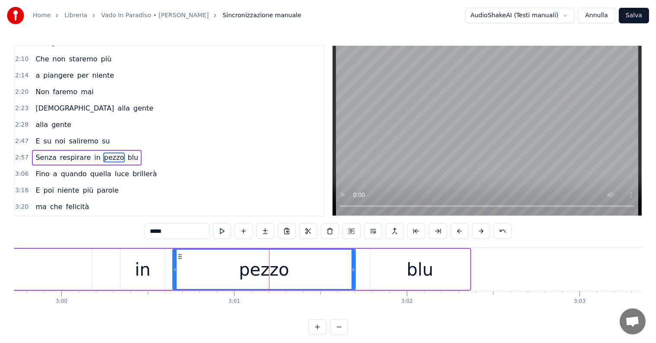
click at [174, 233] on input "*****" at bounding box center [177, 231] width 65 height 16
type input "*"
click at [406, 275] on div "blu" at bounding box center [420, 269] width 100 height 41
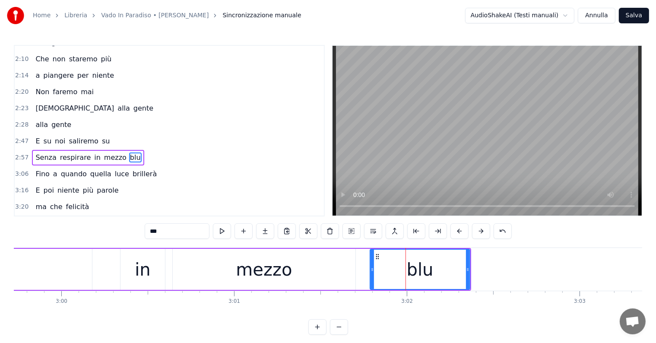
click at [187, 235] on input "***" at bounding box center [177, 231] width 65 height 16
type input "*"
type input "**"
click at [244, 234] on button at bounding box center [243, 231] width 18 height 16
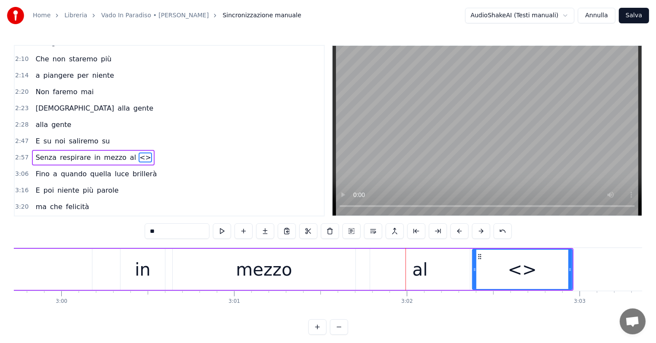
click at [177, 237] on input "**" at bounding box center [177, 231] width 65 height 16
type input "*"
click at [426, 272] on div "al" at bounding box center [420, 269] width 100 height 41
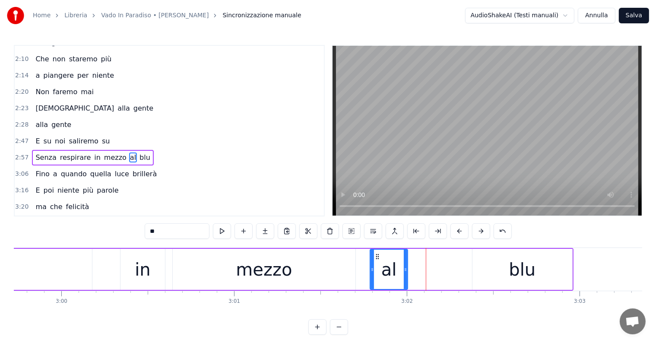
drag, startPoint x: 467, startPoint y: 271, endPoint x: 405, endPoint y: 269, distance: 62.2
click at [405, 269] on icon at bounding box center [405, 269] width 3 height 7
click at [530, 269] on div "blu" at bounding box center [522, 269] width 27 height 26
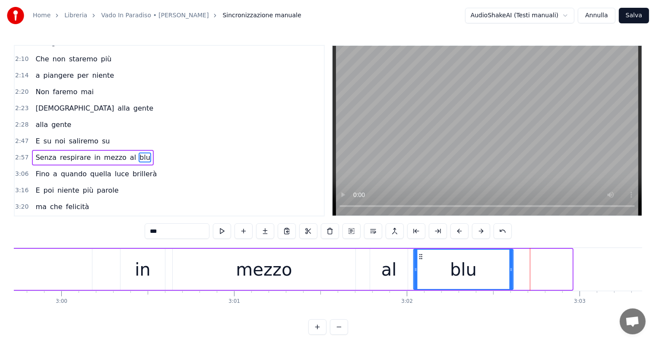
drag, startPoint x: 479, startPoint y: 255, endPoint x: 421, endPoint y: 255, distance: 58.7
click at [421, 255] on icon at bounding box center [421, 256] width 7 height 7
type input "*********"
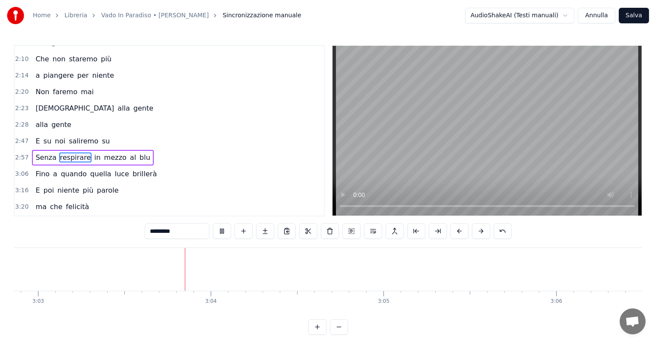
scroll to position [0, 31604]
click at [64, 166] on div "Fino a quando quella luce brillerà" at bounding box center [96, 174] width 128 height 16
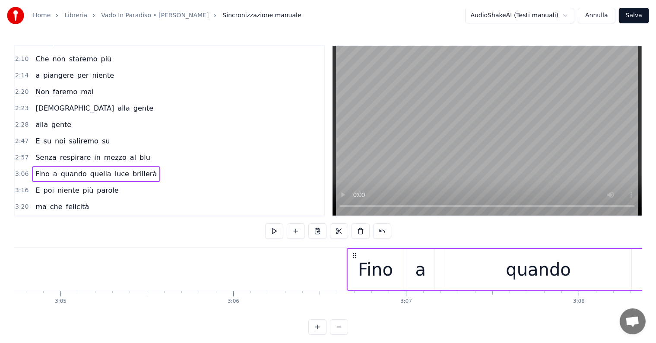
scroll to position [0, 31848]
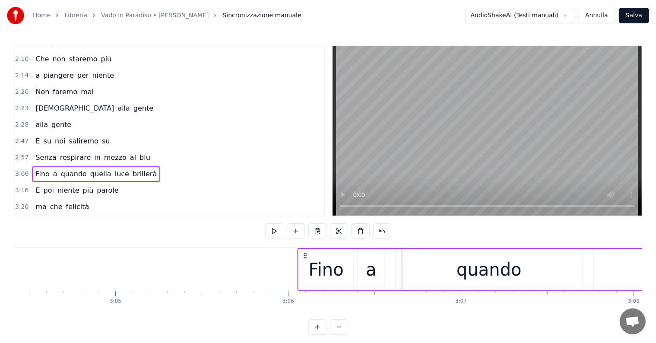
drag, startPoint x: 409, startPoint y: 257, endPoint x: 304, endPoint y: 258, distance: 104.5
click at [304, 258] on icon at bounding box center [305, 255] width 7 height 7
click at [45, 183] on div "E poi niente più parole" at bounding box center [77, 191] width 90 height 16
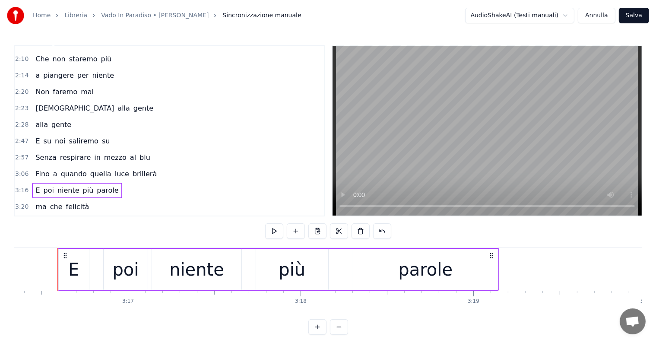
scroll to position [0, 33597]
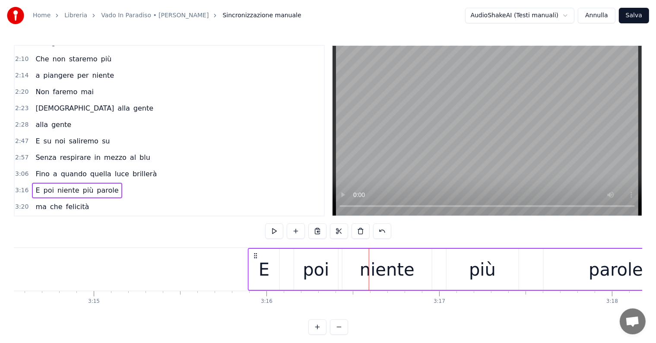
drag, startPoint x: 366, startPoint y: 255, endPoint x: 256, endPoint y: 256, distance: 110.1
click at [256, 256] on icon at bounding box center [255, 255] width 7 height 7
click at [43, 199] on div "ma che felicità" at bounding box center [62, 207] width 60 height 16
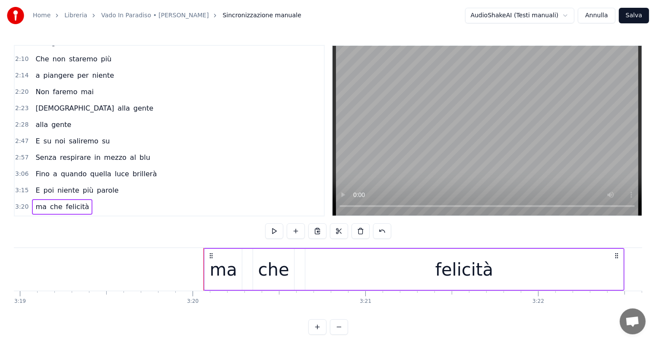
scroll to position [0, 34307]
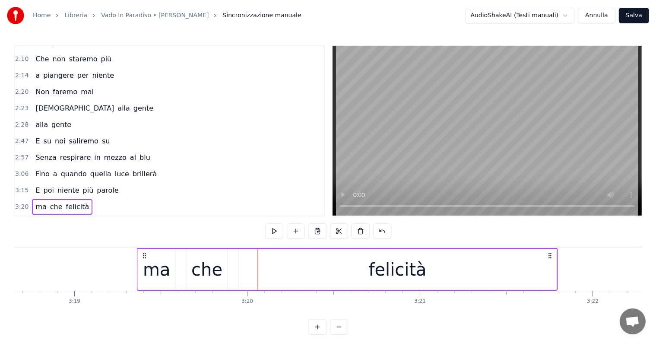
drag, startPoint x: 264, startPoint y: 254, endPoint x: 144, endPoint y: 261, distance: 120.7
click at [144, 261] on div "ma che felicità" at bounding box center [347, 269] width 421 height 43
click at [44, 215] on div "per sempre" at bounding box center [56, 223] width 48 height 16
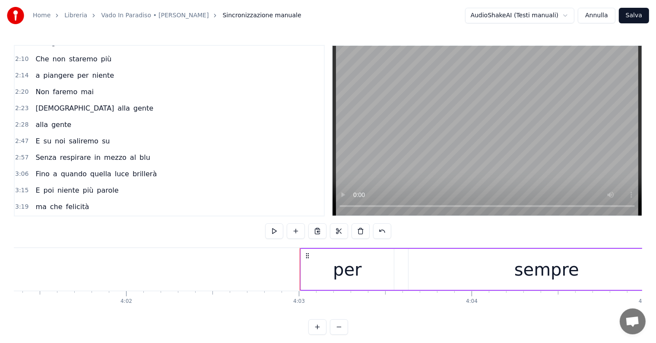
scroll to position [0, 41628]
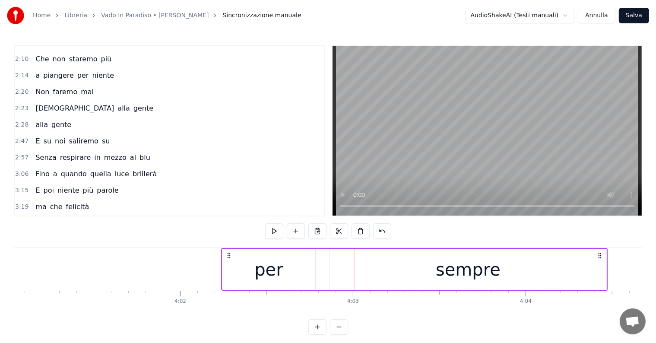
drag, startPoint x: 360, startPoint y: 252, endPoint x: 227, endPoint y: 266, distance: 133.3
click at [227, 266] on div "per sempre" at bounding box center [414, 269] width 386 height 43
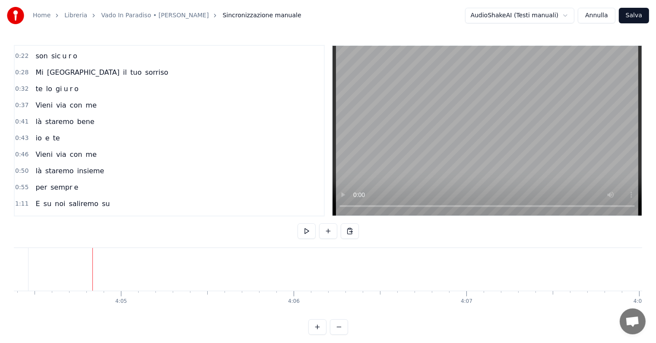
scroll to position [0, 0]
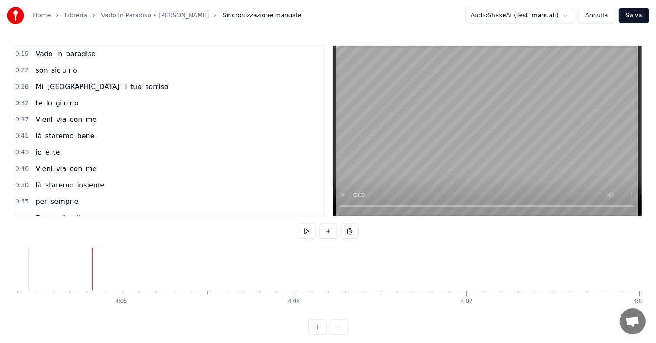
click at [49, 58] on div "Vado in paradiso" at bounding box center [65, 54] width 67 height 16
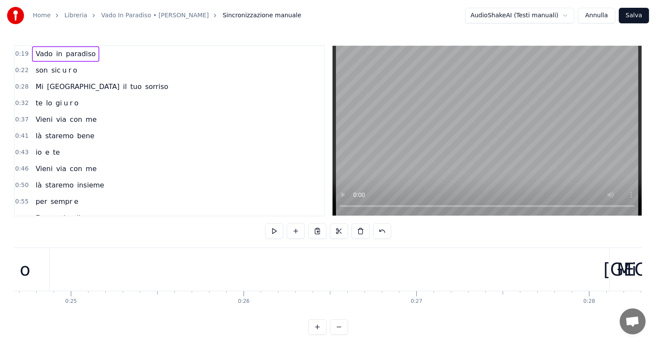
scroll to position [0, 4753]
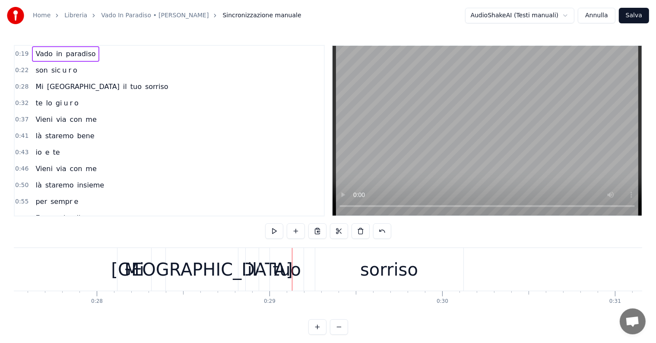
click at [129, 267] on div "Mi" at bounding box center [134, 269] width 20 height 26
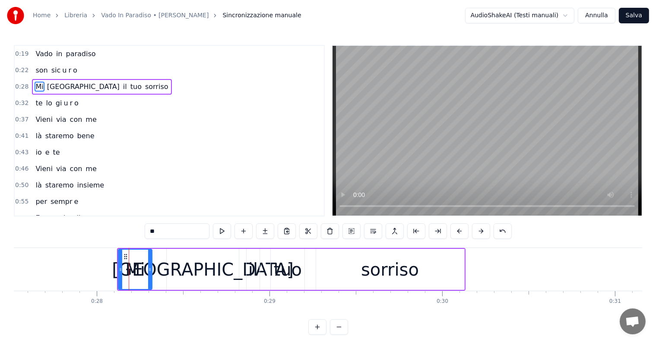
click at [40, 92] on div "Mi porto il tuo sorriso" at bounding box center [101, 87] width 139 height 16
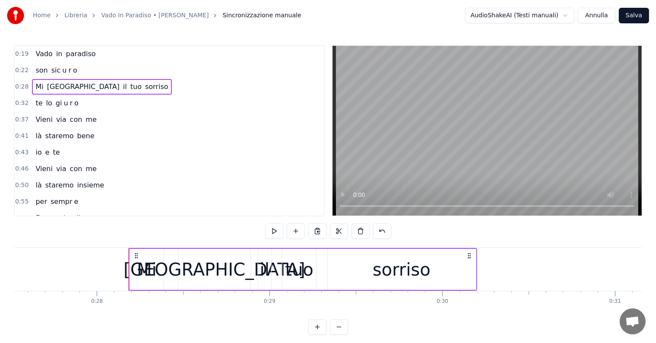
drag, startPoint x: 125, startPoint y: 253, endPoint x: 137, endPoint y: 254, distance: 11.7
click at [137, 254] on icon at bounding box center [136, 255] width 7 height 7
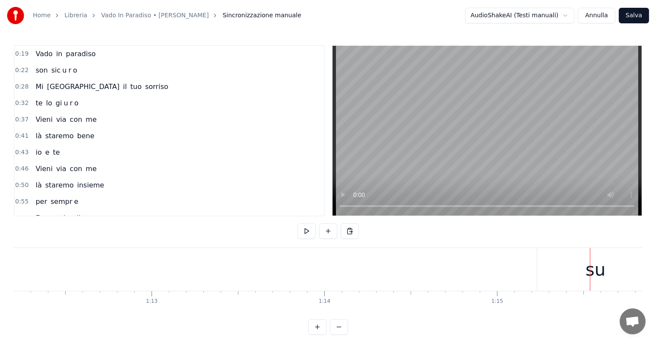
scroll to position [0, 12319]
click at [134, 278] on div "E" at bounding box center [126, 269] width 76 height 43
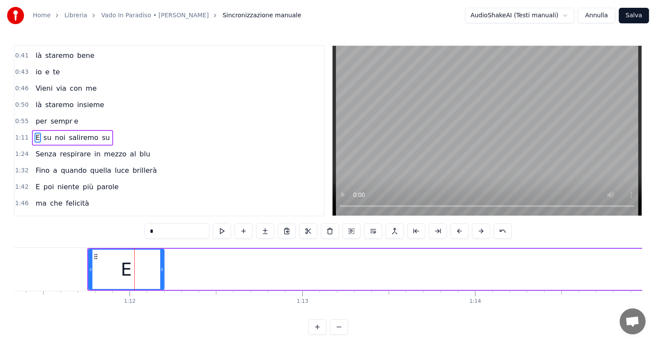
scroll to position [82, 0]
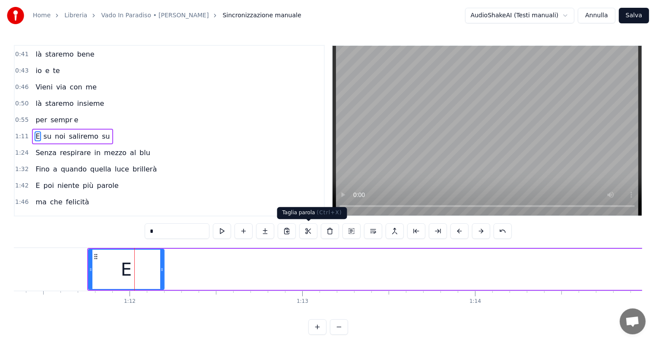
click at [308, 231] on button at bounding box center [308, 231] width 18 height 16
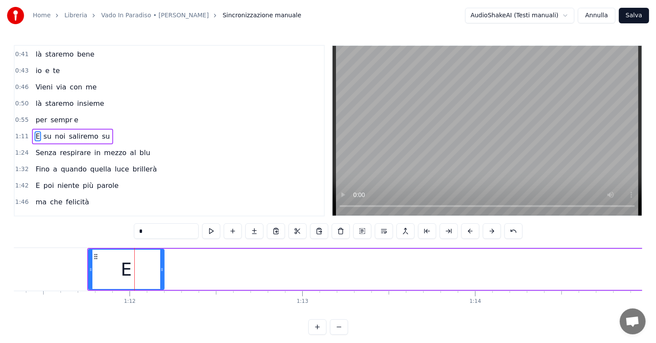
click at [68, 133] on span "saliremo" at bounding box center [83, 136] width 31 height 10
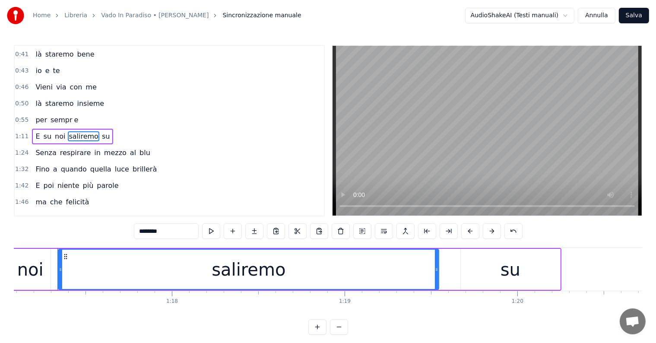
click at [35, 131] on span "E" at bounding box center [38, 136] width 6 height 10
type input "*"
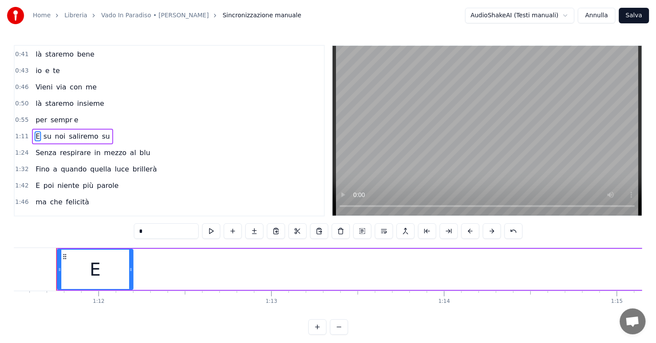
scroll to position [0, 12349]
click at [344, 230] on button at bounding box center [341, 231] width 18 height 16
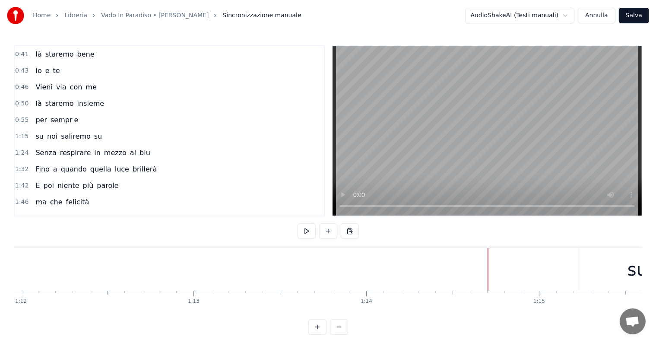
scroll to position [0, 12674]
click at [380, 276] on div "su" at bounding box center [391, 269] width 117 height 43
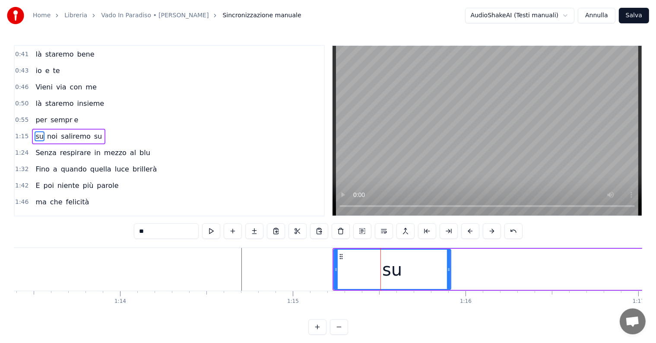
click at [50, 129] on div "su noi saliremo su" at bounding box center [68, 137] width 73 height 16
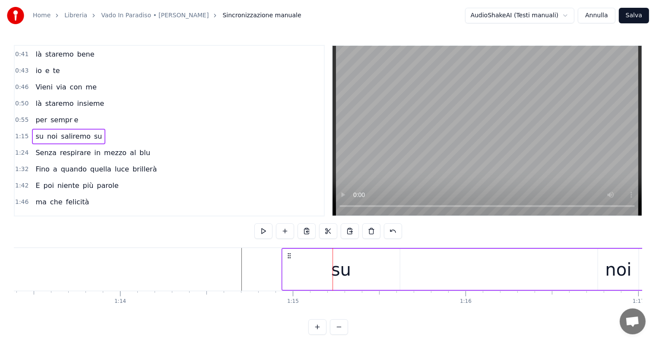
drag, startPoint x: 339, startPoint y: 254, endPoint x: 288, endPoint y: 247, distance: 51.4
click at [288, 247] on div "0:19 Vado in paradiso 0:22 son sic u r o 0:28 Mi porto il tuo sorriso 0:32 te l…" at bounding box center [328, 190] width 628 height 290
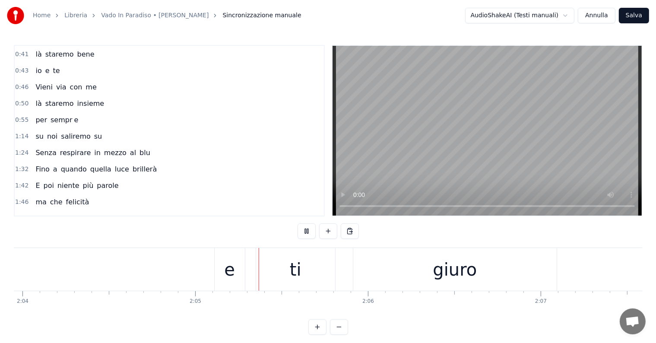
scroll to position [0, 21508]
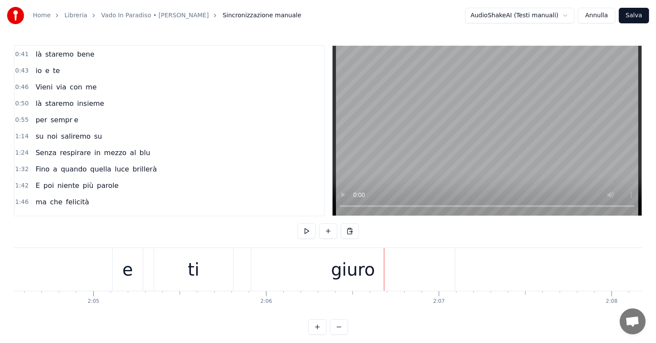
click at [129, 275] on div "e" at bounding box center [127, 269] width 11 height 26
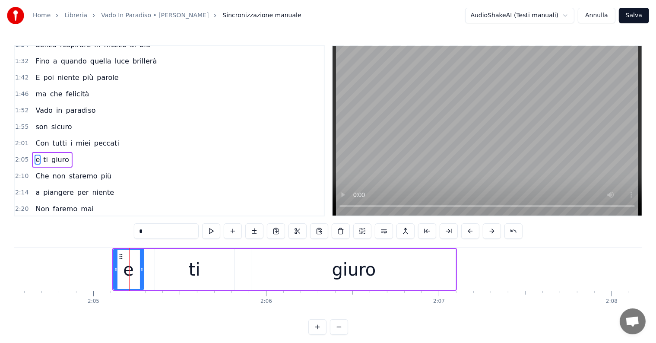
scroll to position [209, 0]
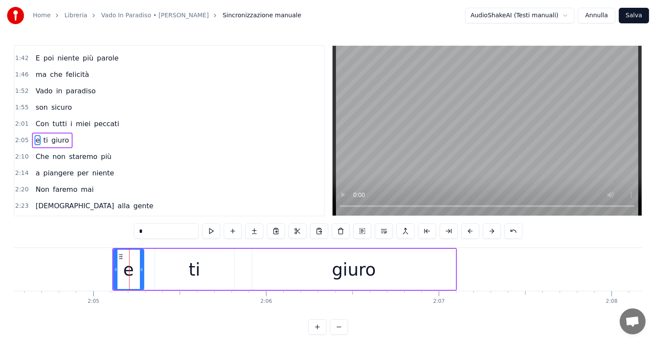
click at [46, 133] on div "e ti giuro" at bounding box center [52, 141] width 40 height 16
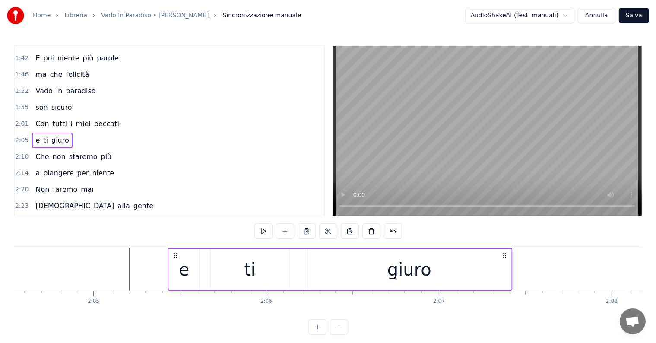
drag, startPoint x: 118, startPoint y: 253, endPoint x: 173, endPoint y: 258, distance: 55.5
click at [173, 258] on icon at bounding box center [175, 255] width 7 height 7
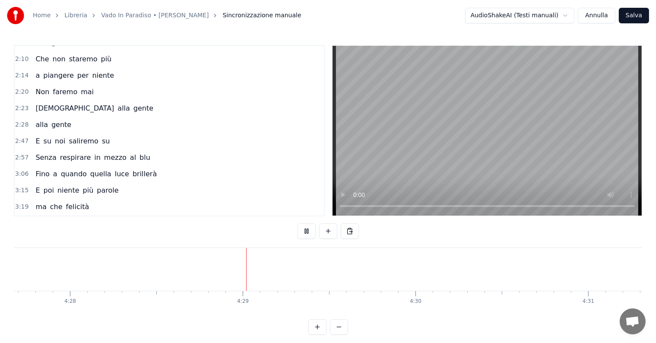
scroll to position [0, 46330]
click at [639, 9] on button "Salva" at bounding box center [634, 16] width 30 height 16
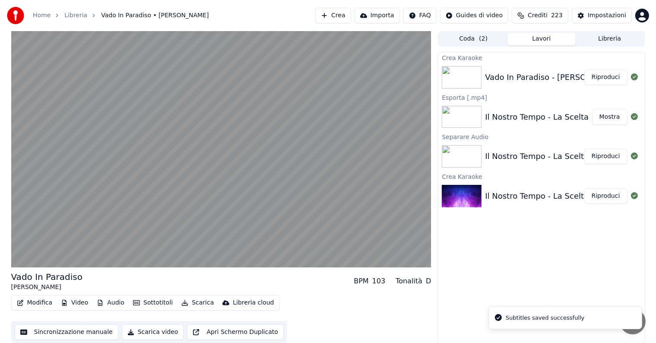
click at [610, 76] on button "Riproduci" at bounding box center [605, 78] width 43 height 16
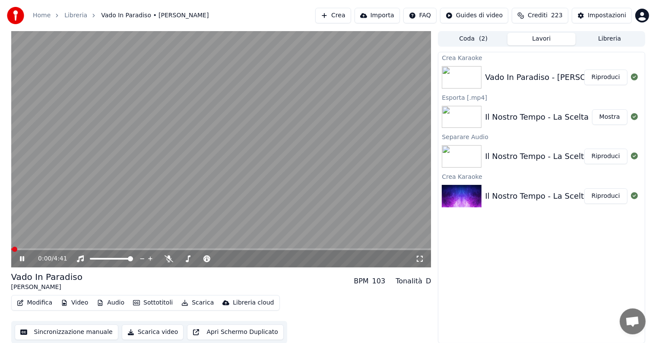
click at [21, 257] on icon at bounding box center [22, 258] width 4 height 5
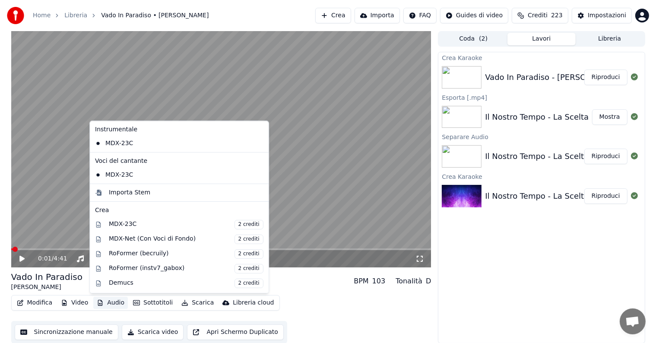
click at [105, 306] on button "Audio" at bounding box center [110, 303] width 35 height 12
click at [130, 238] on div "MDX-Net (Con Voci di Fondo) 2 crediti" at bounding box center [186, 238] width 155 height 9
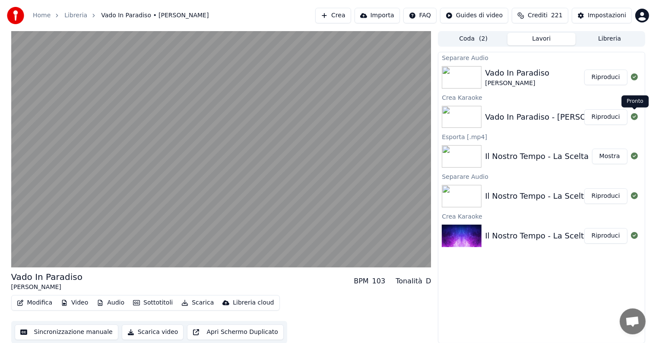
click at [604, 77] on button "Riproduci" at bounding box center [605, 78] width 43 height 16
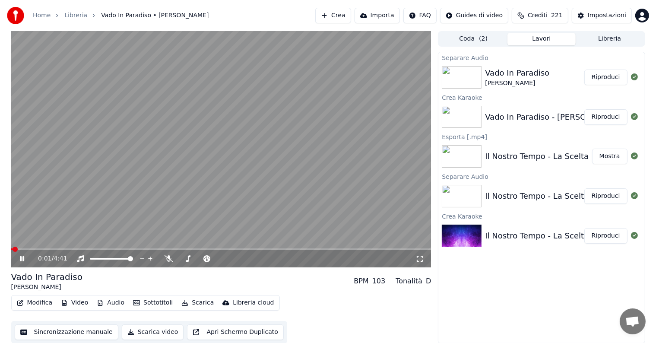
click at [116, 304] on button "Audio" at bounding box center [110, 303] width 35 height 12
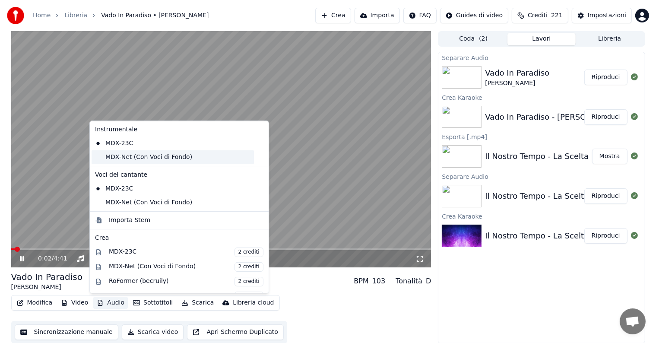
click at [133, 159] on div "MDX-Net (Con Voci di Fondo)" at bounding box center [173, 157] width 162 height 14
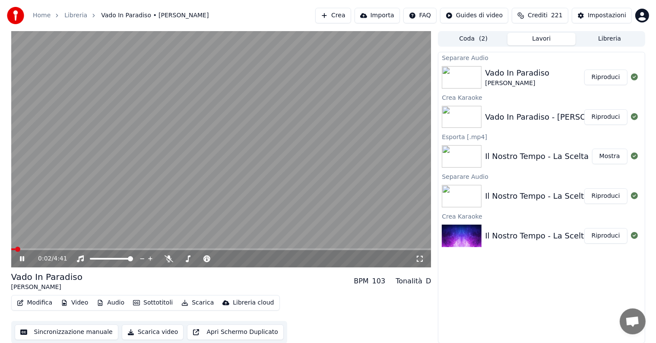
click at [107, 304] on button "Audio" at bounding box center [110, 303] width 35 height 12
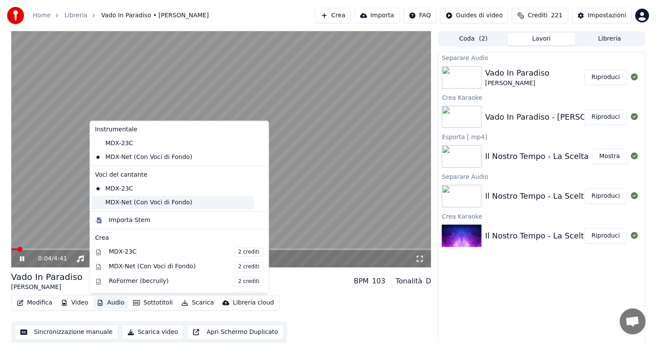
click at [128, 203] on div "MDX-Net (Con Voci di Fondo)" at bounding box center [173, 203] width 162 height 14
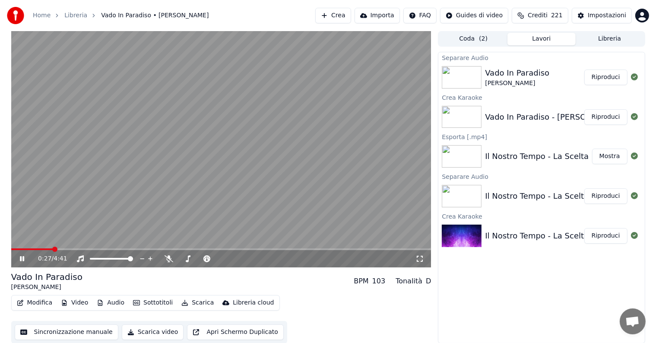
click at [174, 248] on span at bounding box center [221, 249] width 420 height 2
click at [206, 247] on video at bounding box center [221, 149] width 420 height 236
click at [207, 250] on span at bounding box center [221, 249] width 420 height 2
click at [148, 250] on span at bounding box center [79, 249] width 137 height 2
click at [22, 258] on icon at bounding box center [21, 259] width 5 height 6
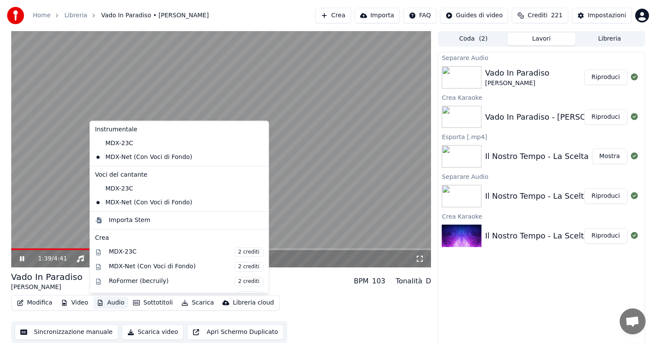
click at [115, 300] on button "Audio" at bounding box center [110, 303] width 35 height 12
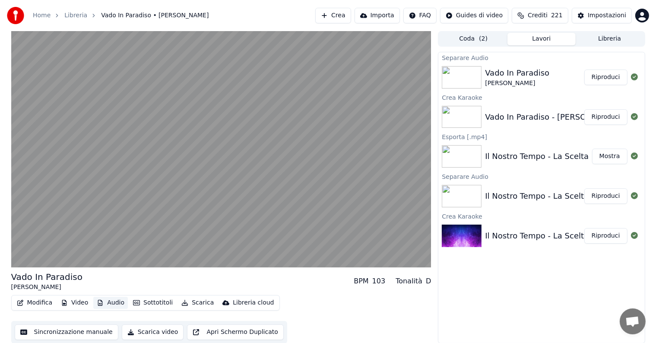
click at [115, 300] on button "Audio" at bounding box center [110, 303] width 35 height 12
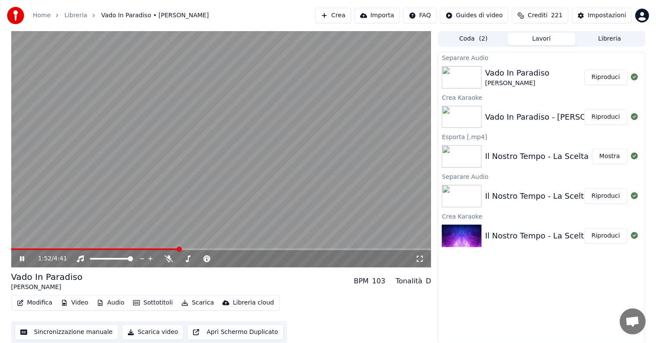
click at [237, 248] on span at bounding box center [221, 249] width 420 height 2
click at [275, 250] on span at bounding box center [221, 249] width 420 height 2
click at [22, 257] on icon at bounding box center [28, 258] width 20 height 7
click at [199, 303] on button "Scarica" at bounding box center [197, 303] width 39 height 12
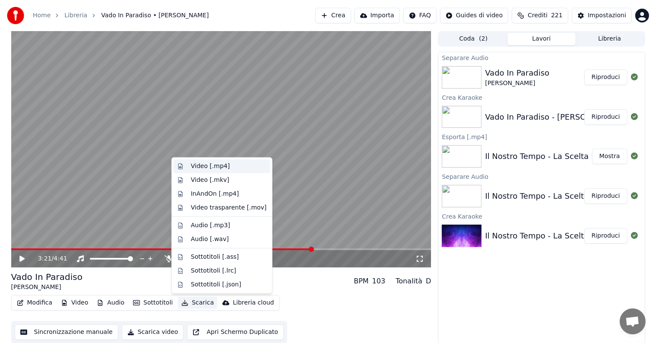
click at [211, 168] on div "Video [.mp4]" at bounding box center [210, 166] width 39 height 9
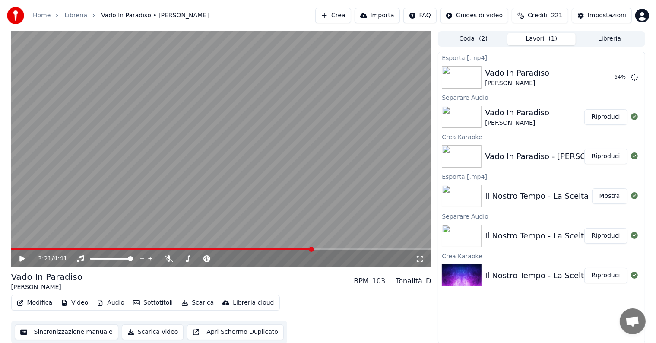
drag, startPoint x: 211, startPoint y: 168, endPoint x: 203, endPoint y: 177, distance: 12.0
click at [206, 172] on video at bounding box center [221, 149] width 420 height 236
click at [203, 177] on video at bounding box center [221, 149] width 420 height 236
click at [621, 79] on button "Mostra" at bounding box center [609, 78] width 35 height 16
